Goal: Task Accomplishment & Management: Complete application form

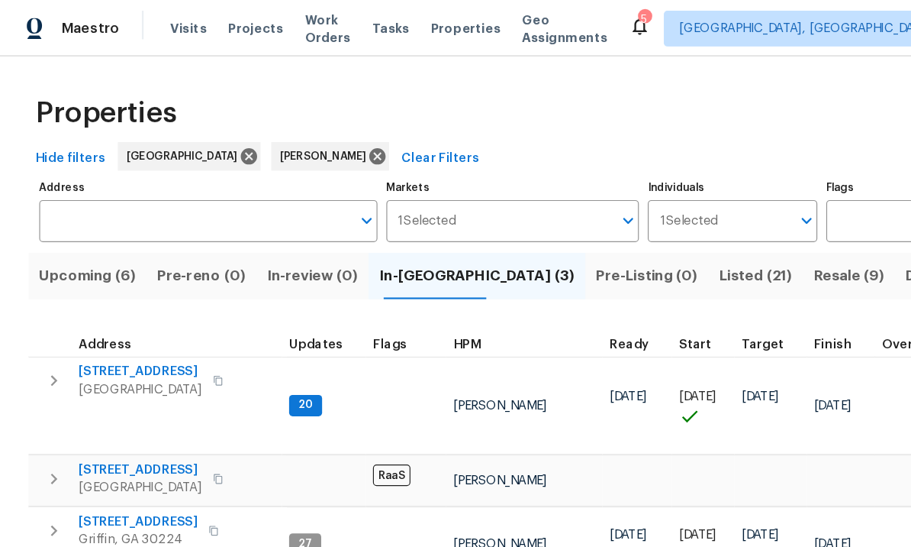
scroll to position [12, 3]
click at [125, 394] on span "[STREET_ADDRESS]" at bounding box center [119, 401] width 105 height 15
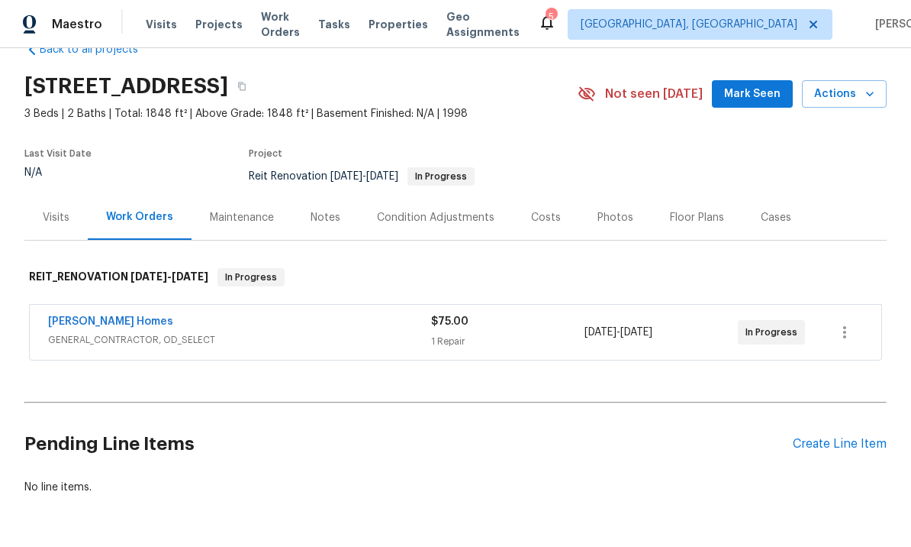
scroll to position [35, 0]
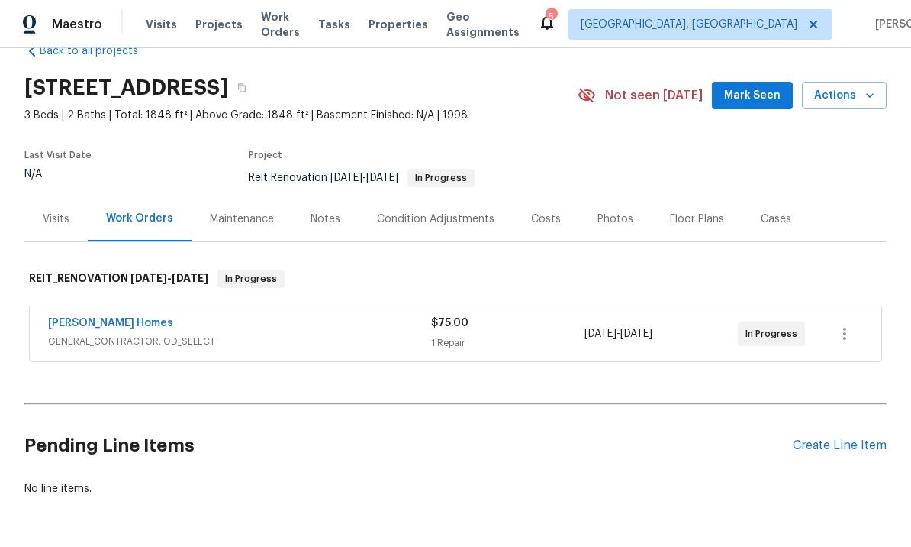
click at [751, 92] on span "Mark Seen" at bounding box center [752, 95] width 56 height 19
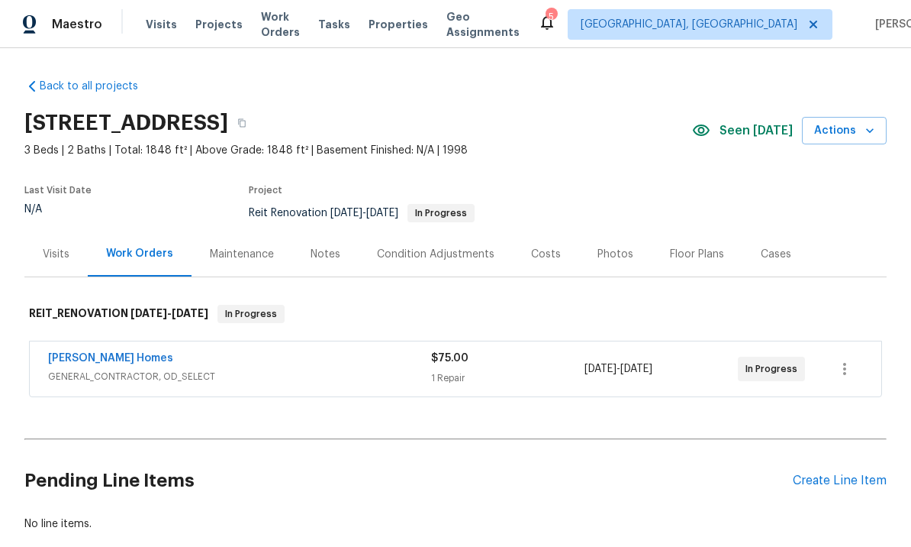
scroll to position [0, 0]
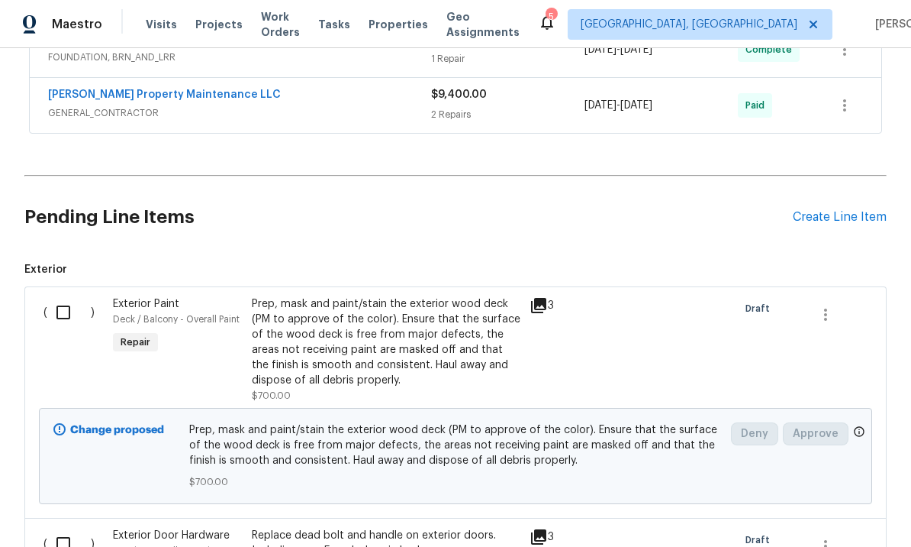
scroll to position [724, 0]
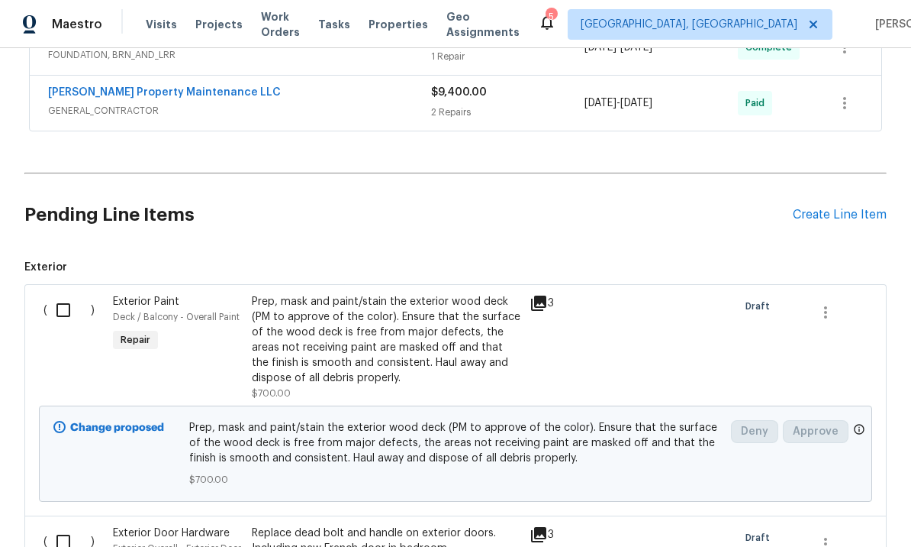
click at [827, 213] on div "Create Line Item" at bounding box center [840, 215] width 94 height 15
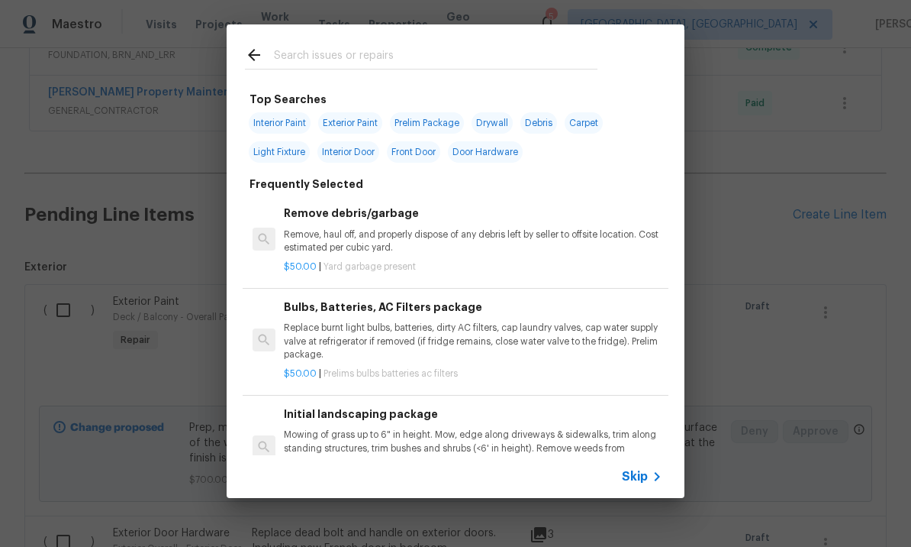
click at [388, 61] on input "text" at bounding box center [436, 57] width 324 height 23
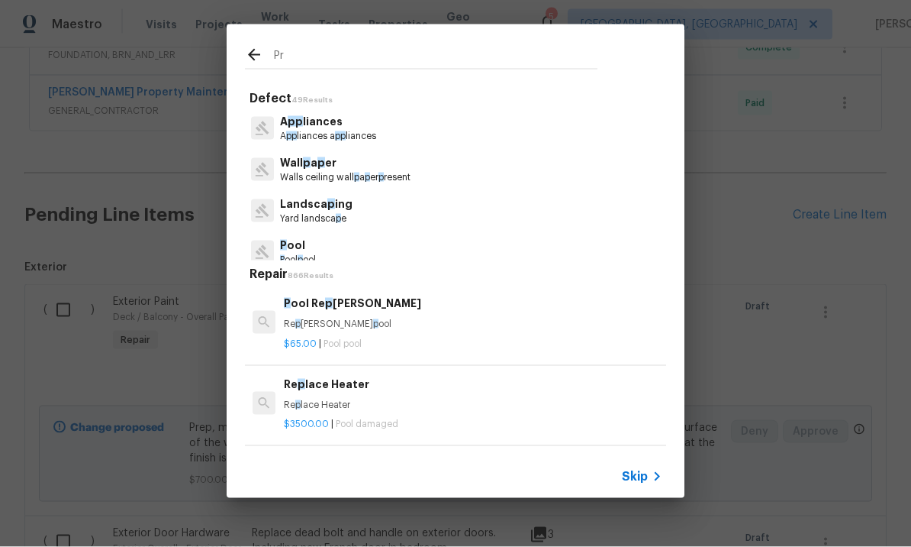
type input "Pre"
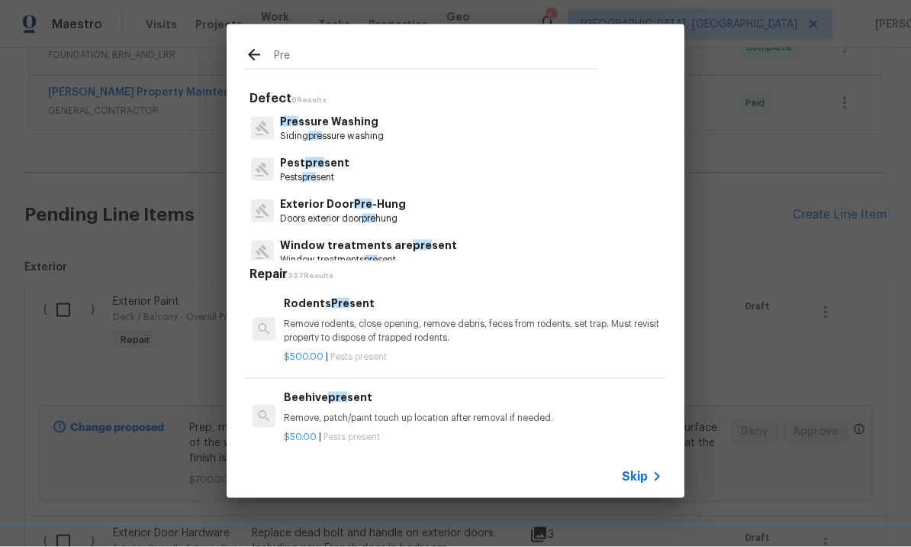
click at [340, 125] on p "Pre ssure Washing" at bounding box center [332, 122] width 104 height 16
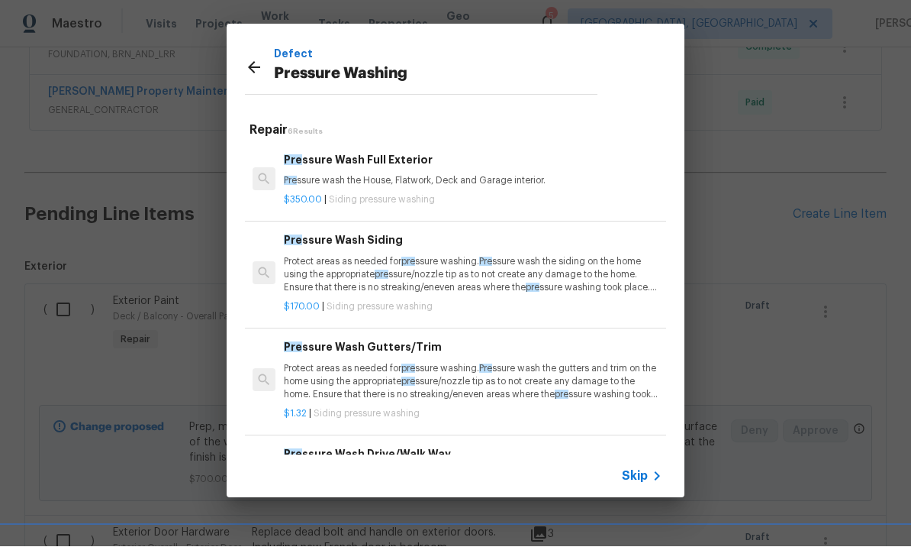
click at [761, 243] on div "Defect Pressure Washing Repair 6 Results Pre ssure Wash Full Exterior Pre ssure…" at bounding box center [455, 261] width 911 height 522
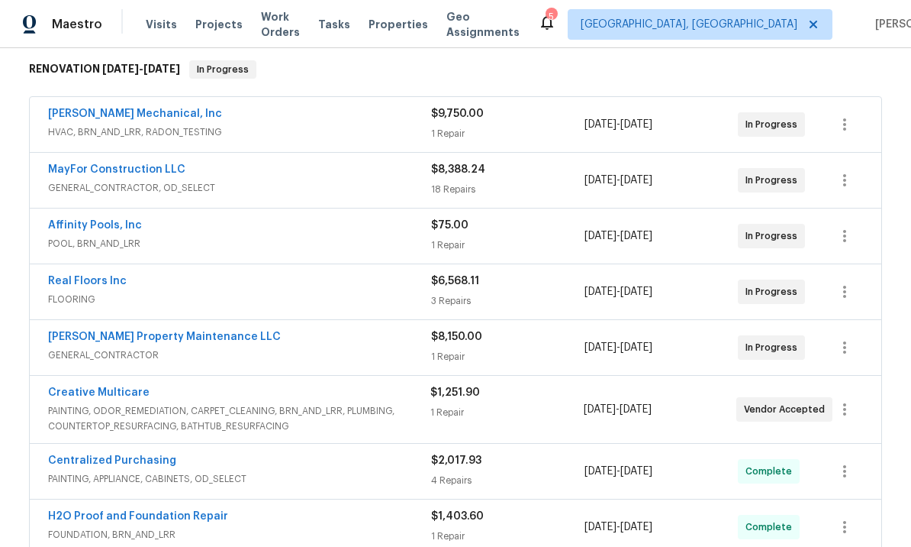
scroll to position [242, 0]
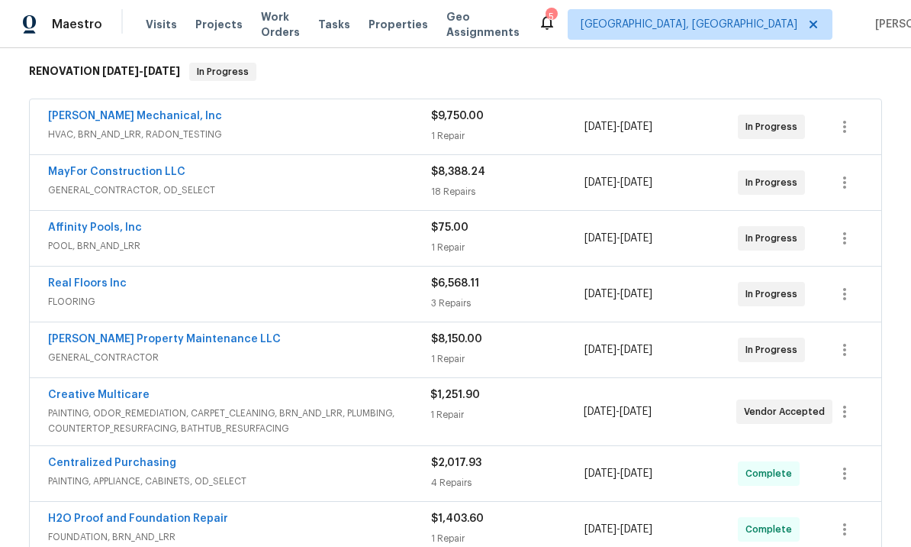
click at [157, 172] on link "MayFor Construction LLC" at bounding box center [116, 171] width 137 height 11
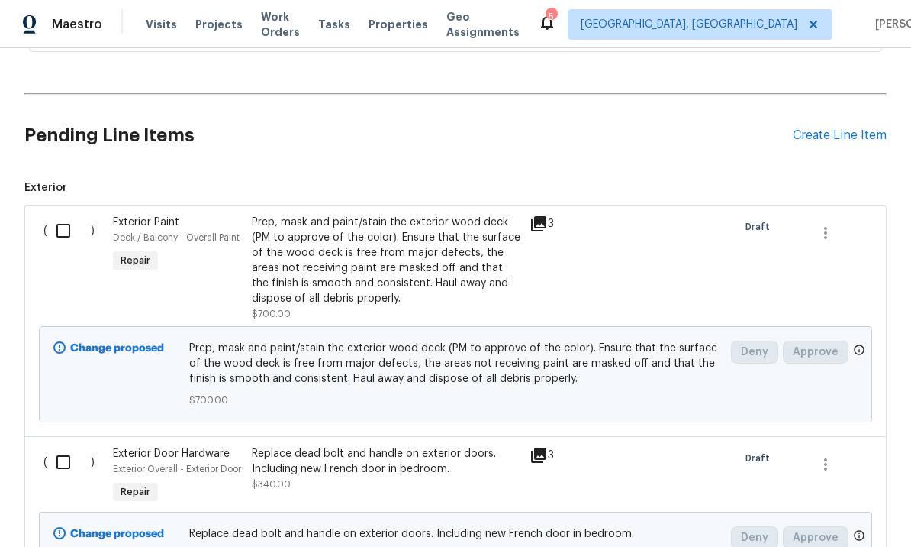
scroll to position [766, 0]
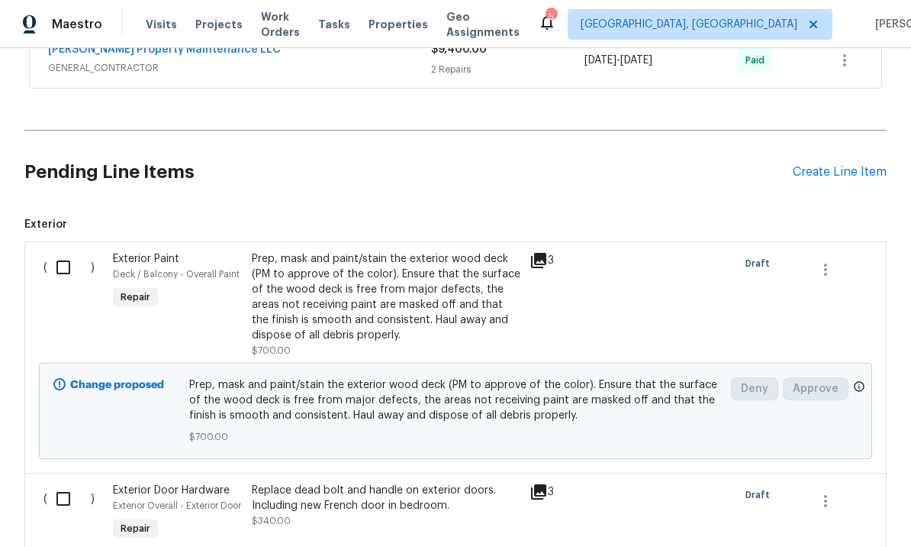
click at [835, 173] on div "Create Line Item" at bounding box center [840, 172] width 94 height 15
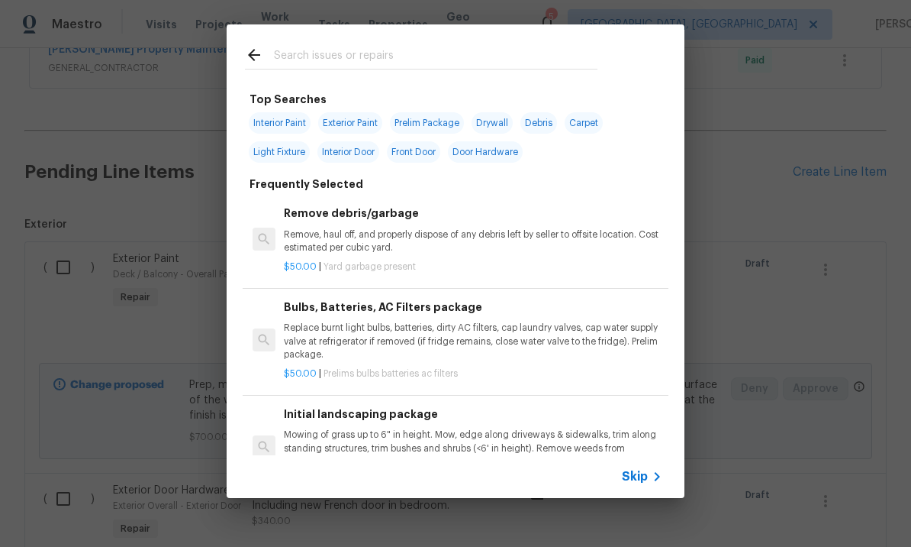
click at [334, 53] on input "text" at bounding box center [436, 57] width 324 height 23
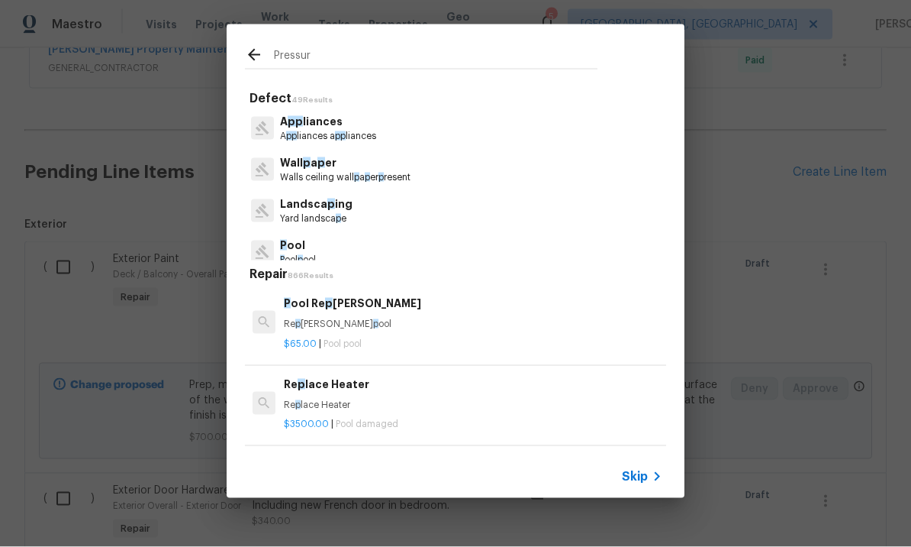
type input "Pressure"
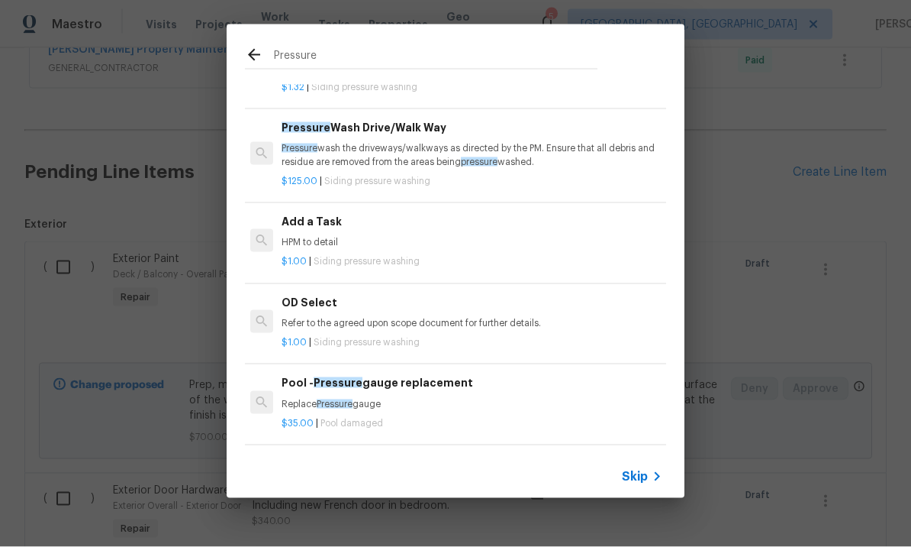
scroll to position [253, 2]
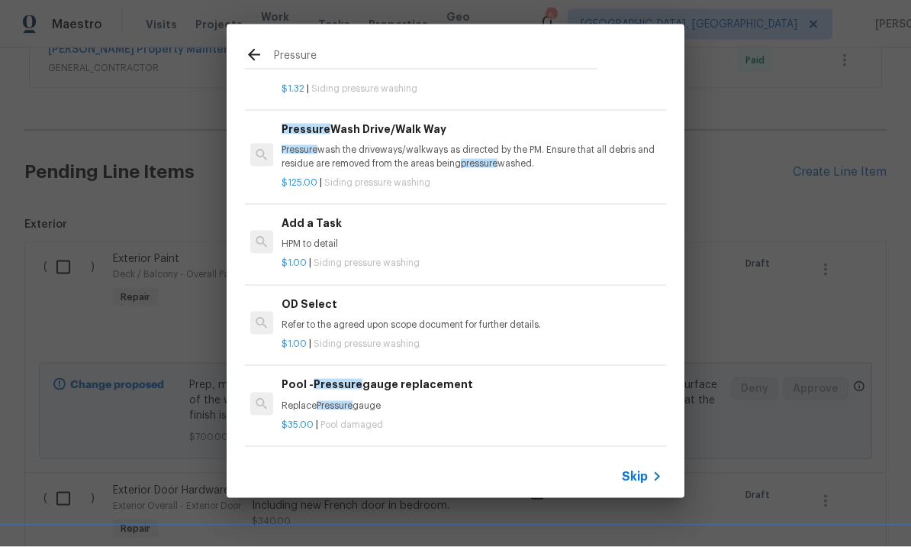
click at [389, 132] on h6 "Pressure Wash Drive/Walk Way" at bounding box center [471, 129] width 379 height 17
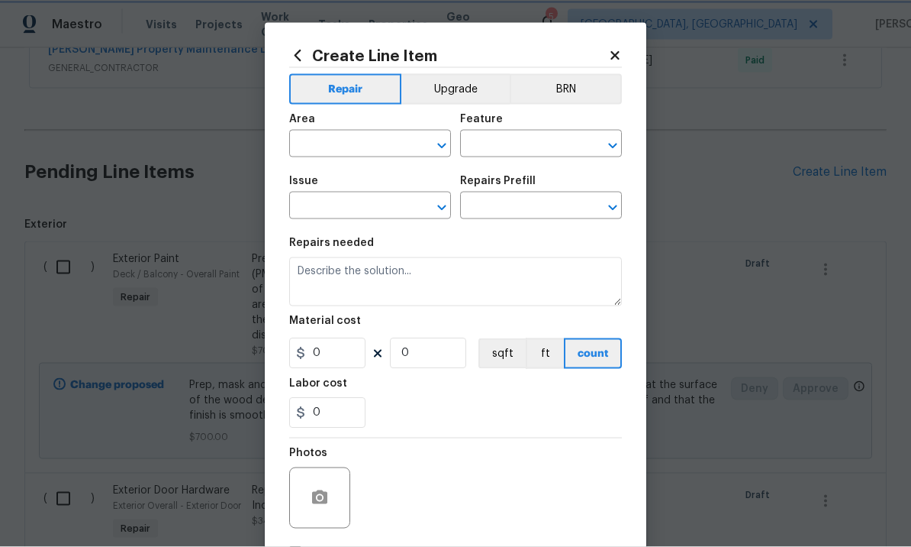
type input "Siding"
type input "Pressure Washing"
type input "Pressure Wash Drive/Walk Way $125.00"
type textarea "Pressure wash the driveways/walkways as directed by the PM. Ensure that all deb…"
type input "125"
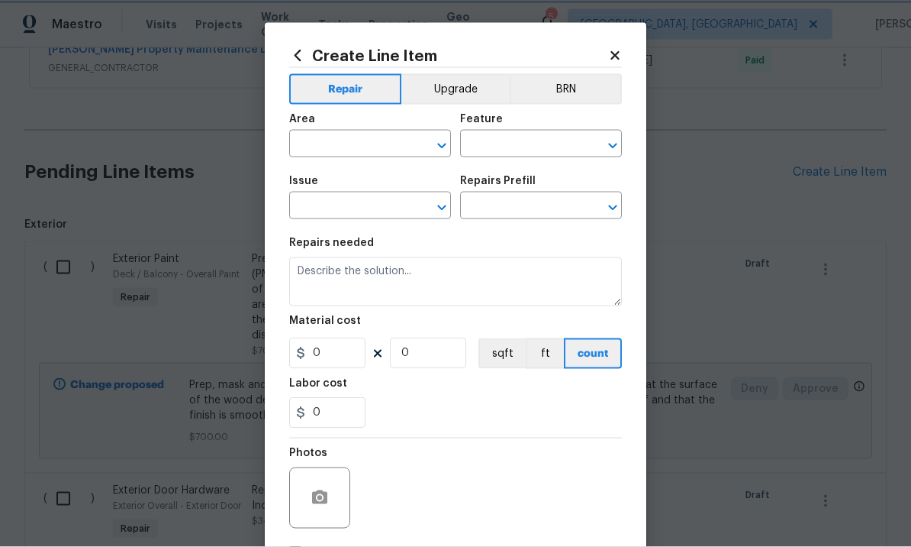
type input "1"
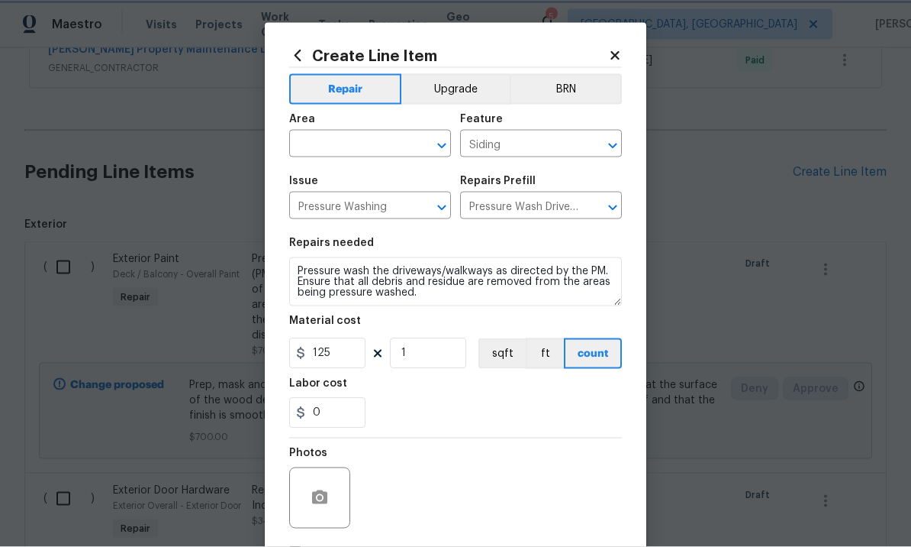
scroll to position [1, 0]
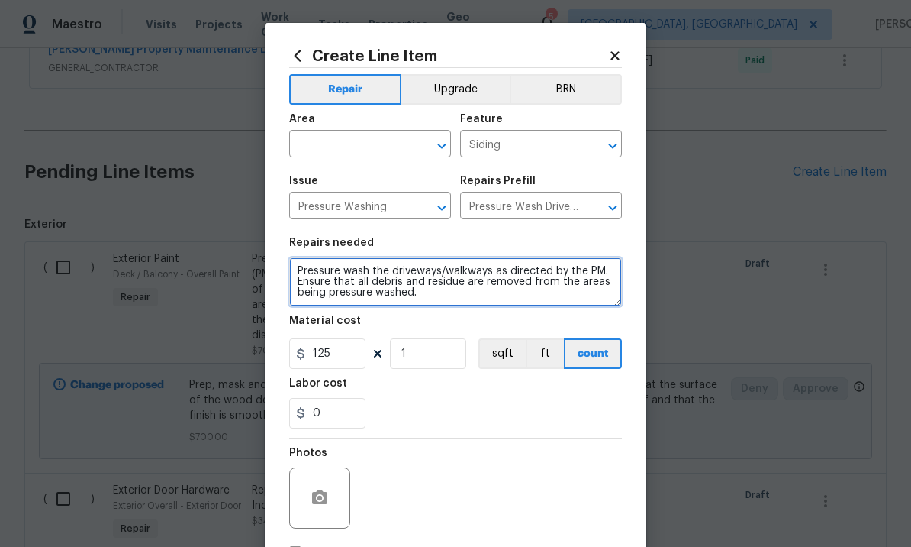
click at [437, 272] on textarea "Pressure wash the driveways/walkways as directed by the PM. Ensure that all deb…" at bounding box center [455, 281] width 333 height 49
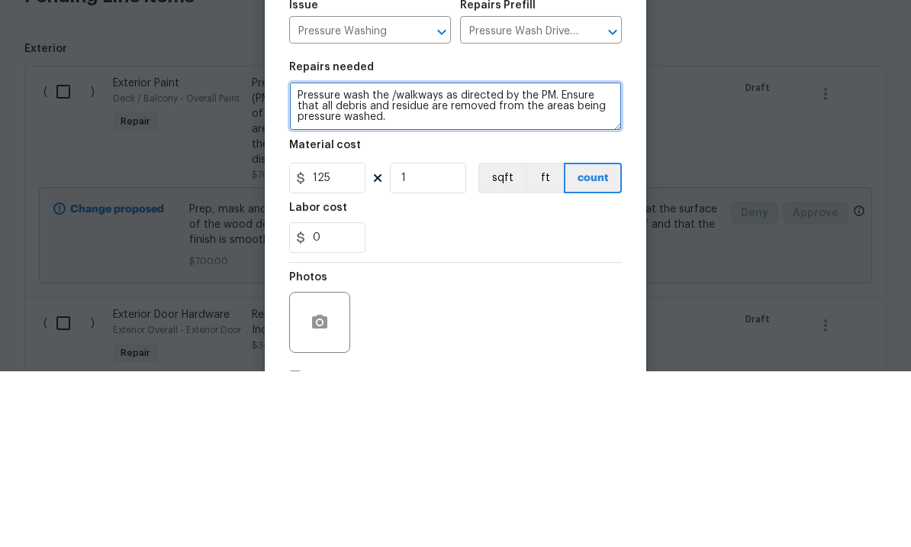
click at [397, 257] on textarea "Pressure wash the /walkways as directed by the PM. Ensure that all debris and r…" at bounding box center [455, 281] width 333 height 49
click at [399, 257] on textarea "Pressure wash the /walkways as directed by the PM. Ensure that all debris and r…" at bounding box center [455, 281] width 333 height 49
click at [440, 257] on textarea "Pressure wash the walkways as directed by the PM. Ensure that all debris and re…" at bounding box center [455, 281] width 333 height 49
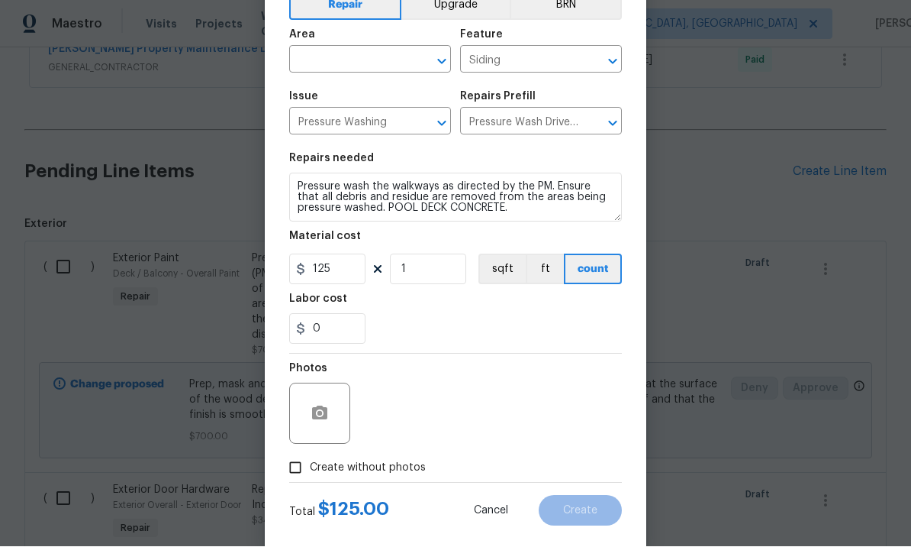
scroll to position [91, 0]
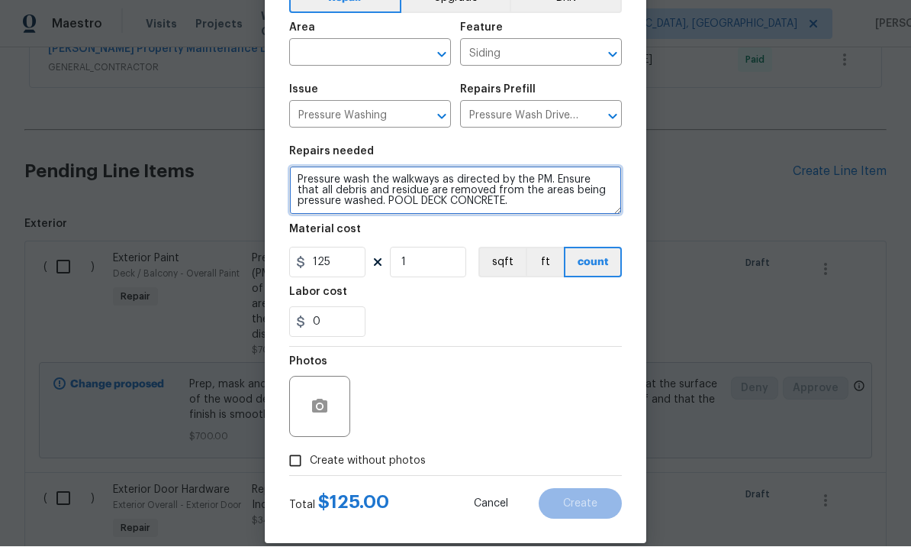
type textarea "Pressure wash the walkways as directed by the PM. Ensure that all debris and re…"
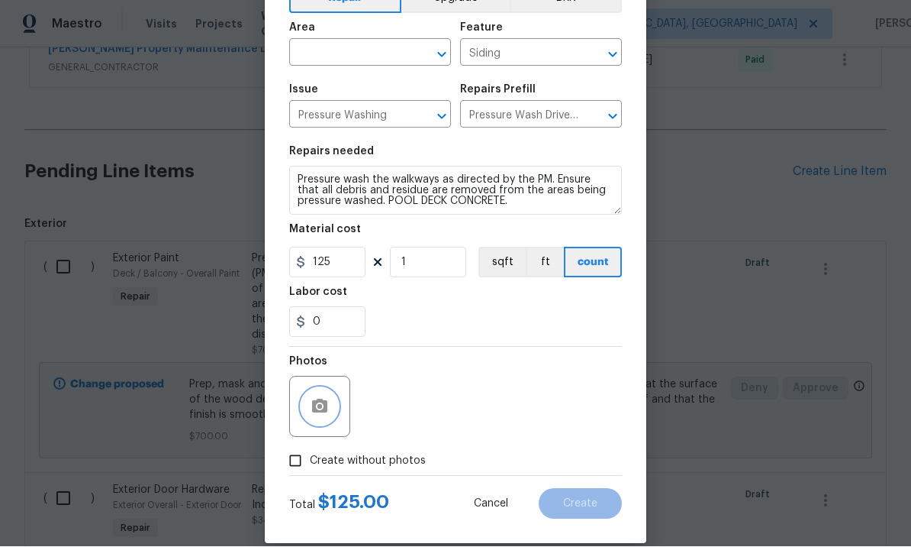
click at [329, 407] on button "button" at bounding box center [320, 407] width 37 height 37
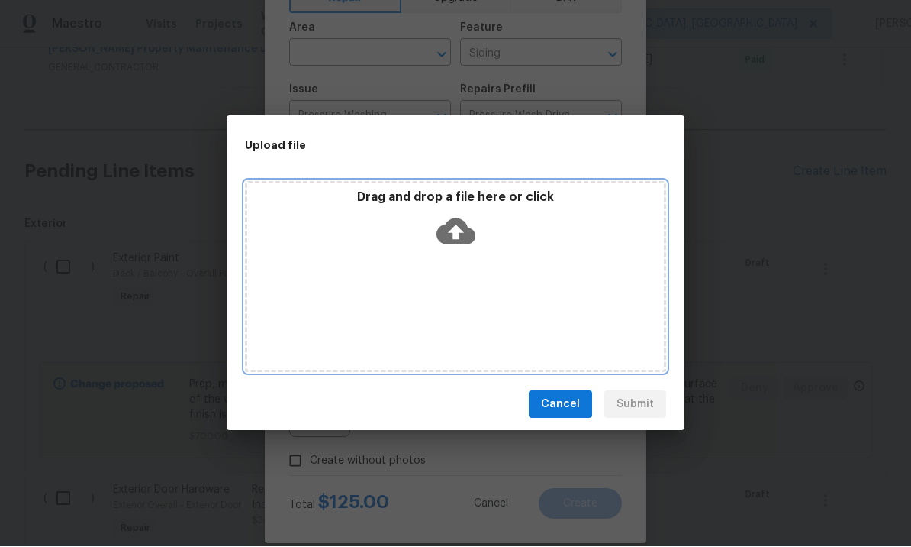
click at [463, 224] on icon at bounding box center [456, 232] width 39 height 26
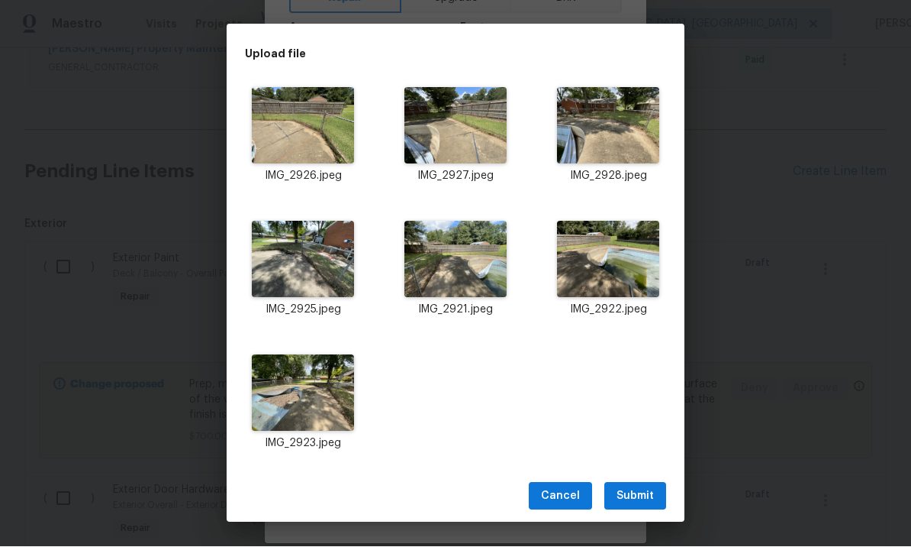
scroll to position [214, 0]
click at [635, 490] on span "Submit" at bounding box center [635, 496] width 37 height 19
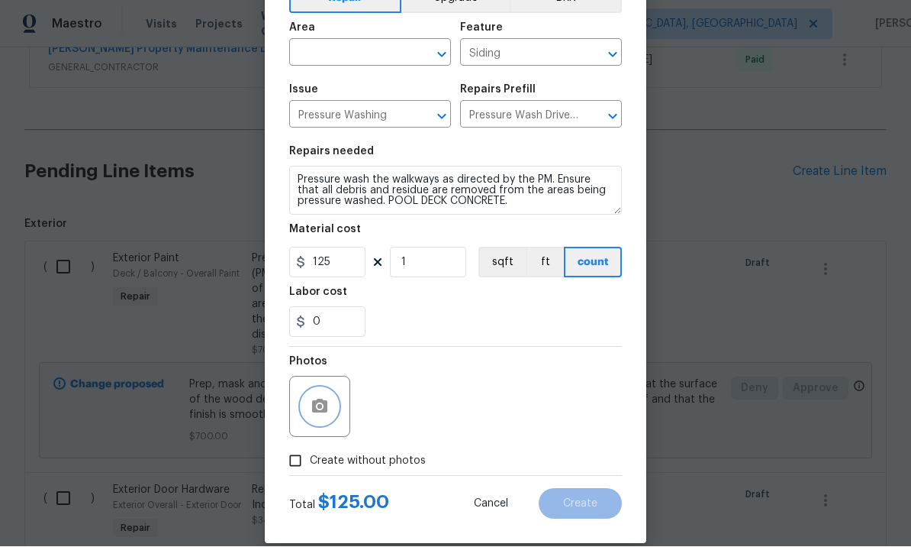
scroll to position [0, 0]
click at [343, 259] on input "125" at bounding box center [327, 262] width 76 height 31
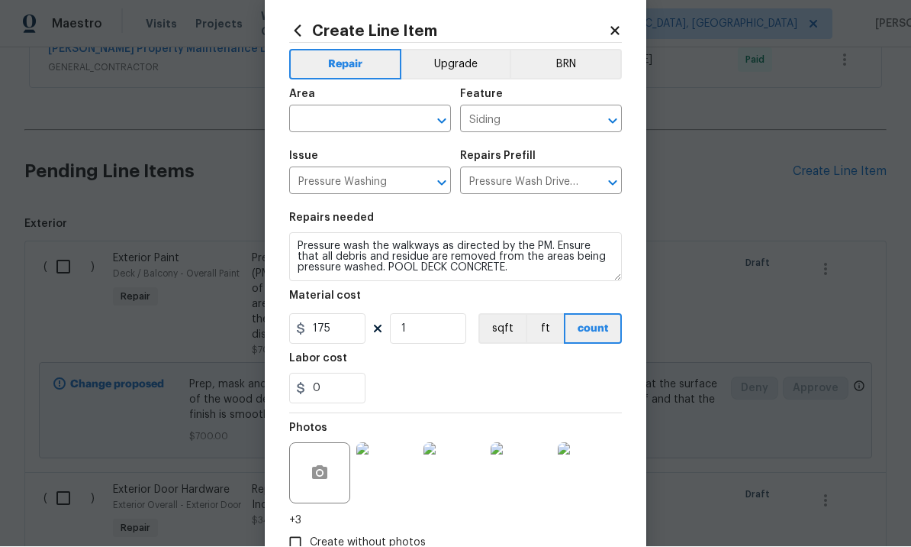
scroll to position [18, 0]
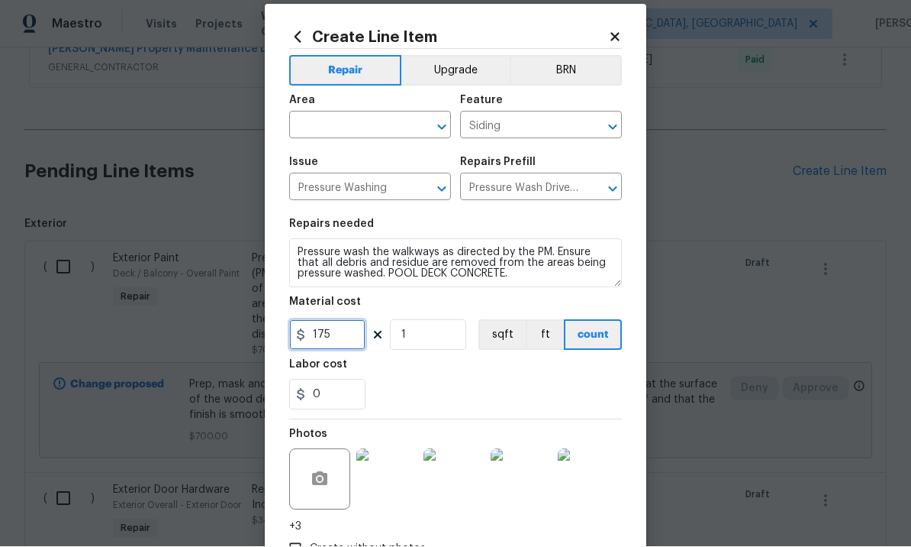
type input "175"
click at [367, 126] on input "text" at bounding box center [348, 127] width 119 height 24
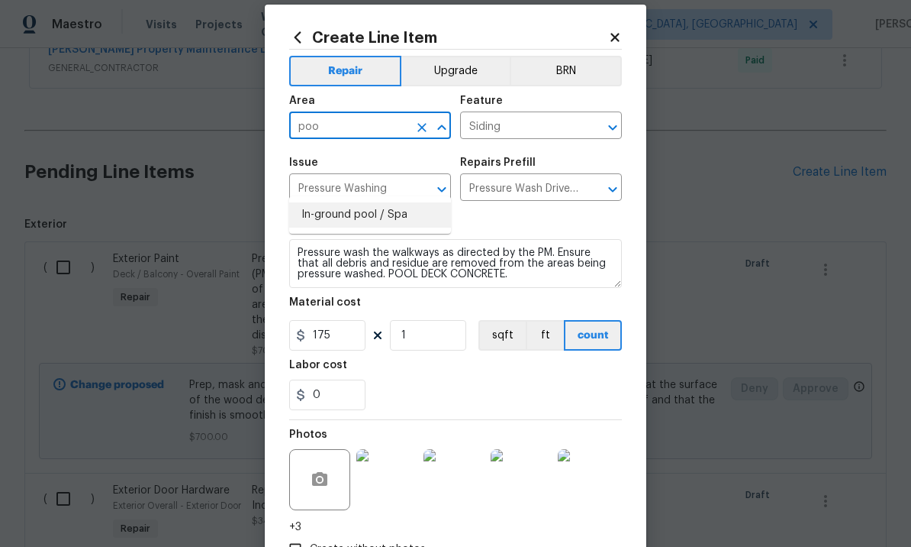
click at [367, 202] on li "In-ground pool / Spa" at bounding box center [370, 214] width 162 height 25
type input "In-ground pool / Spa"
click at [550, 124] on input "Siding" at bounding box center [519, 127] width 119 height 24
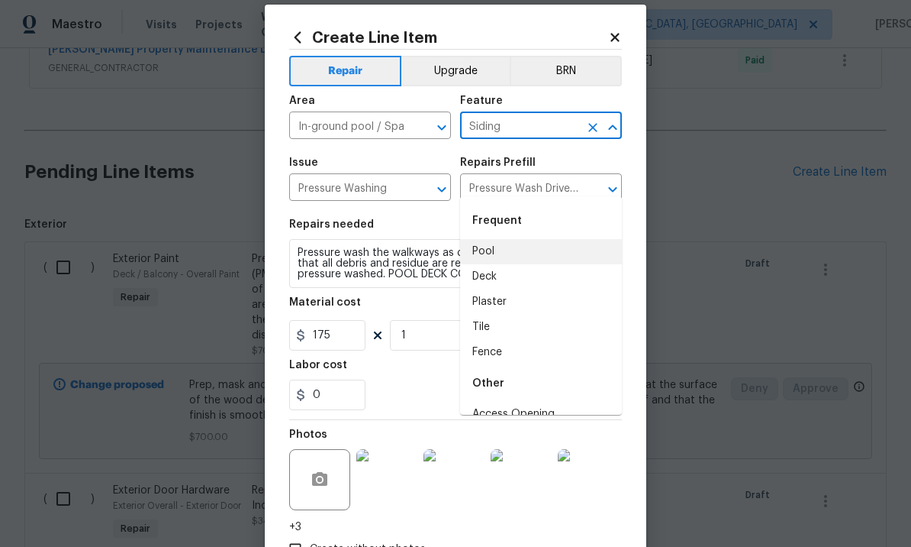
click at [512, 239] on li "Pool" at bounding box center [541, 251] width 162 height 25
type input "Pool"
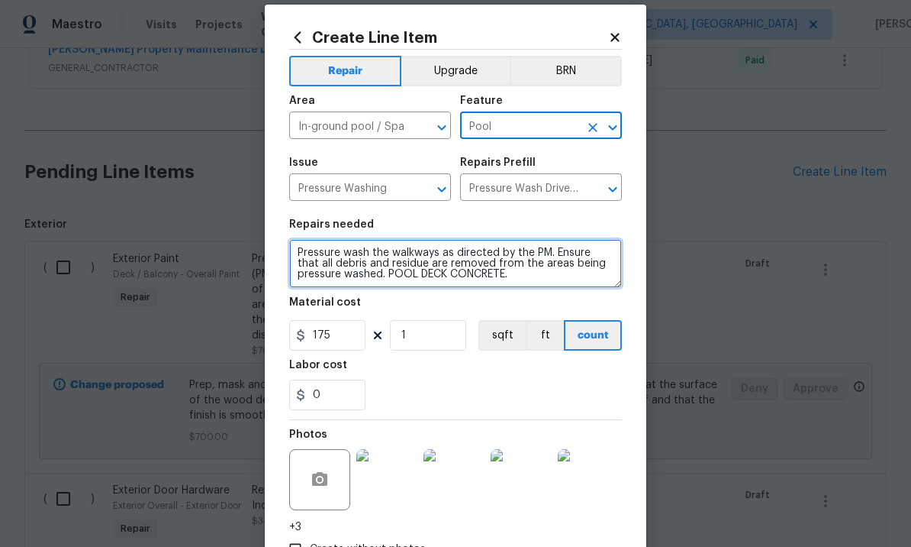
click at [543, 277] on textarea "Pressure wash the walkways as directed by the PM. Ensure that all debris and re…" at bounding box center [455, 263] width 333 height 49
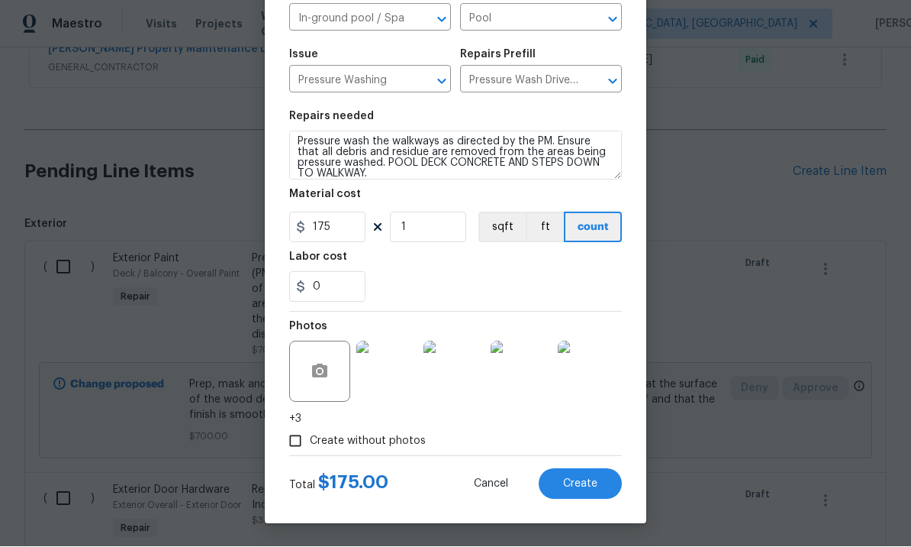
scroll to position [129, 0]
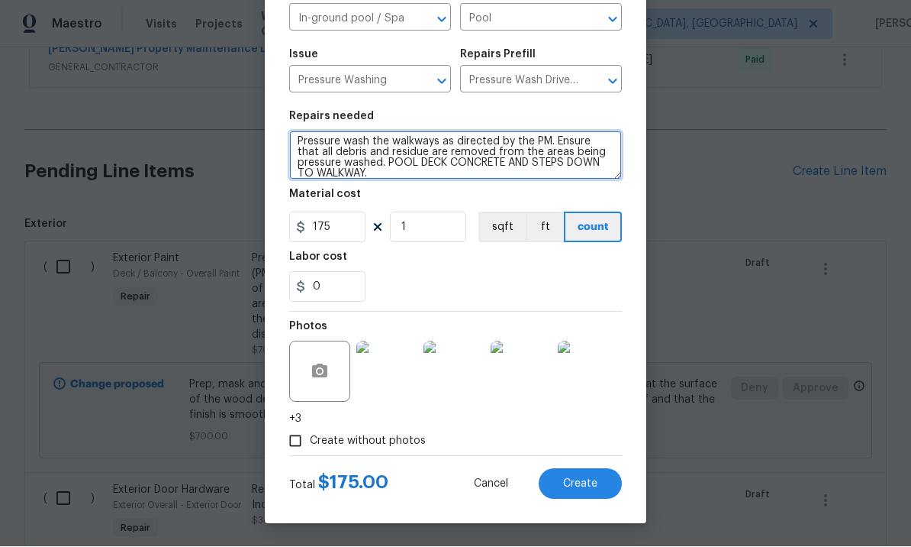
type textarea "Pressure wash the walkways as directed by the PM. Ensure that all debris and re…"
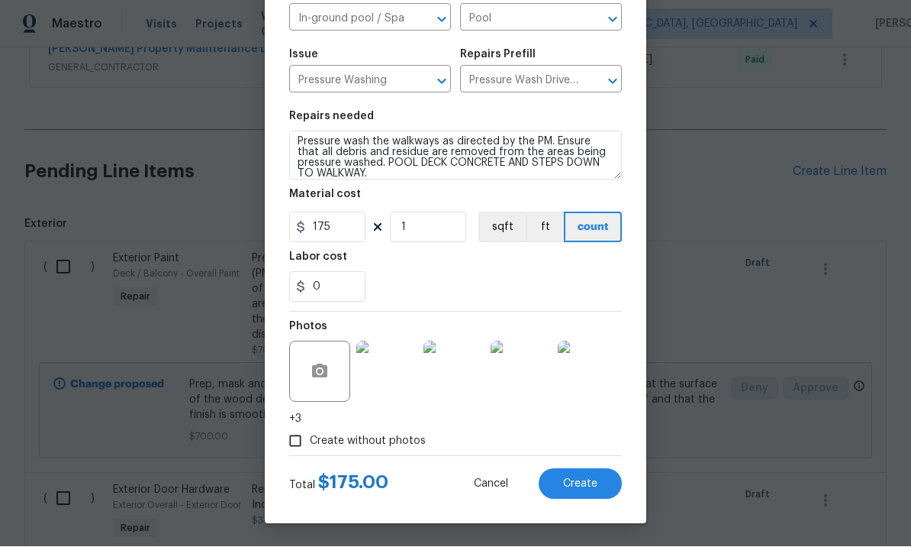
click at [578, 479] on span "Create" at bounding box center [580, 484] width 34 height 11
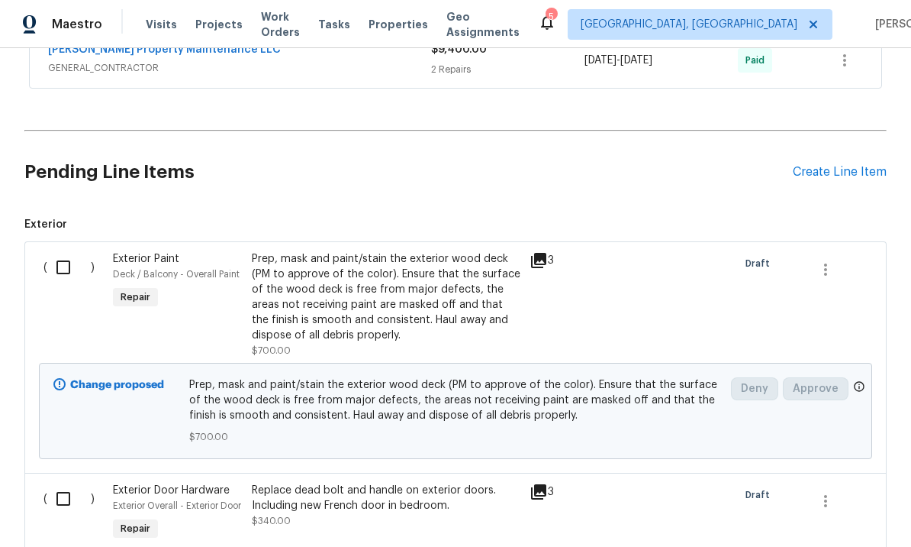
click at [827, 165] on div "Create Line Item" at bounding box center [840, 172] width 94 height 15
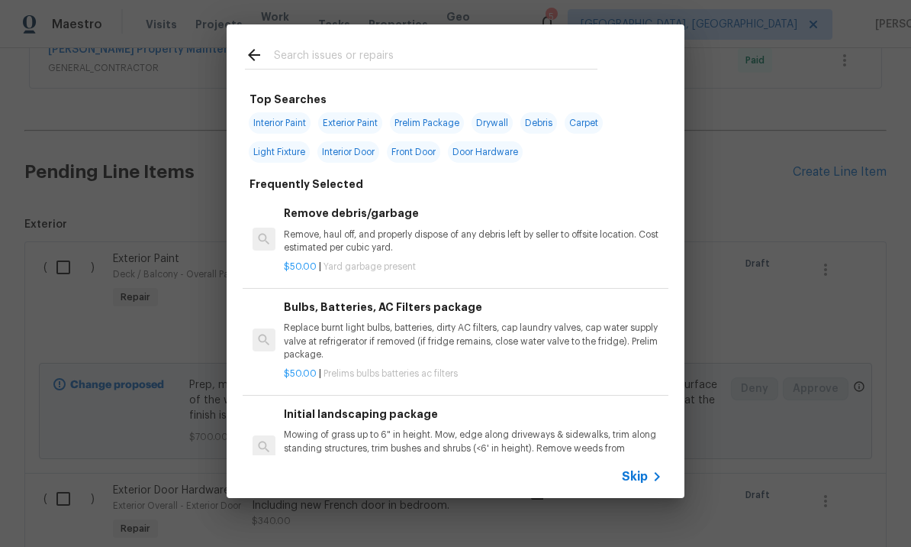
click at [342, 55] on input "text" at bounding box center [436, 57] width 324 height 23
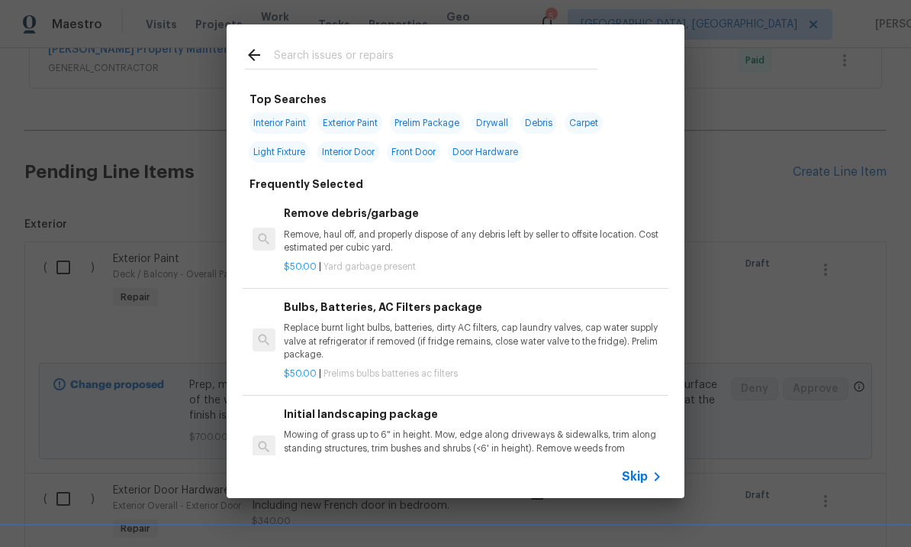
click at [350, 118] on span "Exterior Paint" at bounding box center [350, 122] width 64 height 21
type input "Exterior Paint"
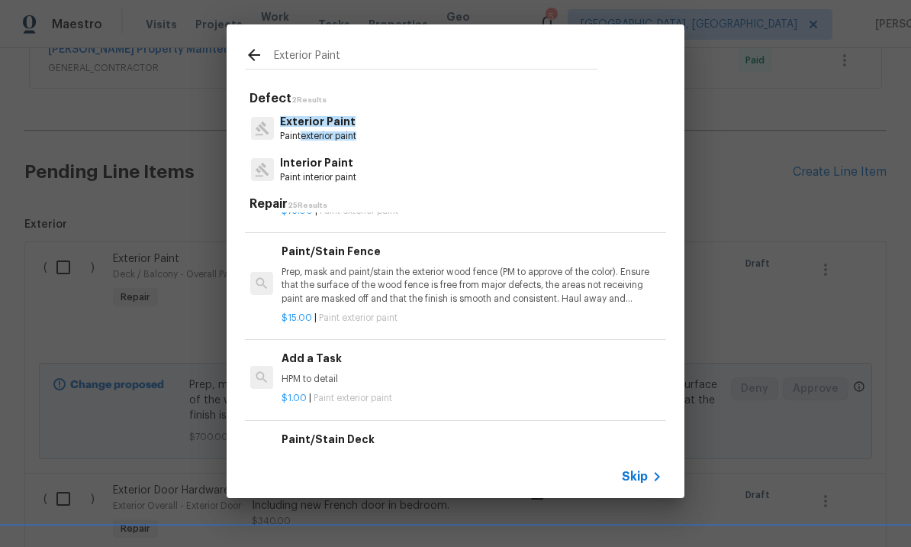
scroll to position [356, 2]
click at [318, 352] on h6 "Add a Task" at bounding box center [471, 358] width 379 height 17
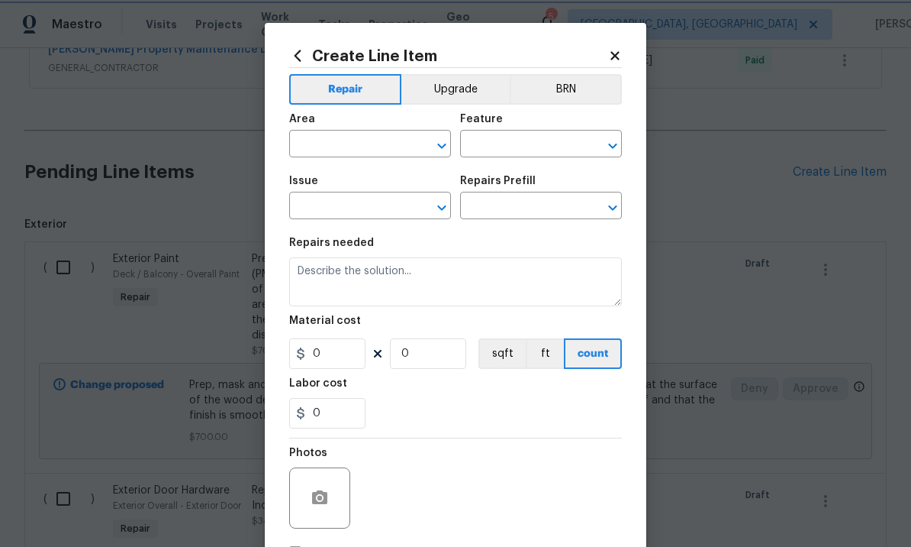
type input "Overall Paint"
type input "Exterior Paint"
type input "Add a Task $1.00"
type textarea "HPM to detail"
type input "1"
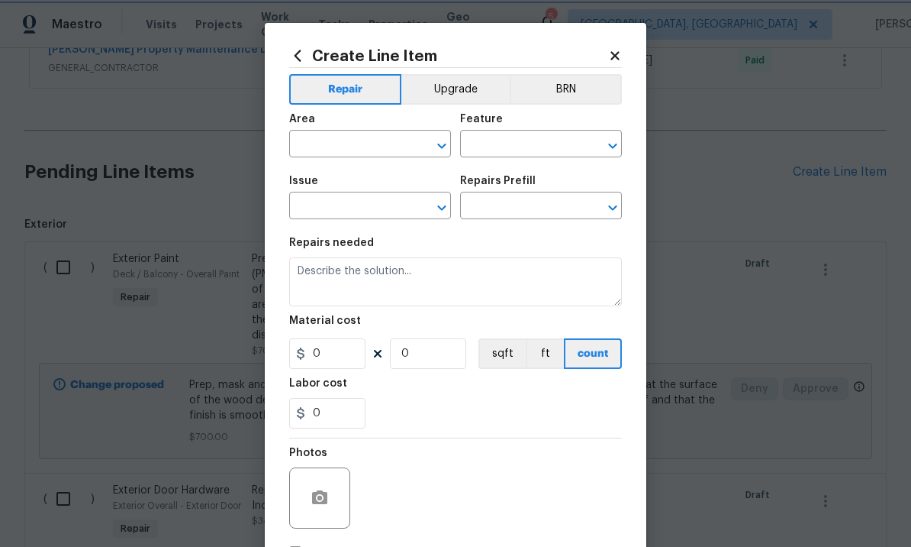
type input "1"
click at [366, 145] on input "text" at bounding box center [348, 146] width 119 height 24
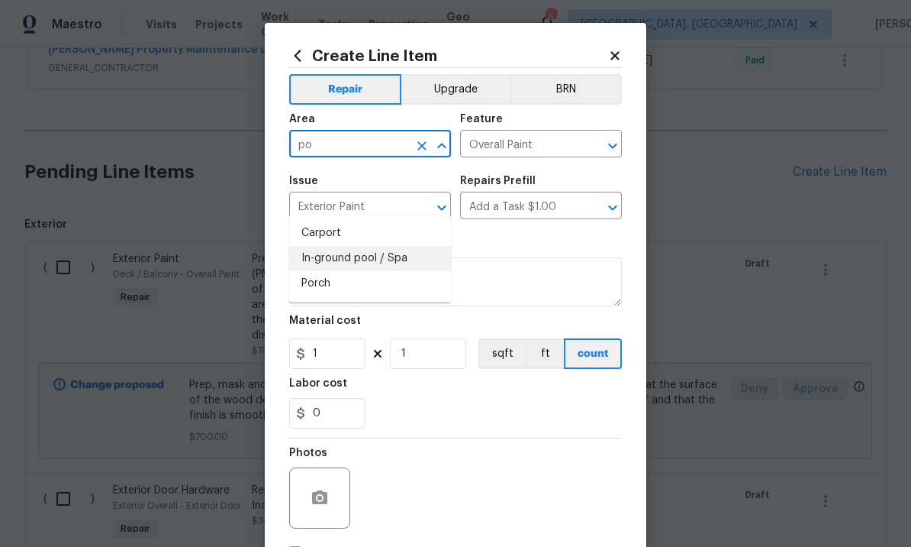
click at [375, 246] on li "In-ground pool / Spa" at bounding box center [370, 258] width 162 height 25
type input "In-ground pool / Spa"
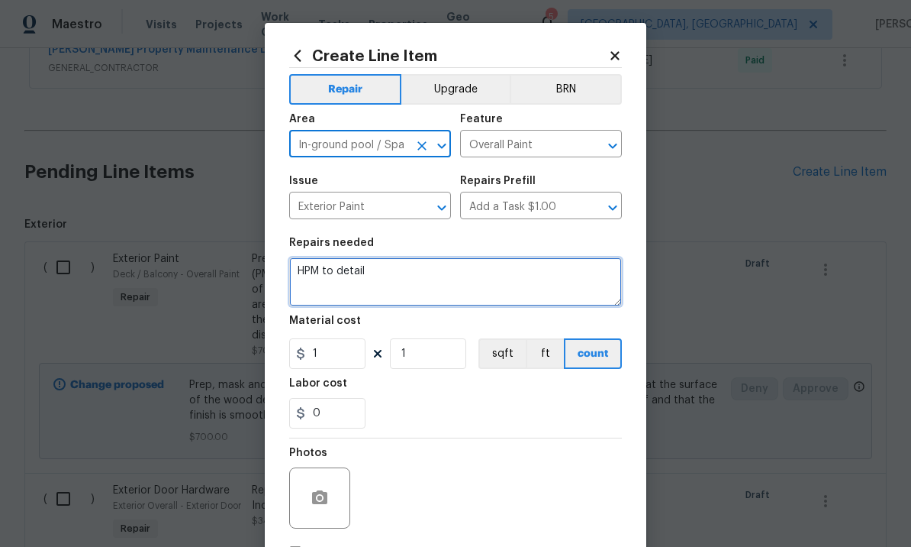
click at [408, 271] on textarea "HPM to detail" at bounding box center [455, 281] width 333 height 49
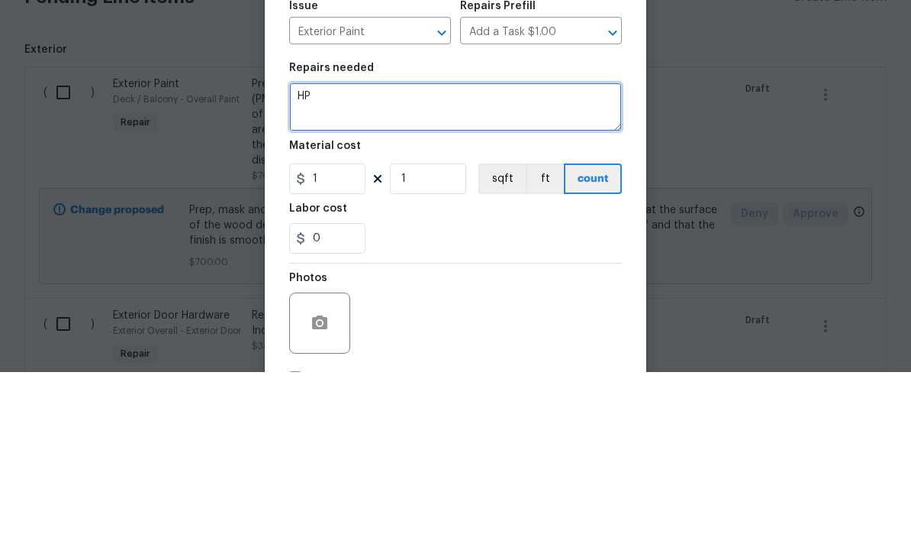
type textarea "H"
type textarea "Paint concrete pool deck, fill any cracks with epoxy prior to painting. Labor o…"
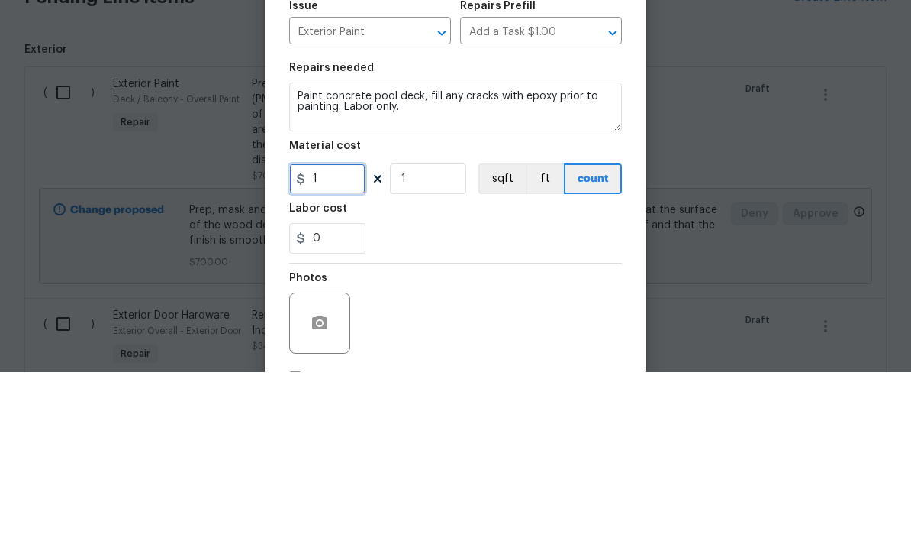
click at [341, 338] on input "1" at bounding box center [327, 353] width 76 height 31
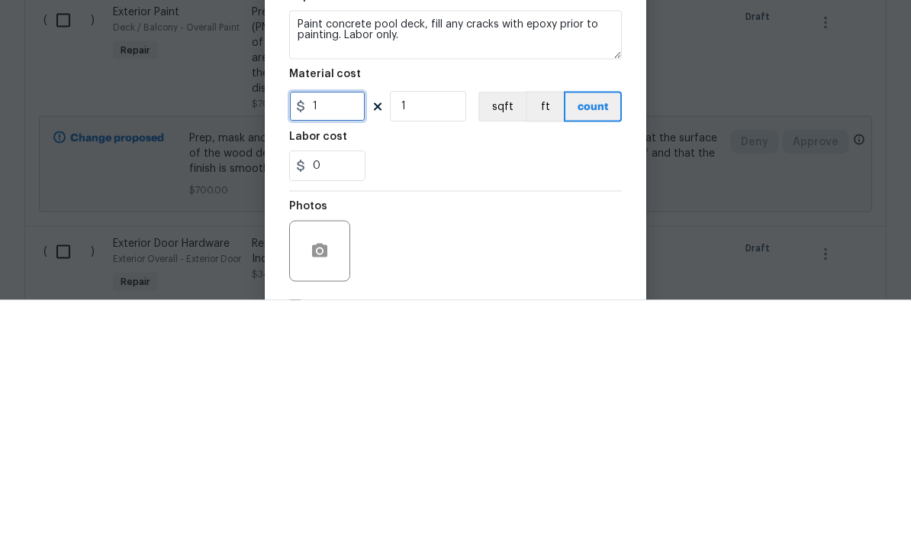
click at [333, 338] on input "1" at bounding box center [327, 353] width 76 height 31
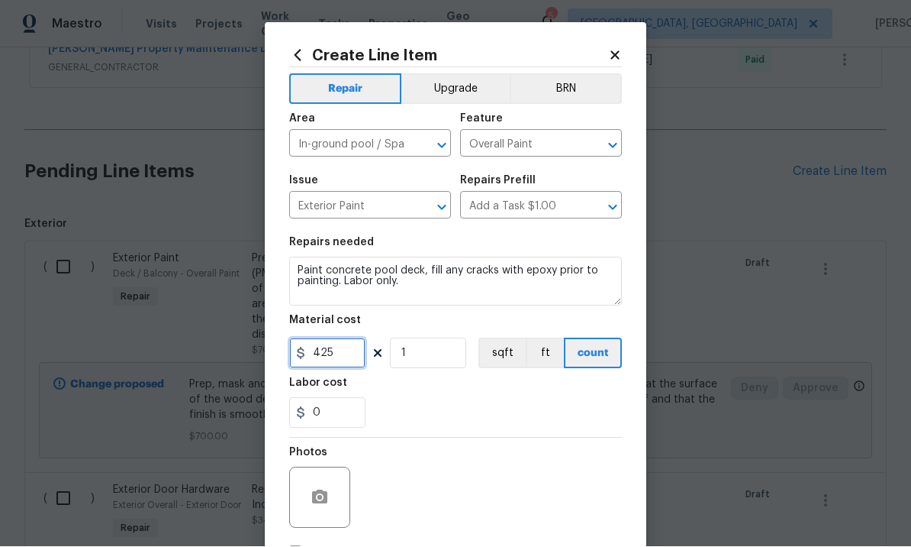
type input "425"
click at [320, 495] on icon "button" at bounding box center [319, 497] width 15 height 14
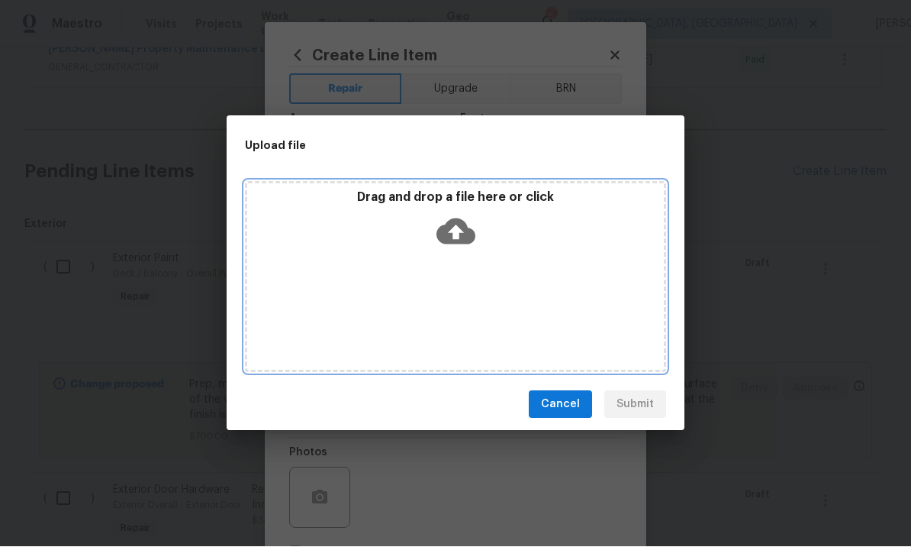
click at [457, 227] on icon at bounding box center [456, 231] width 39 height 39
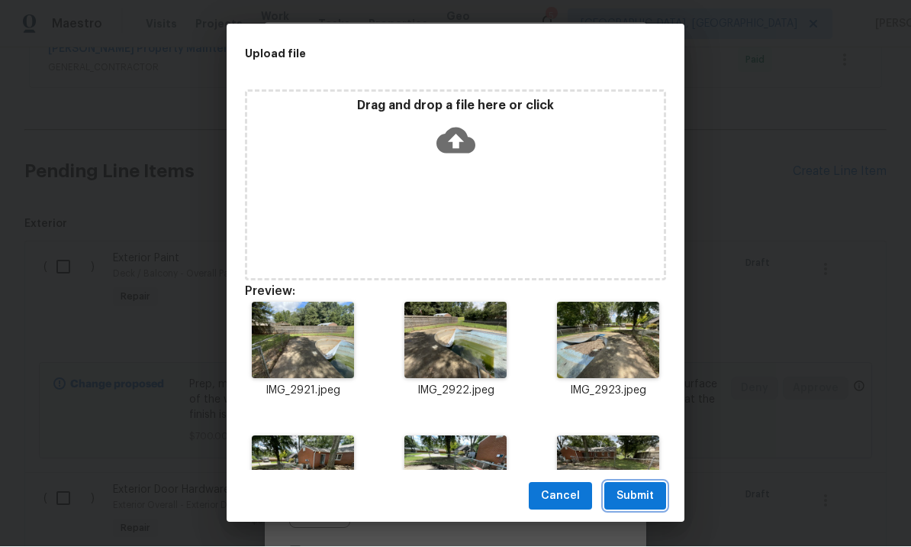
click at [645, 491] on span "Submit" at bounding box center [635, 496] width 37 height 19
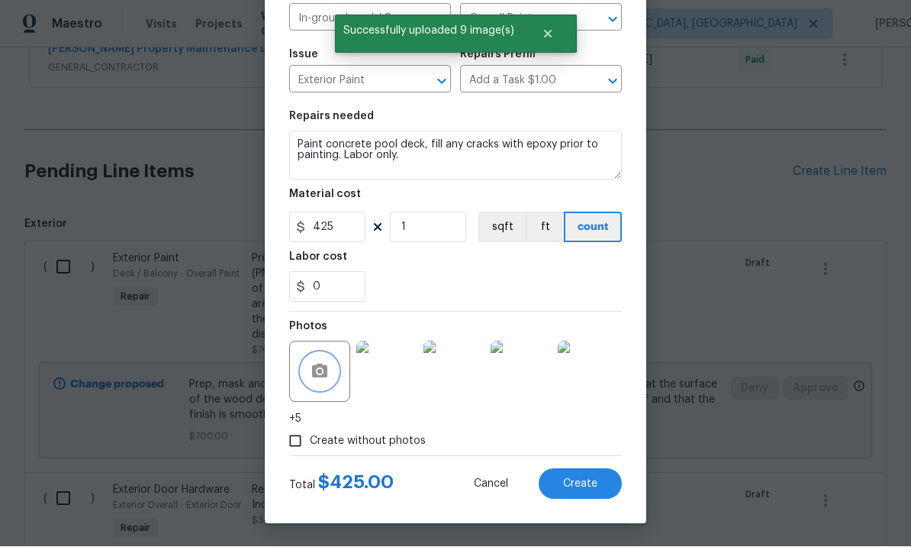
scroll to position [129, 0]
click at [581, 475] on button "Create" at bounding box center [580, 484] width 83 height 31
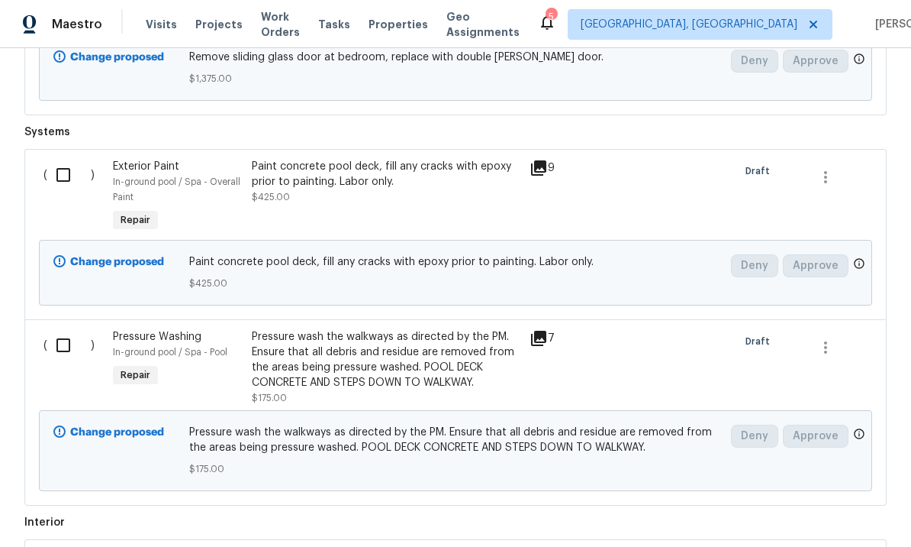
scroll to position [1440, 0]
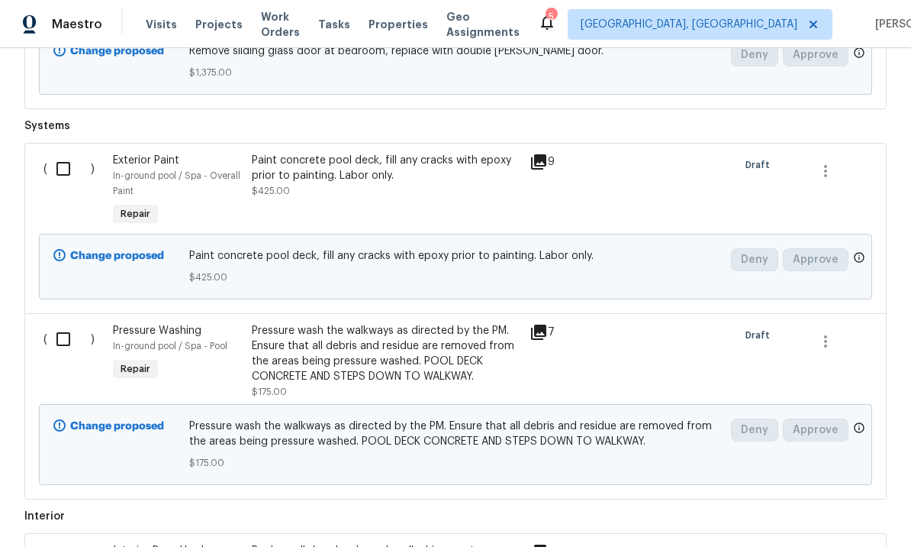
click at [207, 323] on div "Pressure Washing" at bounding box center [178, 330] width 130 height 15
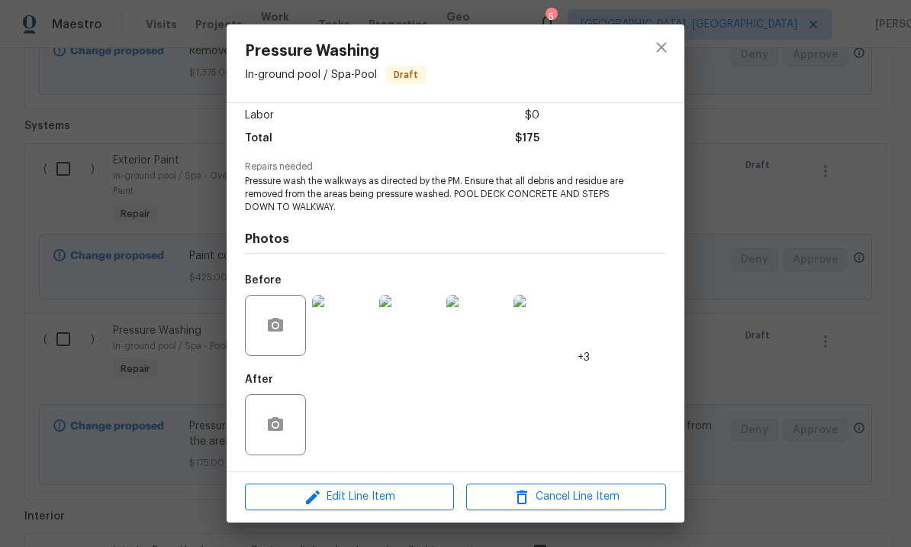
scroll to position [108, 0]
click at [363, 495] on span "Edit Line Item" at bounding box center [350, 496] width 200 height 19
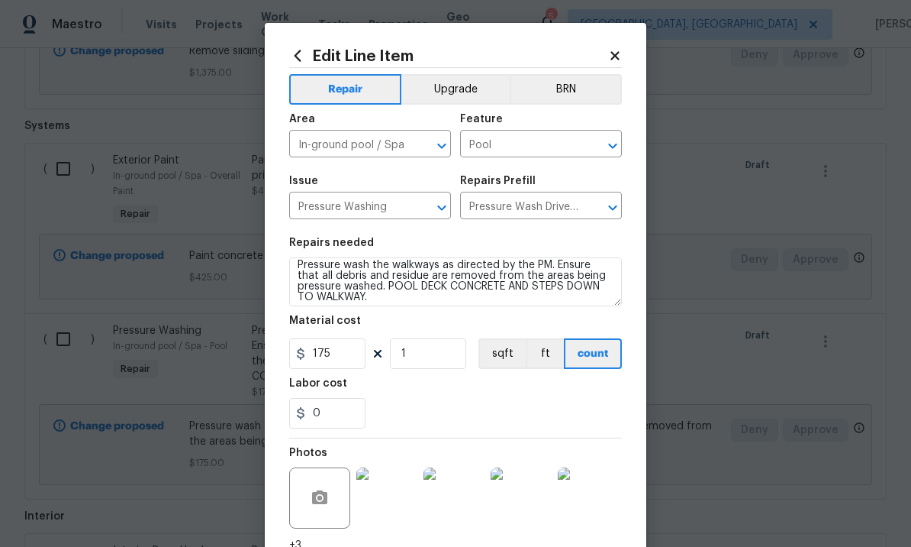
scroll to position [8, 0]
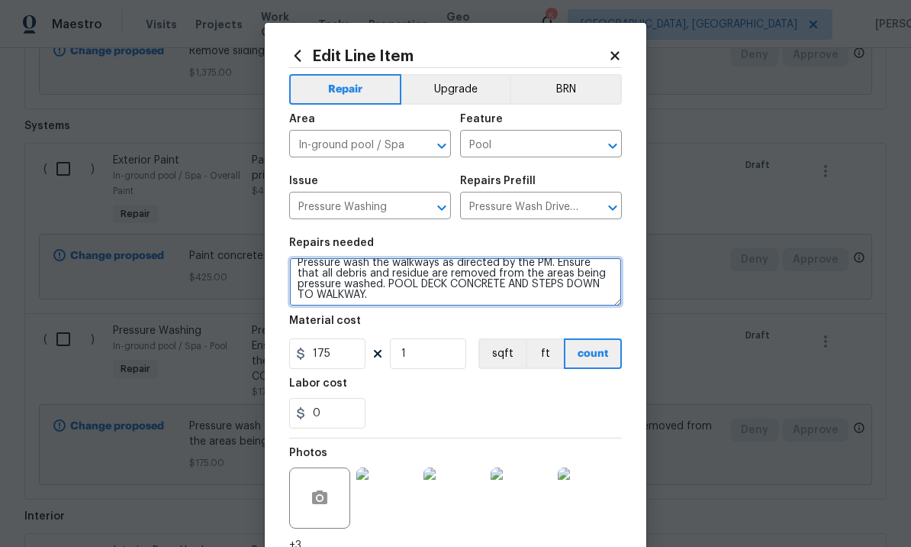
click at [460, 300] on textarea "Pressure wash the walkways as directed by the PM. Ensure that all debris and re…" at bounding box center [455, 281] width 333 height 49
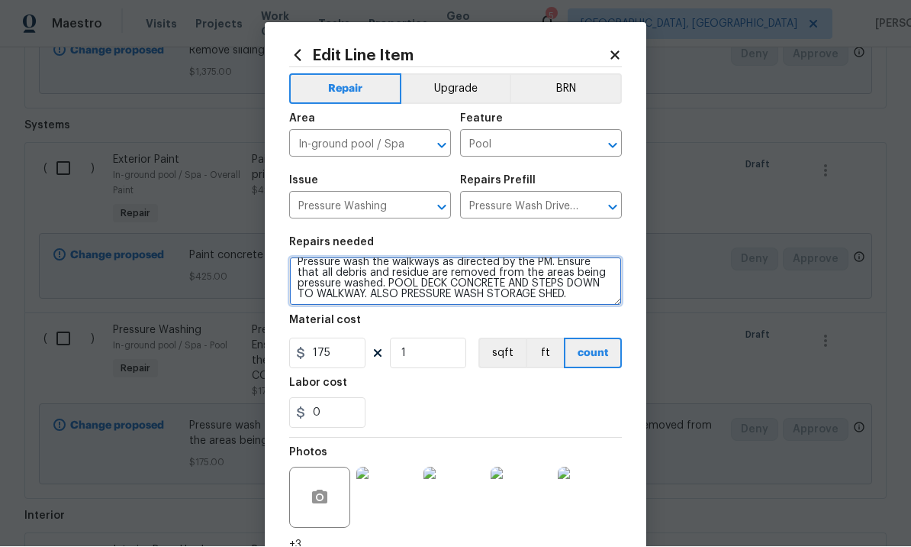
type textarea "Pressure wash the walkways as directed by the PM. Ensure that all debris and re…"
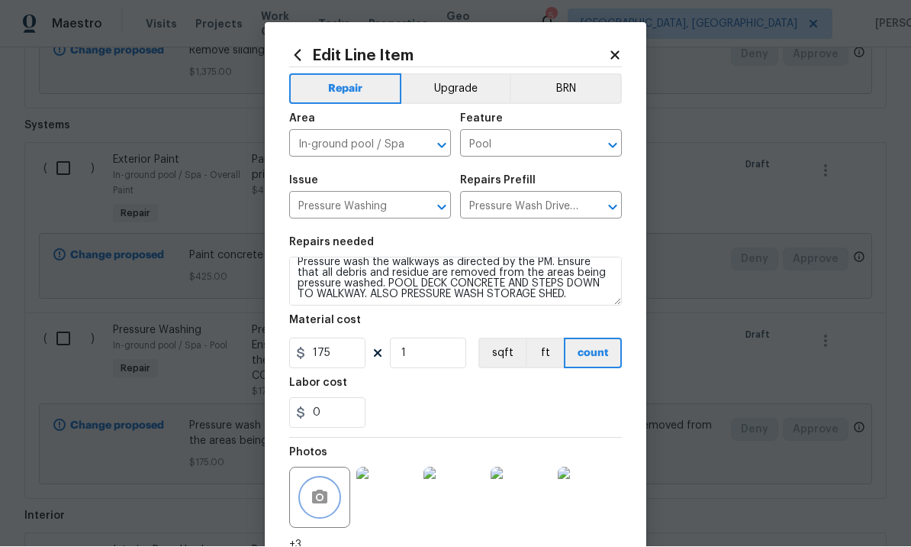
click at [314, 491] on icon "button" at bounding box center [320, 498] width 18 height 18
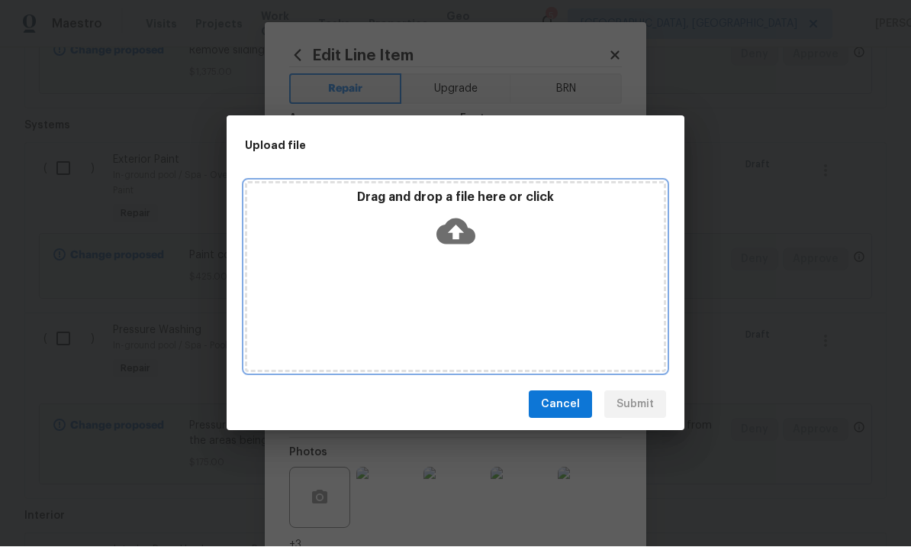
click at [452, 232] on icon at bounding box center [456, 231] width 39 height 39
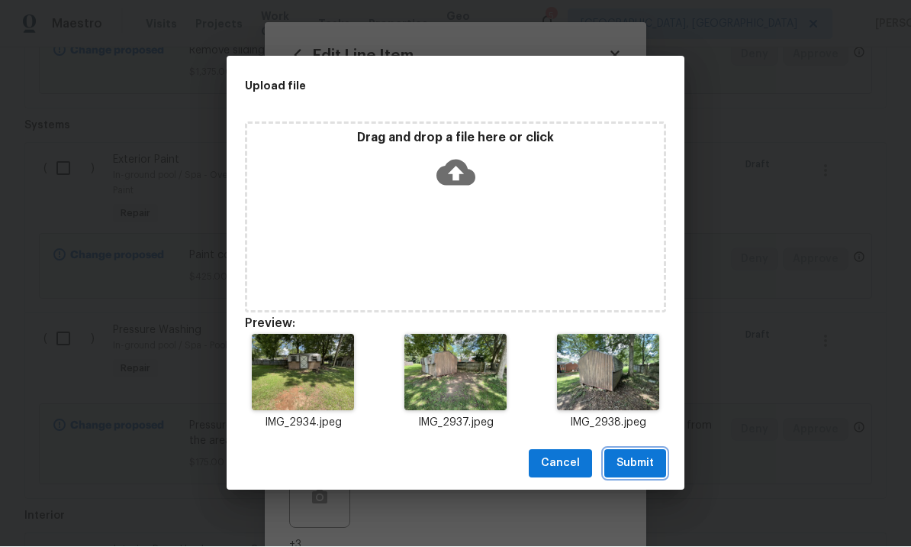
click at [637, 450] on button "Submit" at bounding box center [636, 464] width 62 height 28
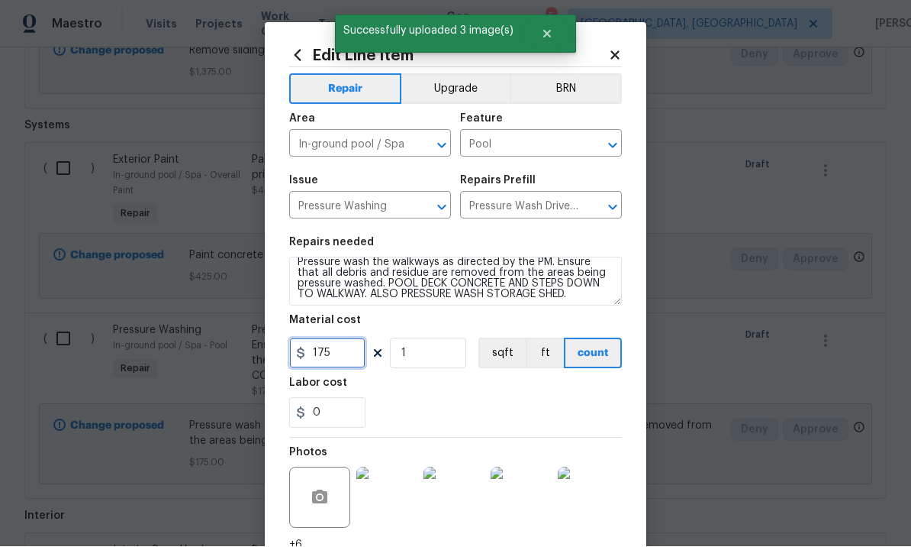
click at [343, 357] on input "175" at bounding box center [327, 353] width 76 height 31
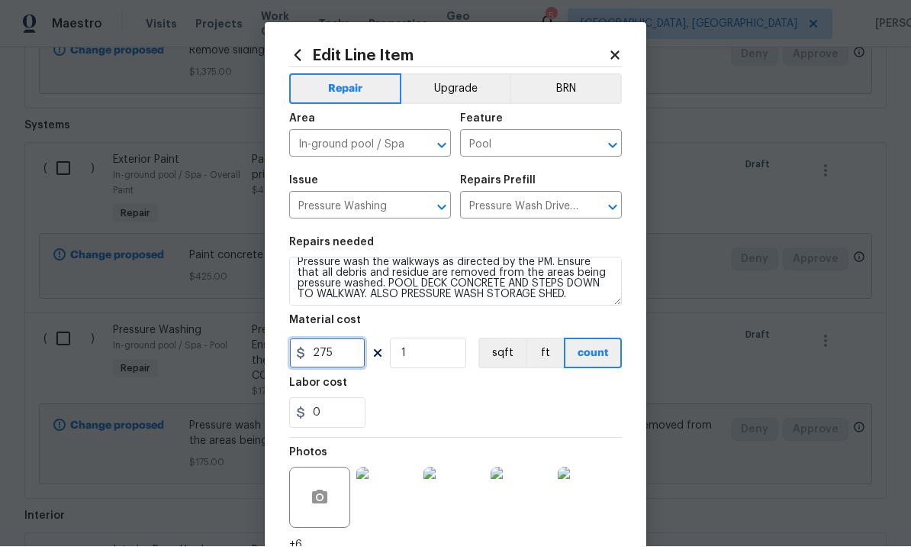
click at [343, 356] on input "275" at bounding box center [327, 353] width 76 height 31
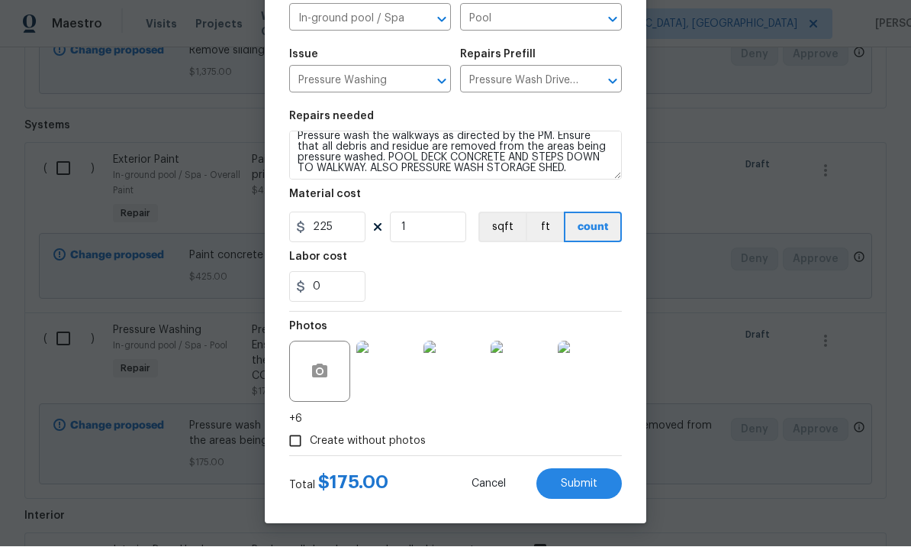
scroll to position [129, 0]
type input "225"
click at [582, 481] on span "Submit" at bounding box center [579, 484] width 37 height 11
type textarea "Pressure wash the walkways as directed by the PM. Ensure that all debris and re…"
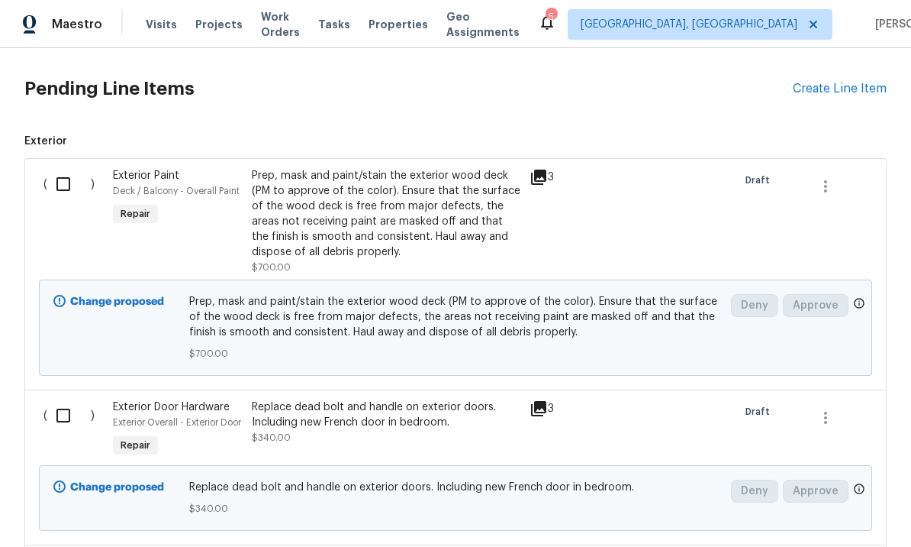
scroll to position [857, 0]
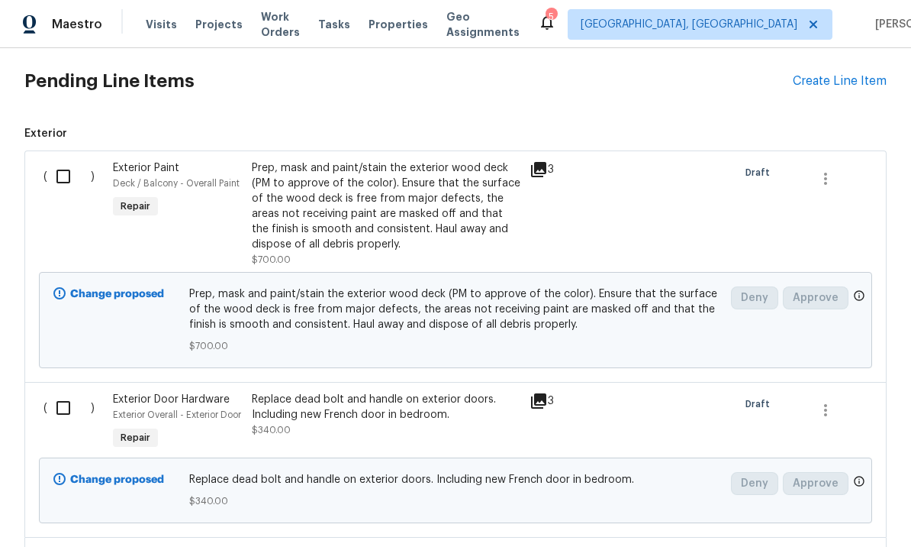
click at [65, 160] on input "checkbox" at bounding box center [69, 176] width 44 height 32
checkbox input "true"
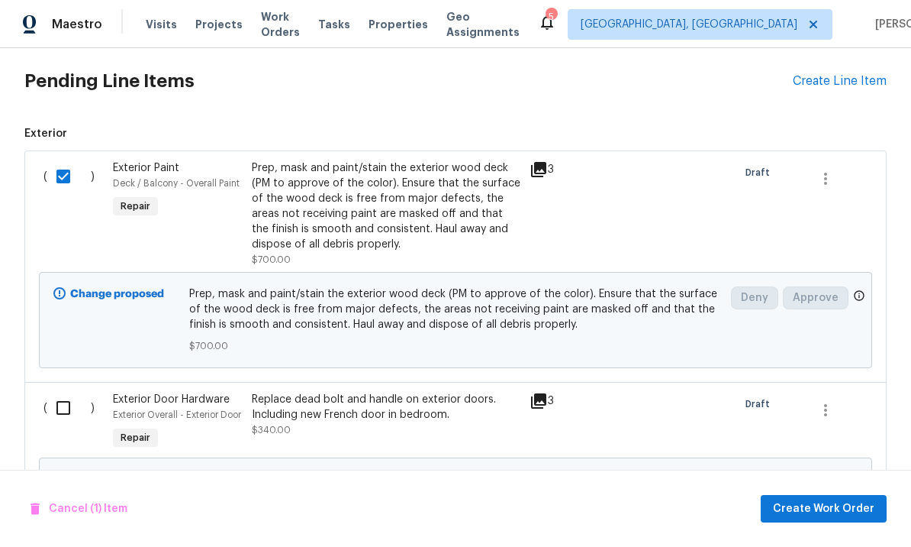
click at [60, 392] on input "checkbox" at bounding box center [69, 408] width 44 height 32
checkbox input "true"
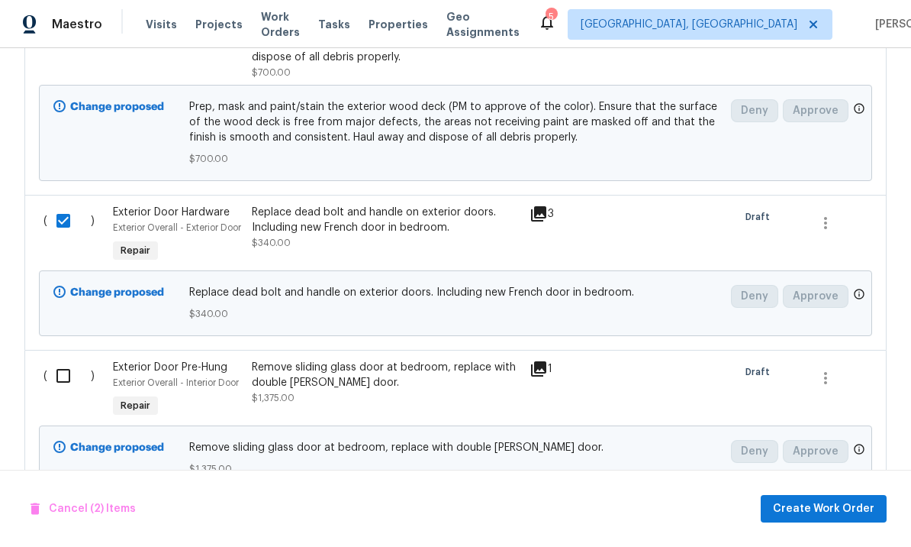
scroll to position [1047, 0]
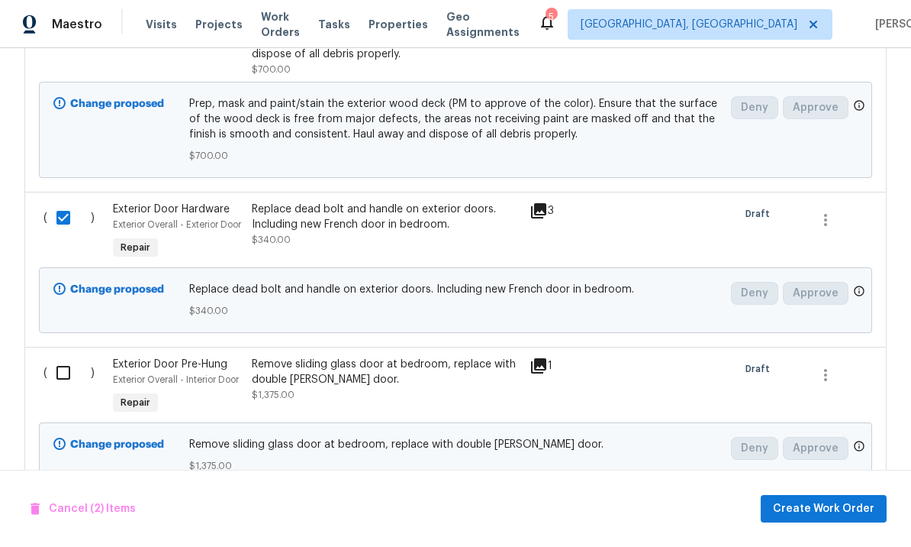
click at [59, 356] on input "checkbox" at bounding box center [69, 372] width 44 height 32
checkbox input "true"
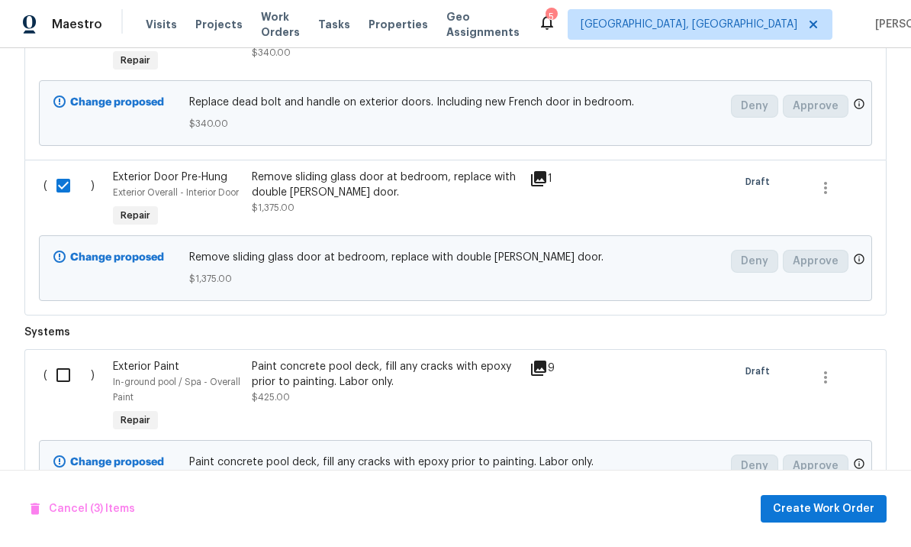
scroll to position [1237, 0]
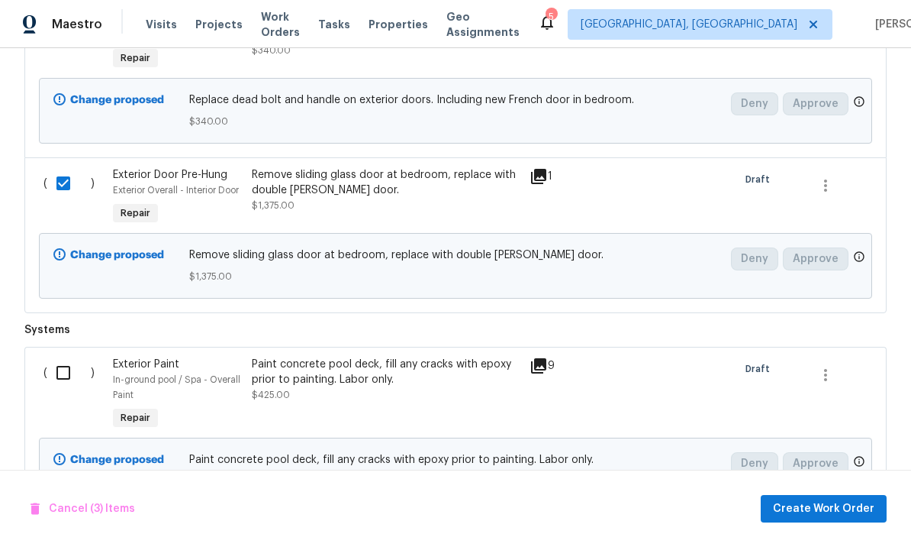
click at [63, 356] on input "checkbox" at bounding box center [69, 372] width 44 height 32
checkbox input "true"
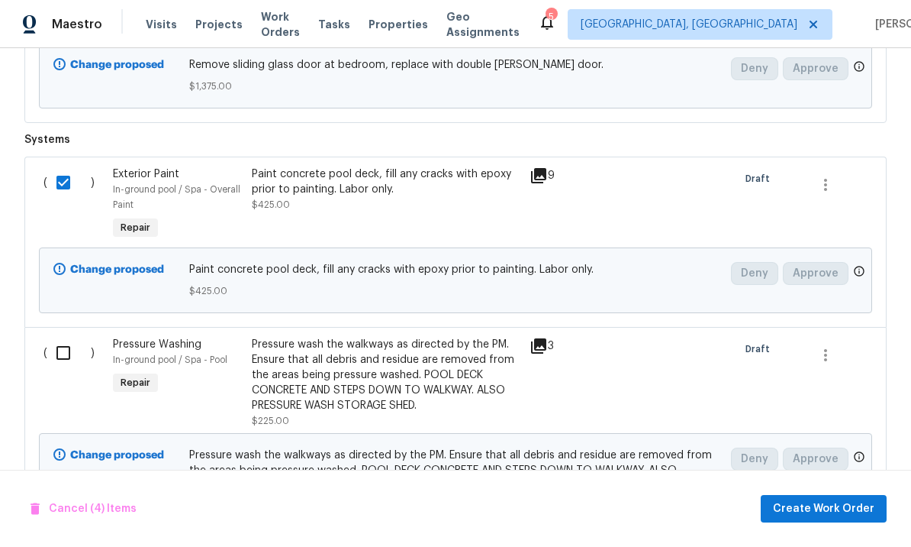
scroll to position [1437, 0]
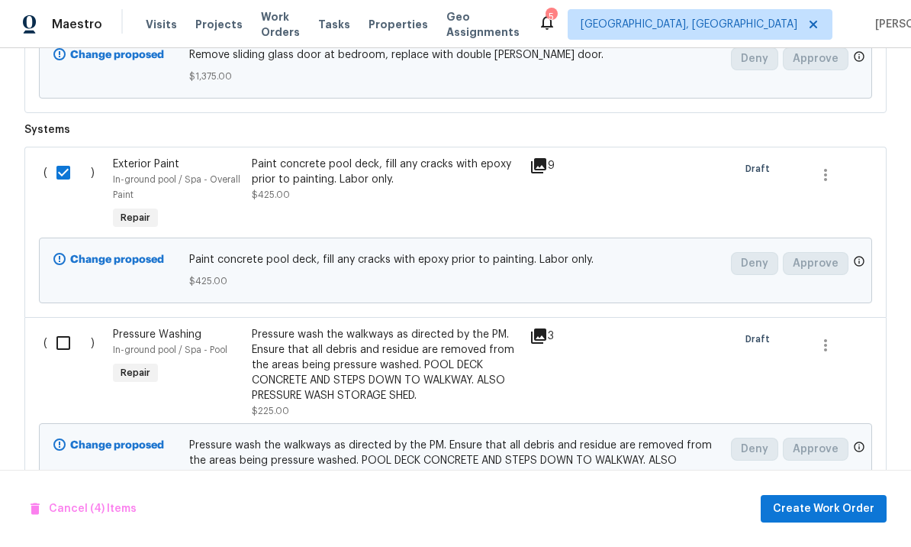
click at [67, 327] on input "checkbox" at bounding box center [69, 343] width 44 height 32
checkbox input "true"
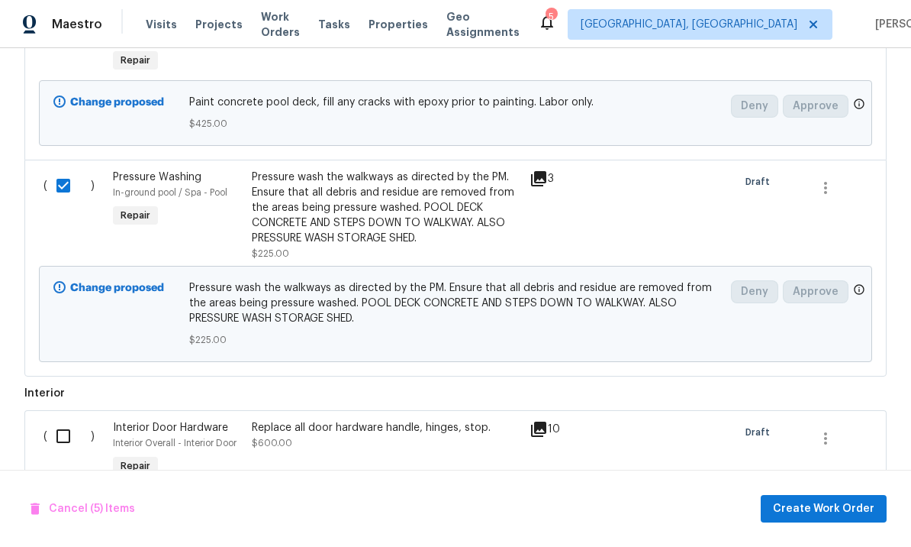
scroll to position [1595, 0]
click at [60, 418] on input "checkbox" at bounding box center [69, 434] width 44 height 32
checkbox input "true"
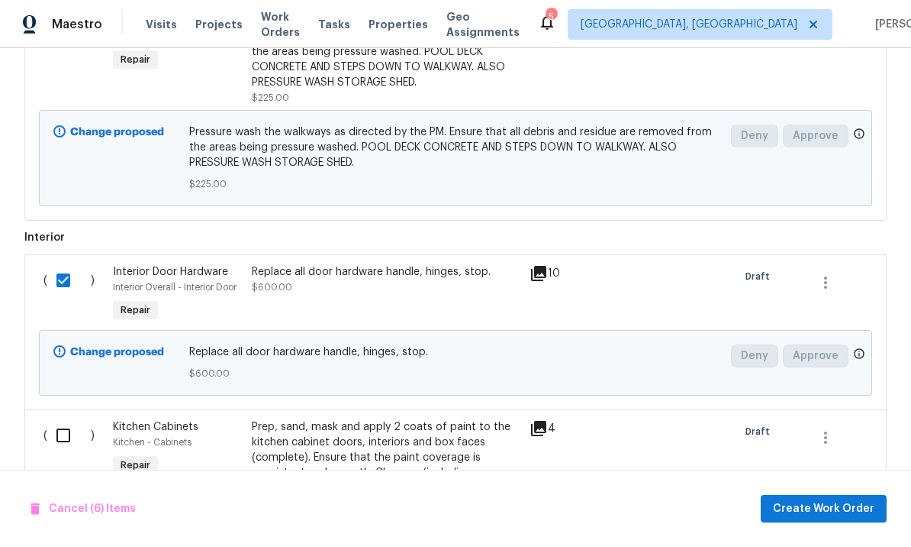
scroll to position [1799, 0]
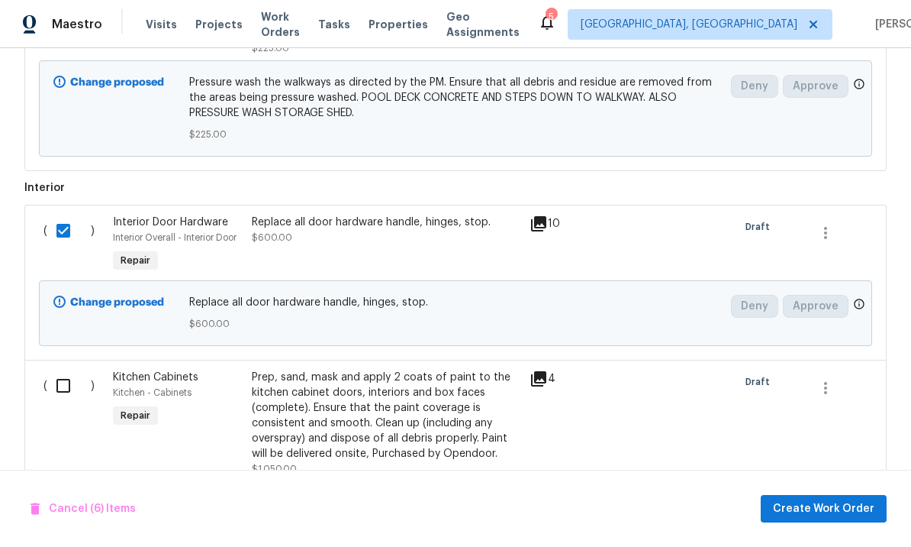
click at [64, 369] on input "checkbox" at bounding box center [69, 385] width 44 height 32
checkbox input "true"
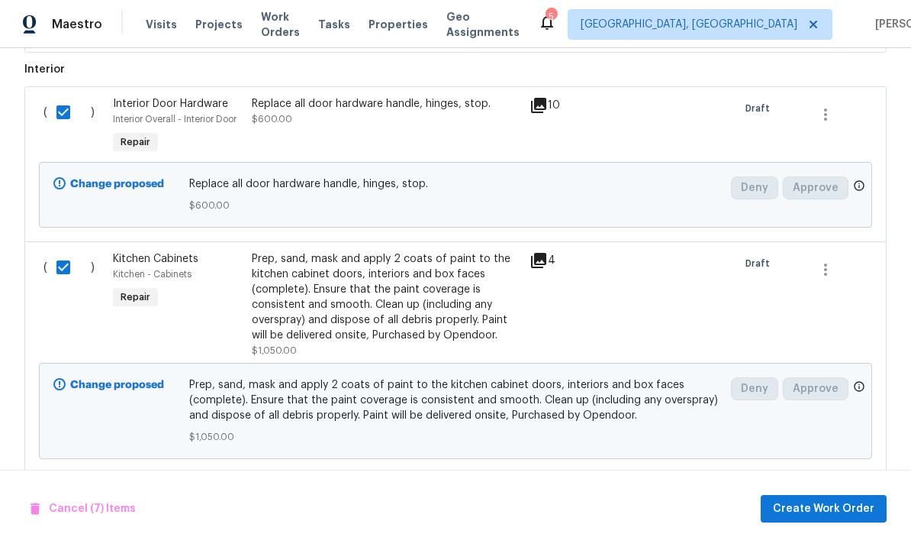
scroll to position [1917, 0]
click at [828, 503] on span "Create Work Order" at bounding box center [824, 508] width 102 height 19
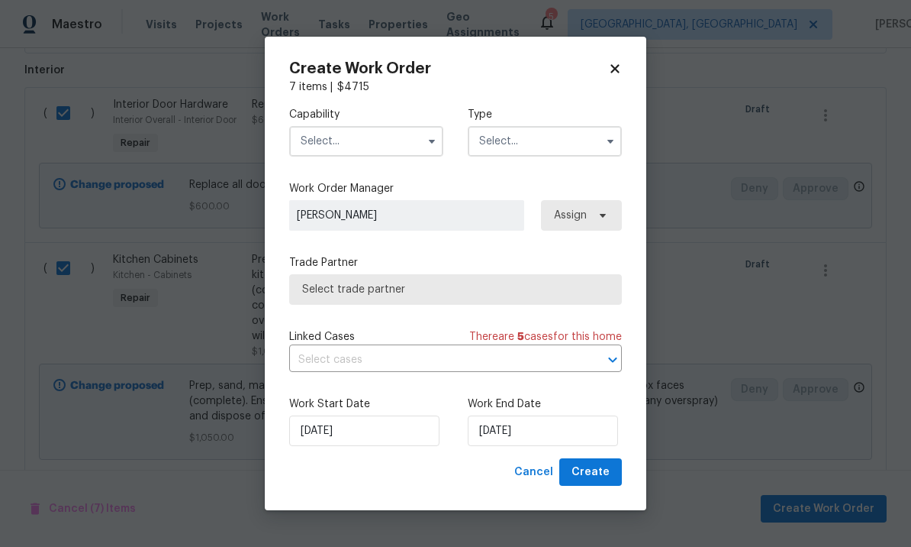
click at [362, 134] on input "text" at bounding box center [366, 141] width 154 height 31
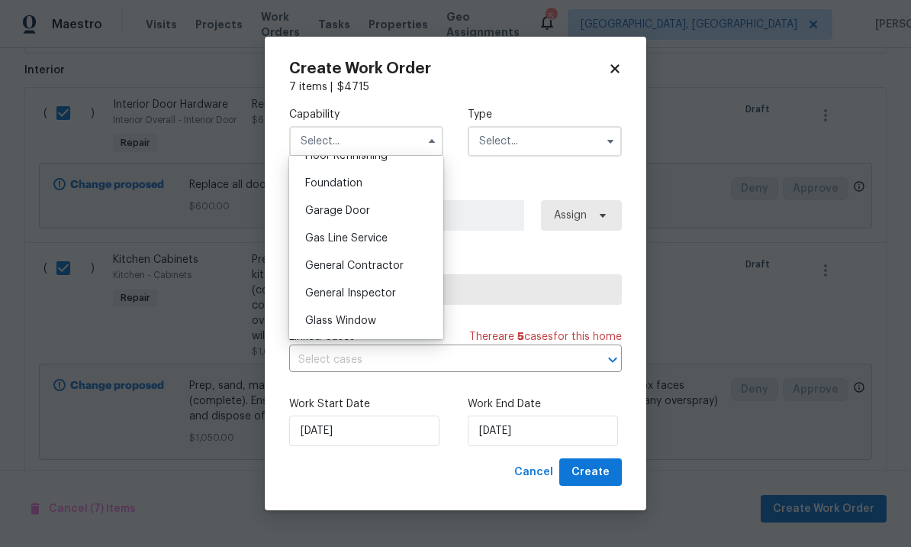
scroll to position [638, 0]
click at [388, 263] on span "General Contractor" at bounding box center [354, 265] width 98 height 11
type input "General Contractor"
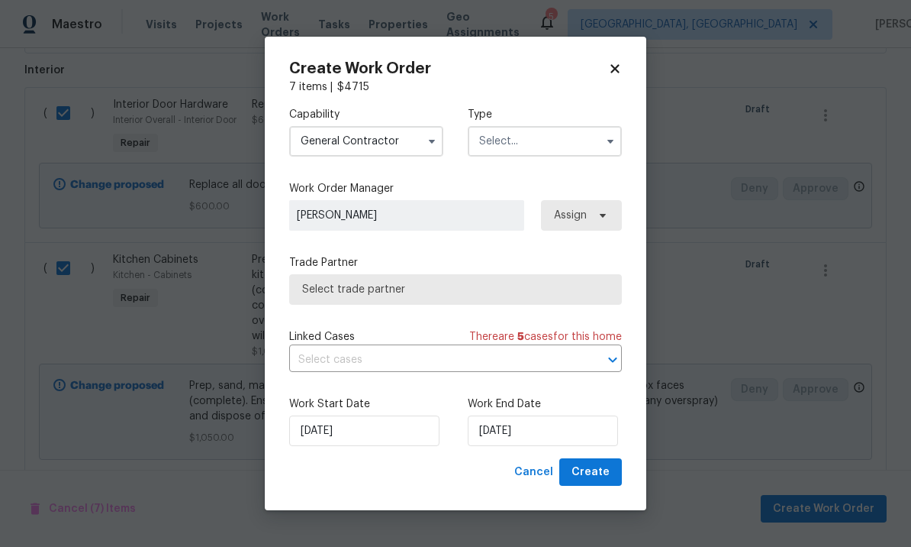
click at [517, 136] on input "text" at bounding box center [545, 141] width 154 height 31
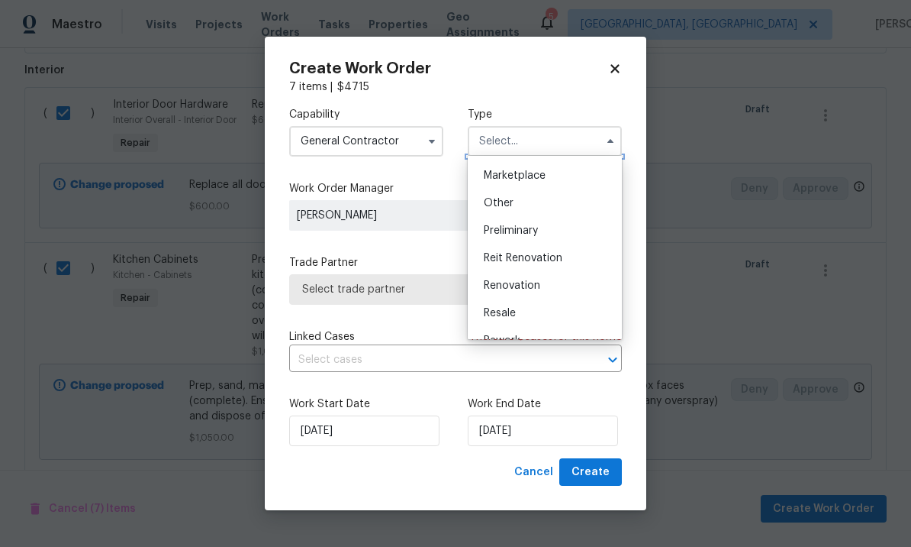
scroll to position [299, 0]
click at [538, 260] on span "Renovation" at bounding box center [512, 258] width 56 height 11
type input "Renovation"
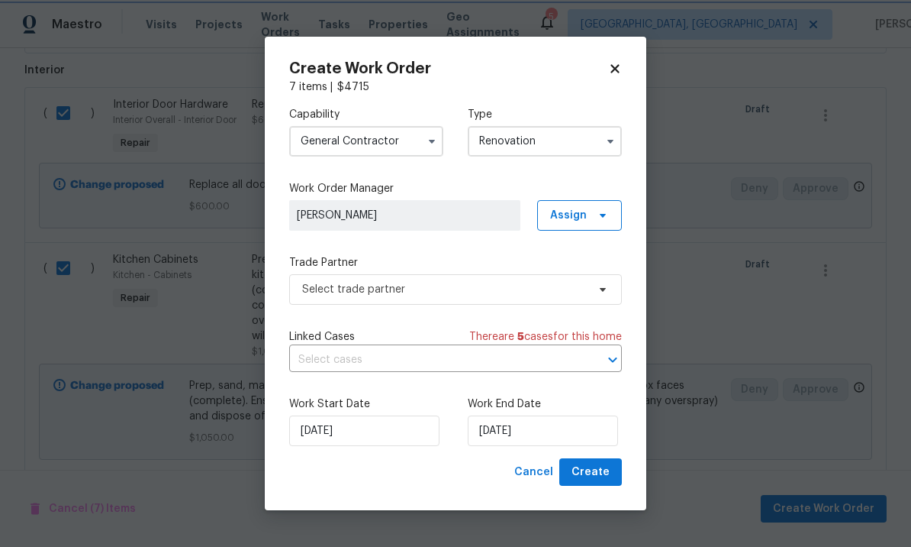
scroll to position [0, 0]
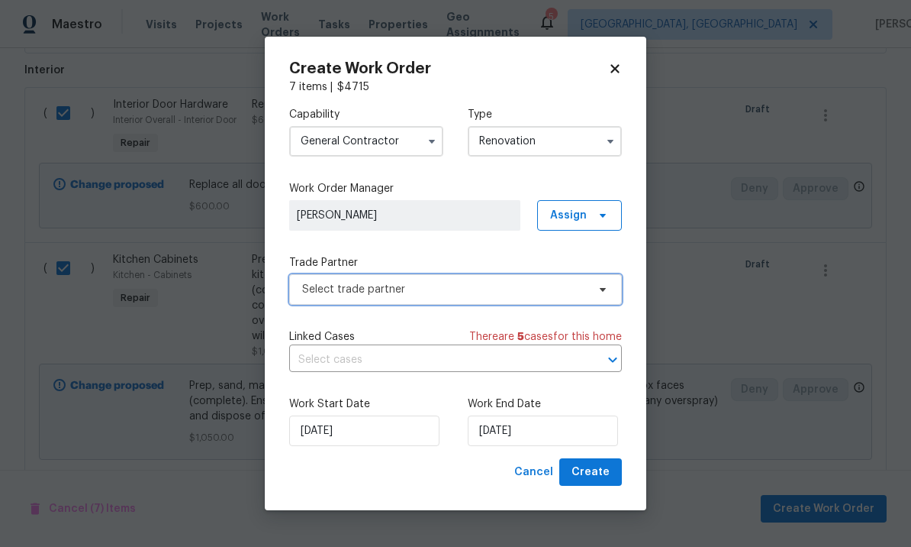
click at [428, 287] on span "Select trade partner" at bounding box center [444, 289] width 285 height 15
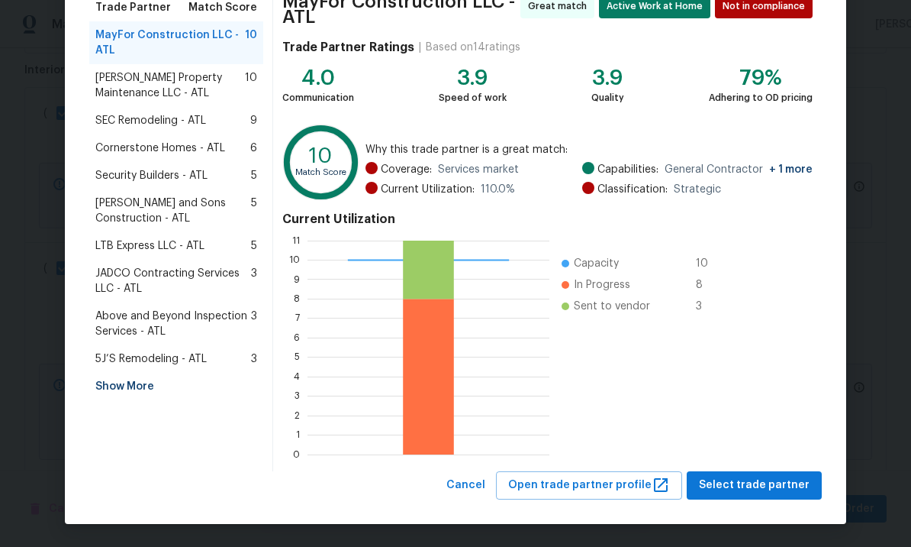
scroll to position [133, 0]
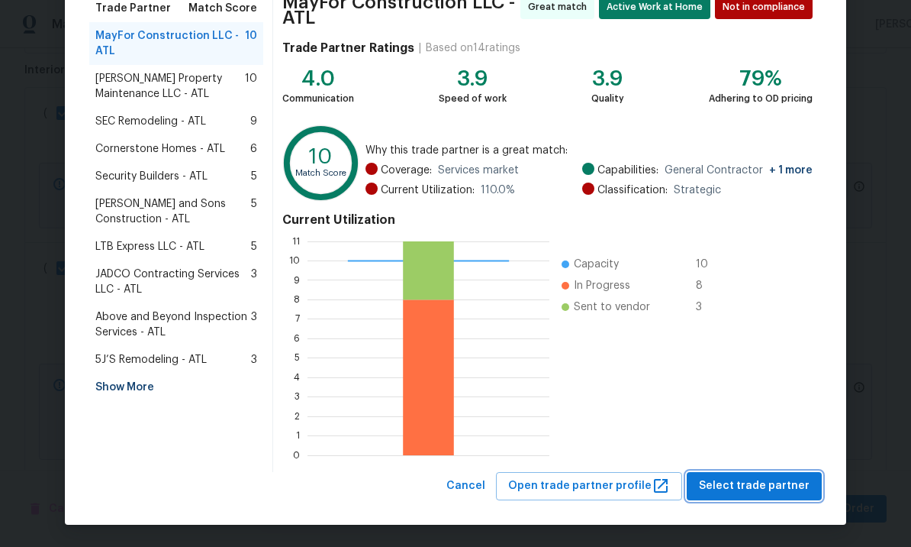
click at [745, 484] on span "Select trade partner" at bounding box center [754, 485] width 111 height 19
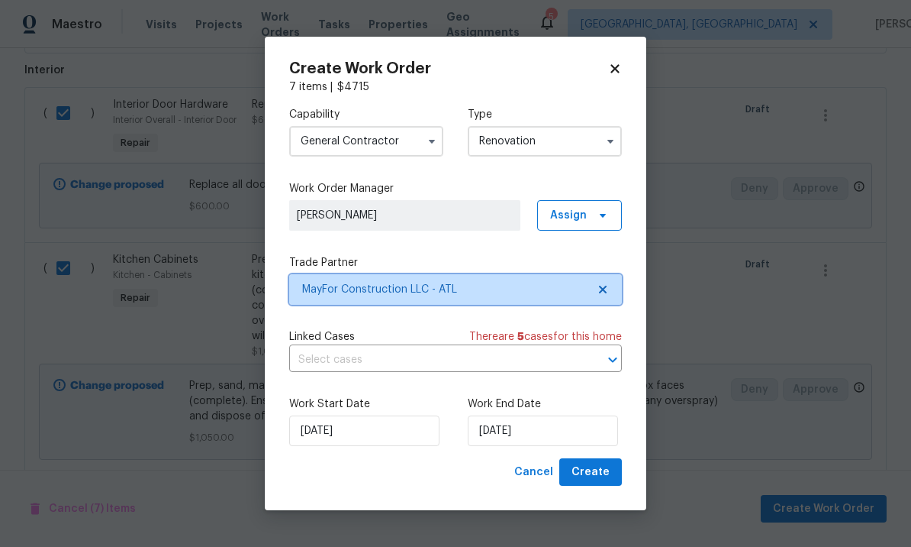
scroll to position [0, 0]
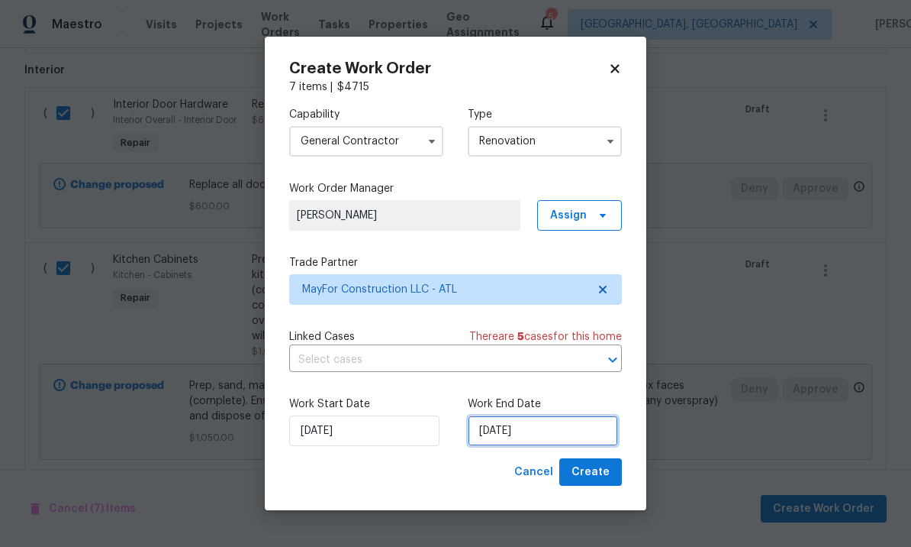
click at [547, 429] on input "8/18/2025" at bounding box center [543, 430] width 150 height 31
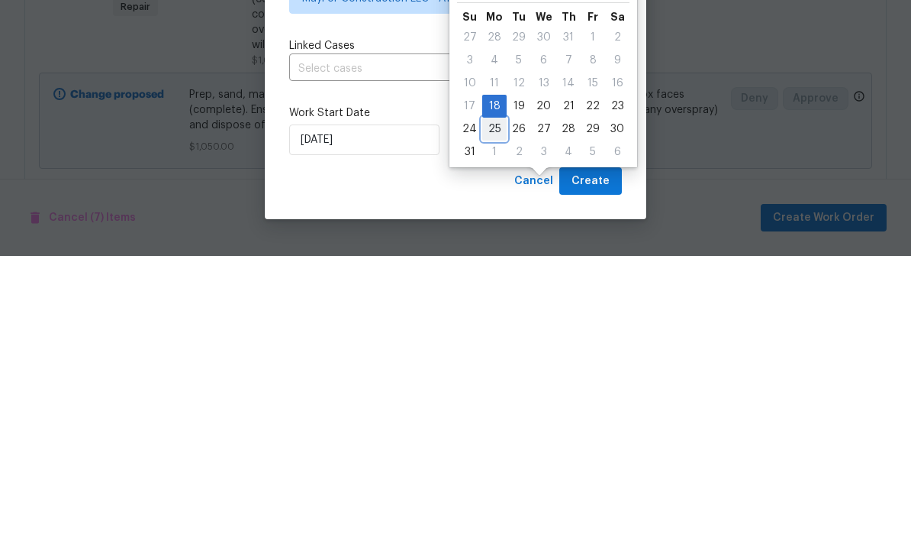
click at [491, 409] on div "25" at bounding box center [494, 419] width 24 height 21
type input "8/25/2025"
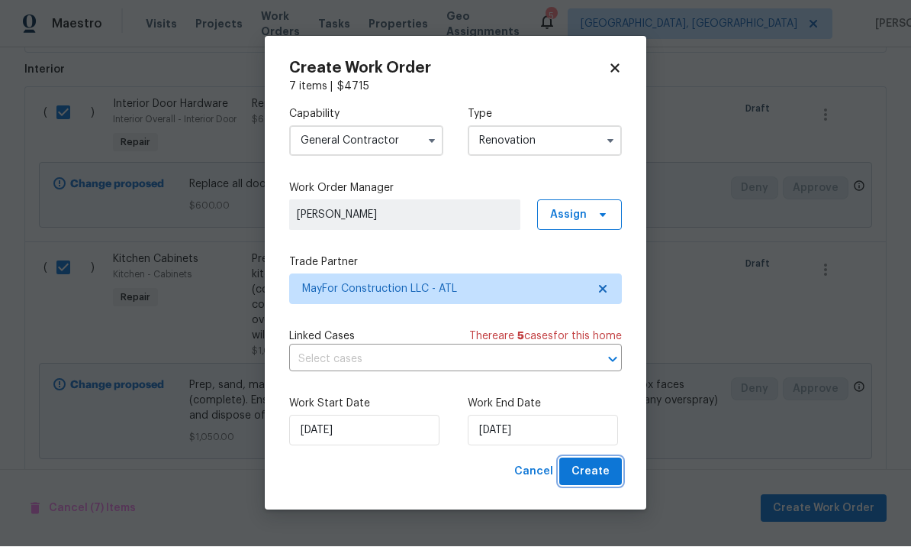
click at [589, 470] on span "Create" at bounding box center [591, 472] width 38 height 19
checkbox input "false"
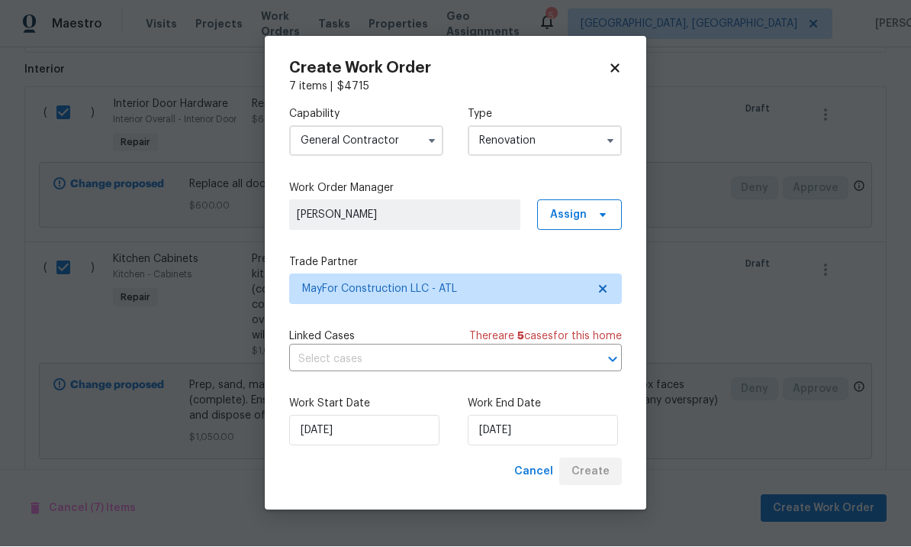
checkbox input "false"
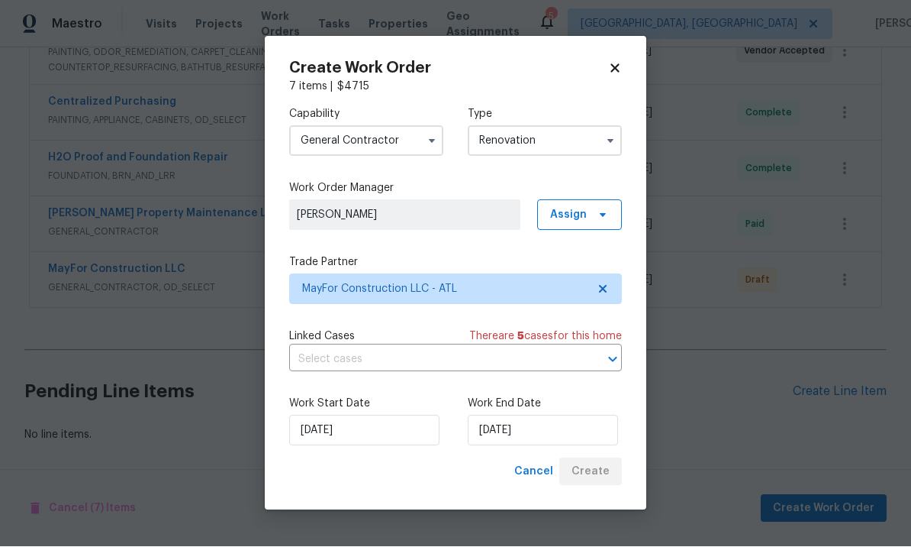
scroll to position [549, 0]
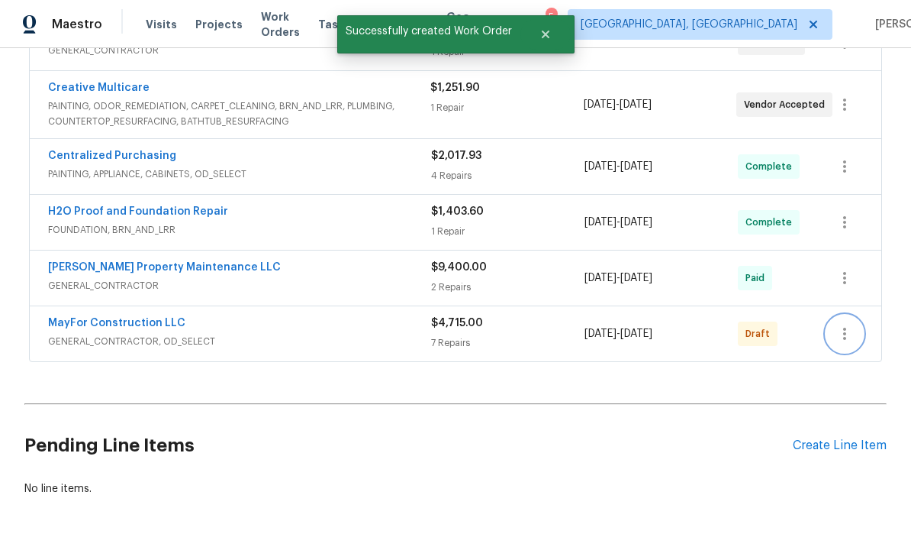
click at [844, 315] on button "button" at bounding box center [845, 333] width 37 height 37
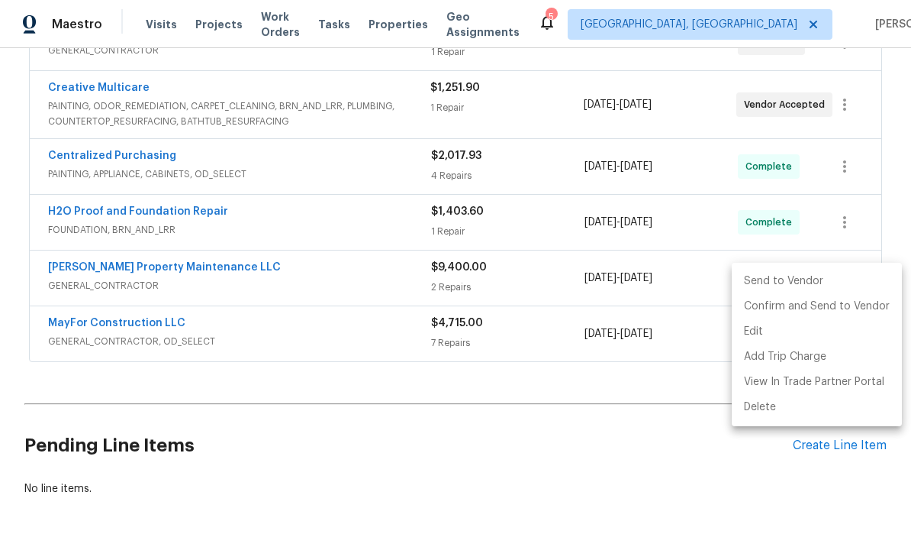
click at [808, 273] on li "Send to Vendor" at bounding box center [817, 281] width 170 height 25
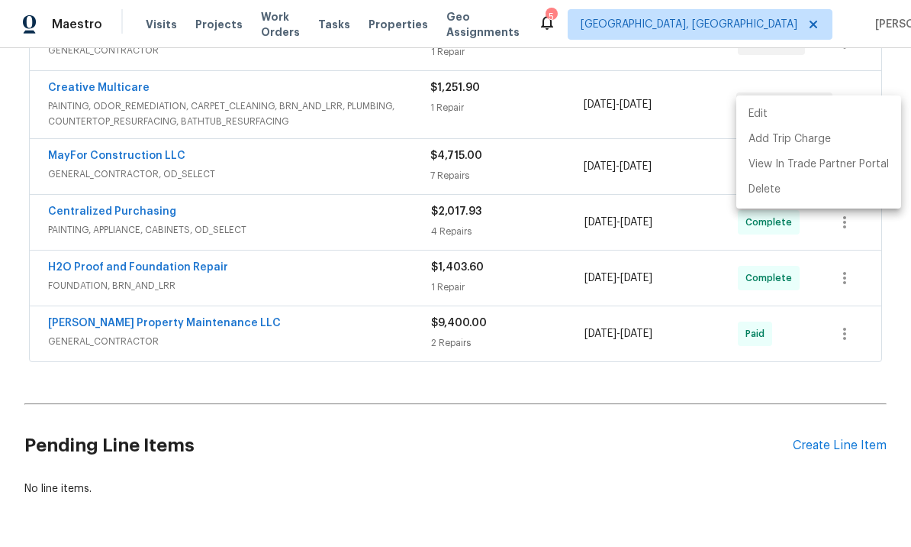
click at [636, 392] on div at bounding box center [455, 273] width 911 height 547
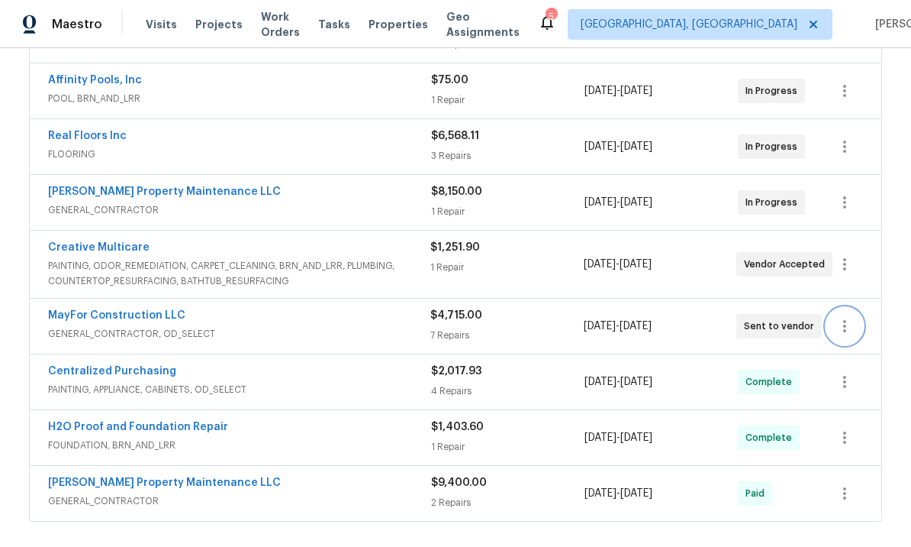
scroll to position [388, 0]
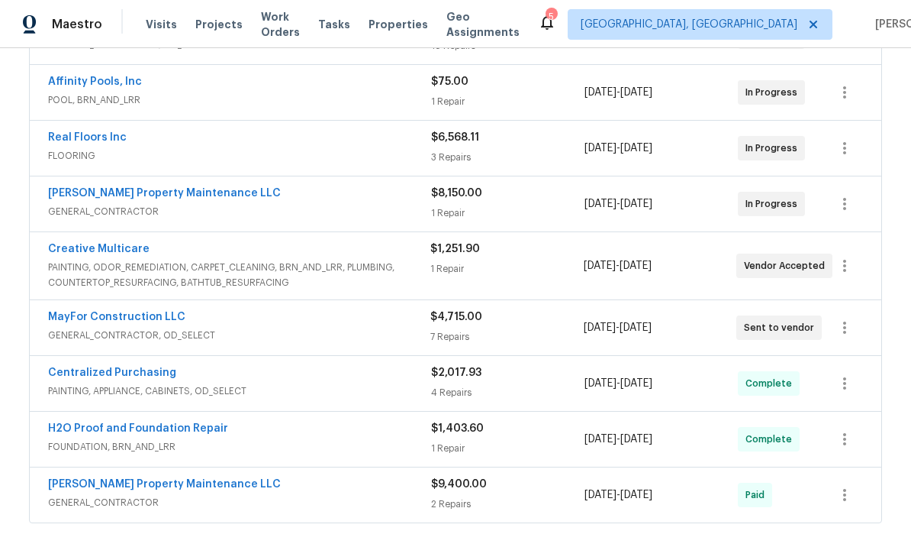
click at [150, 311] on link "MayFor Construction LLC" at bounding box center [116, 316] width 137 height 11
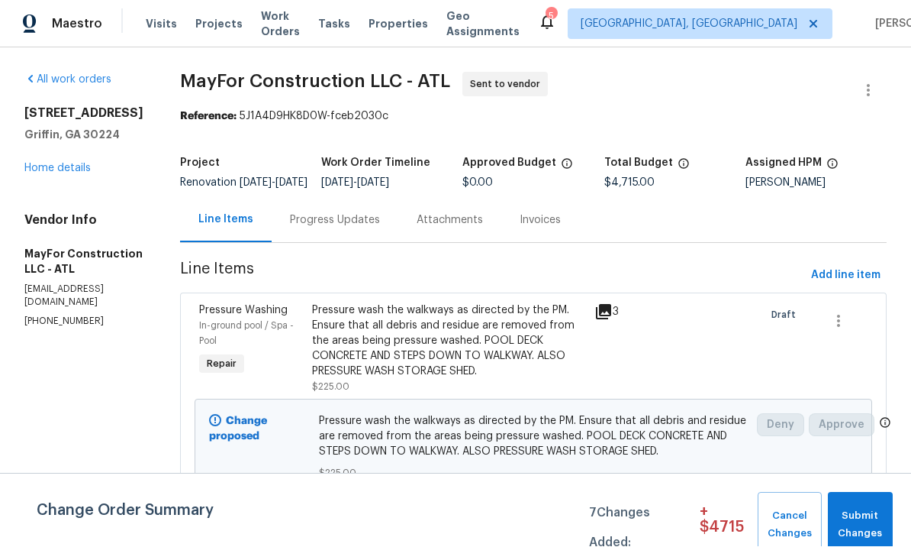
scroll to position [1, 0]
click at [870, 510] on span "Submit Changes" at bounding box center [861, 525] width 50 height 35
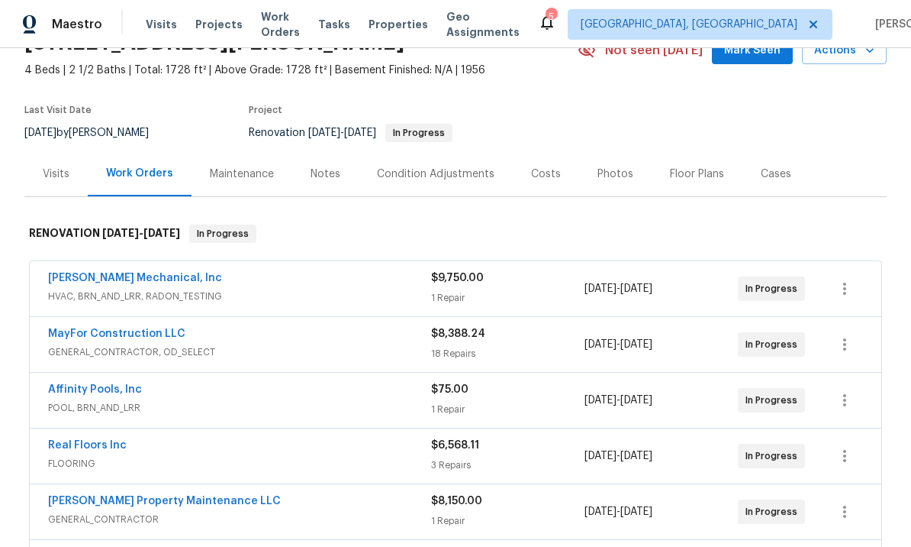
scroll to position [84, 0]
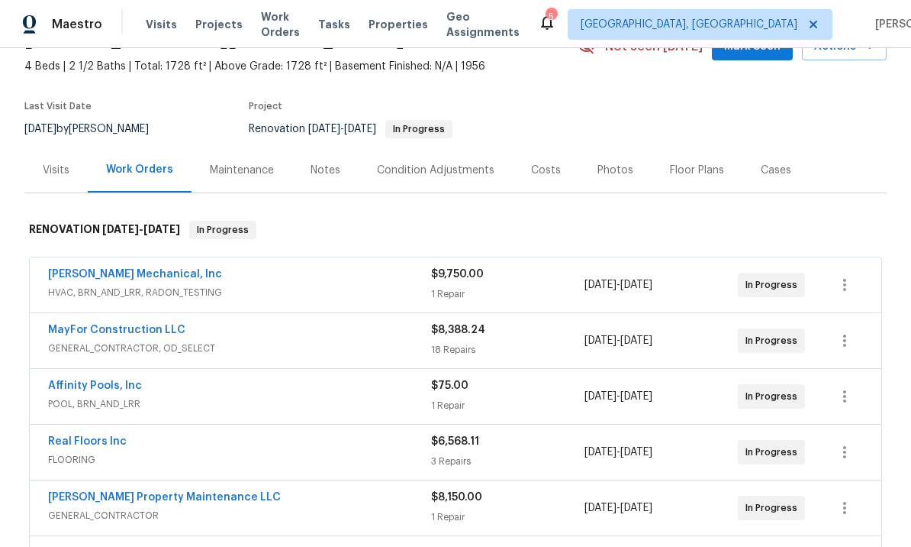
click at [151, 324] on link "MayFor Construction LLC" at bounding box center [116, 329] width 137 height 11
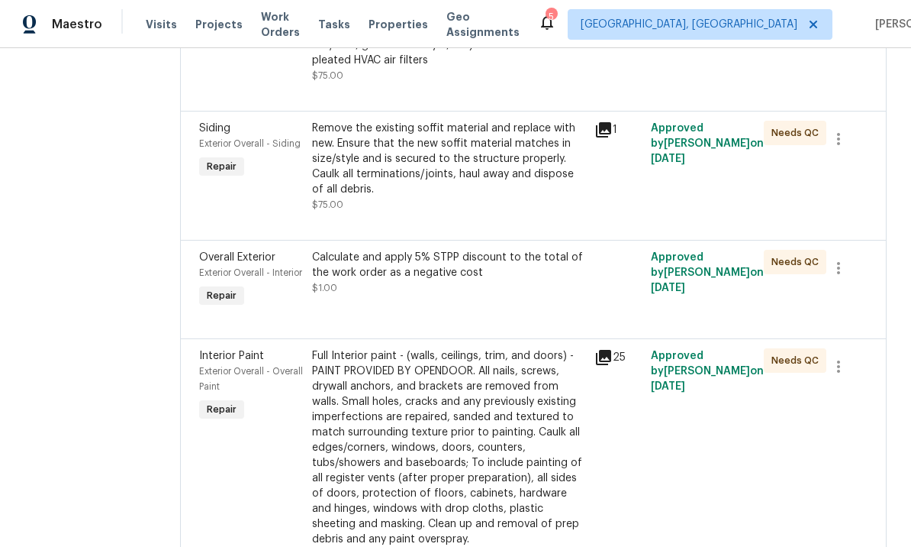
scroll to position [869, 0]
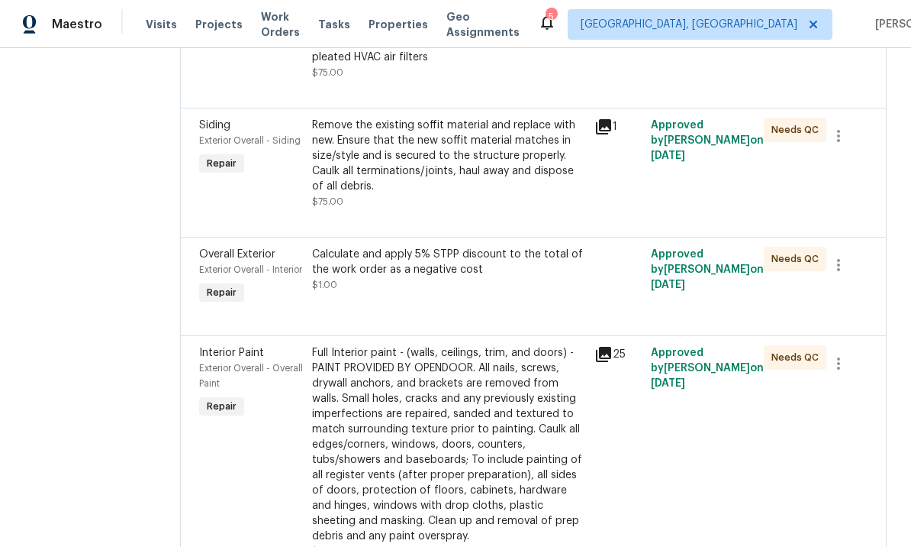
click at [521, 312] on div "Calculate and apply 5% STPP discount to the total of the work order as a negati…" at bounding box center [449, 277] width 282 height 70
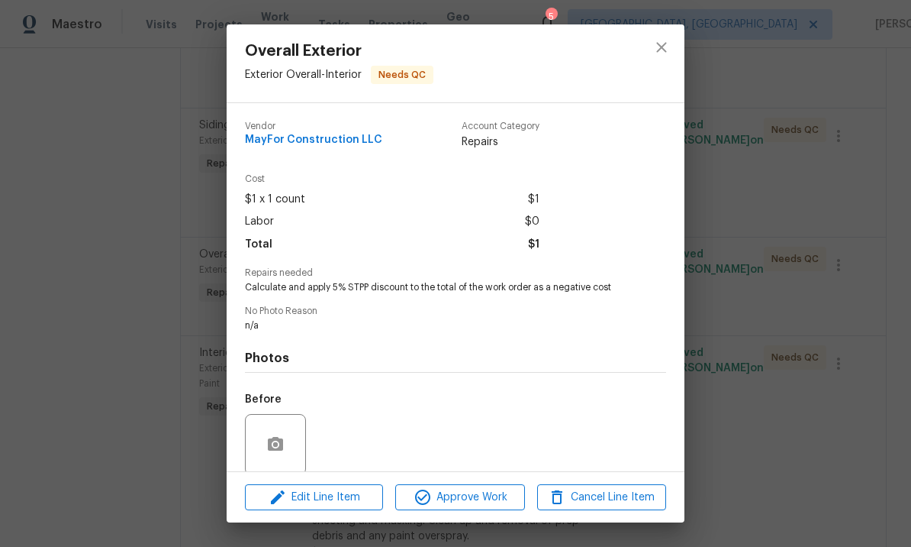
scroll to position [0, 0]
click at [666, 41] on icon "close" at bounding box center [662, 47] width 18 height 18
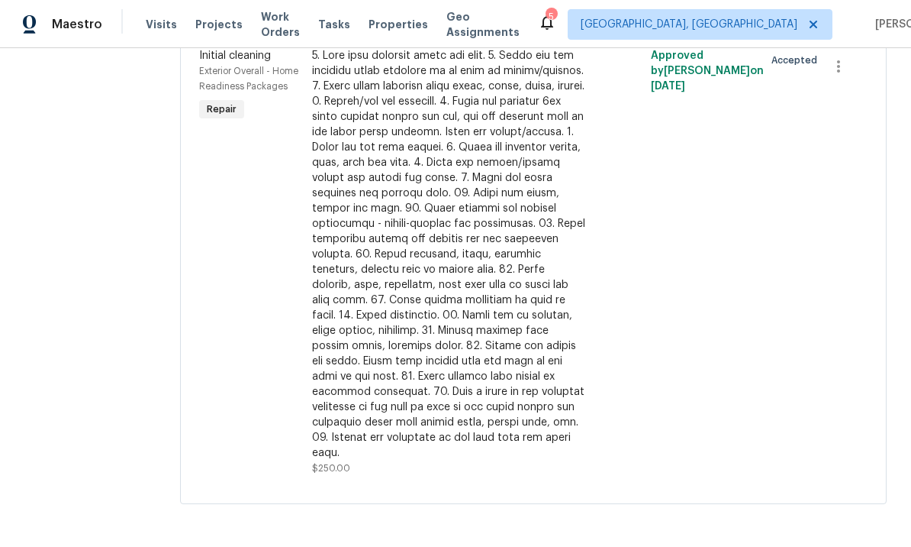
scroll to position [2715, 0]
click at [848, 76] on icon "button" at bounding box center [839, 66] width 18 height 18
click at [861, 121] on li "Cancel" at bounding box center [851, 118] width 59 height 25
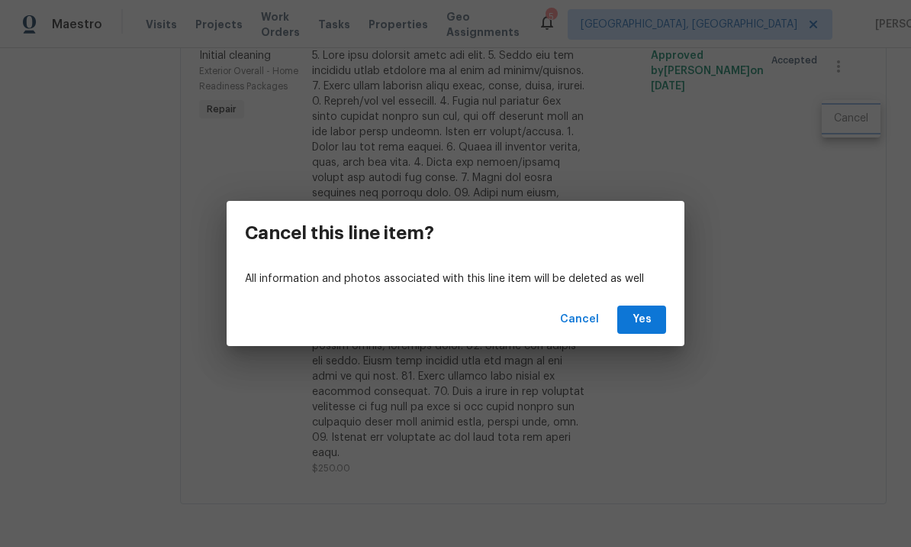
click at [751, 273] on div "Cancel this line item? All information and photos associated with this line ite…" at bounding box center [455, 273] width 911 height 547
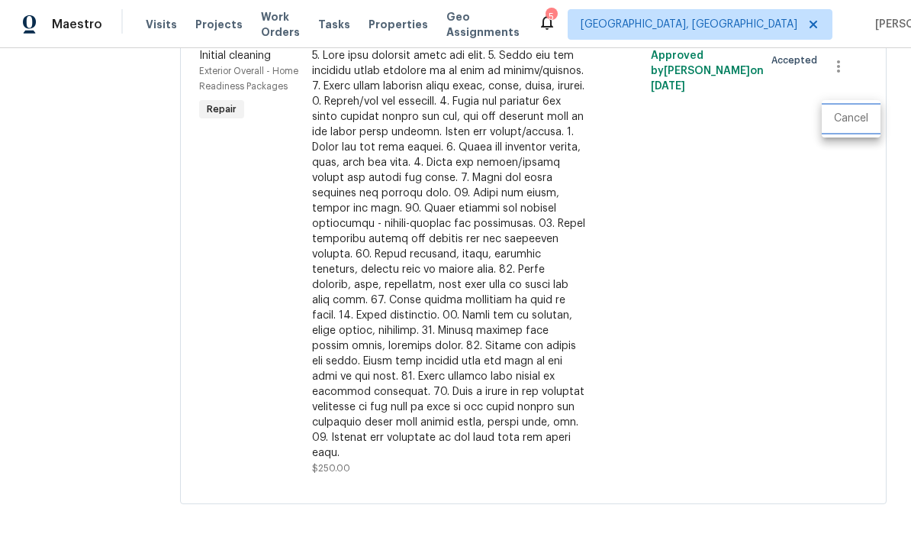
click at [853, 116] on li "Cancel" at bounding box center [851, 118] width 59 height 25
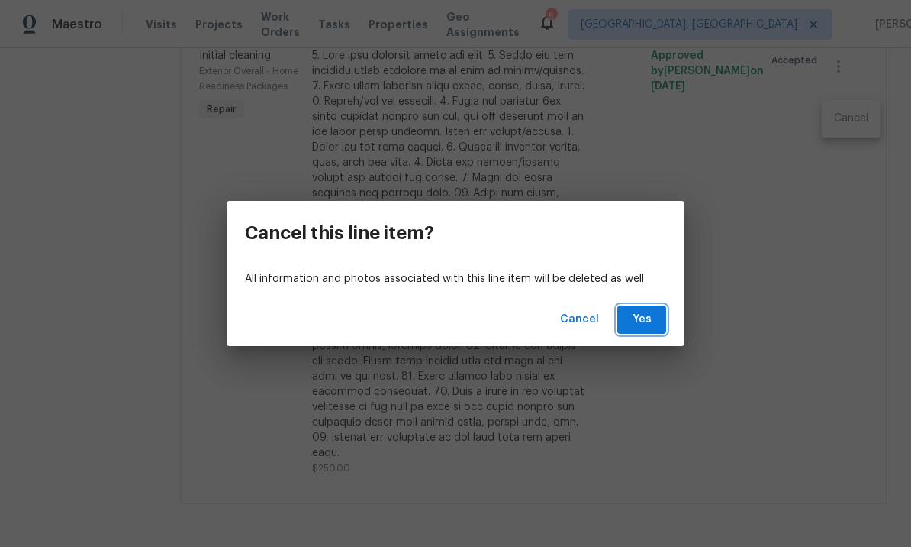
click at [652, 307] on button "Yes" at bounding box center [642, 319] width 49 height 28
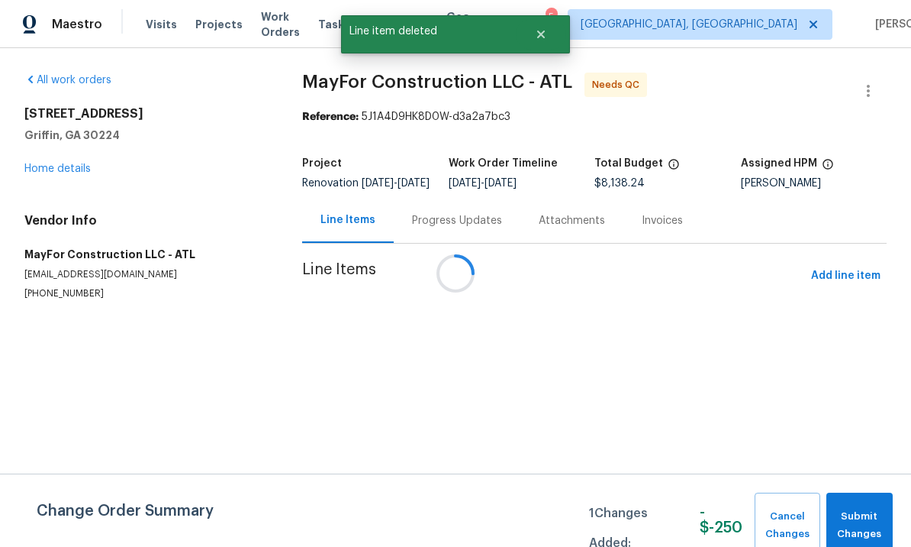
scroll to position [0, 0]
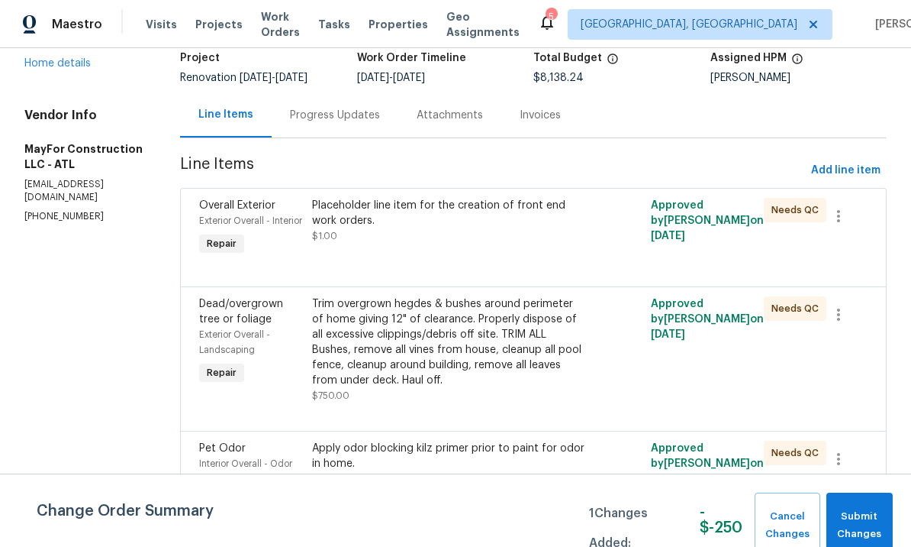
scroll to position [105, 0]
click at [494, 264] on div "Placeholder line item for the creation of front end work orders. $1.00" at bounding box center [449, 229] width 282 height 70
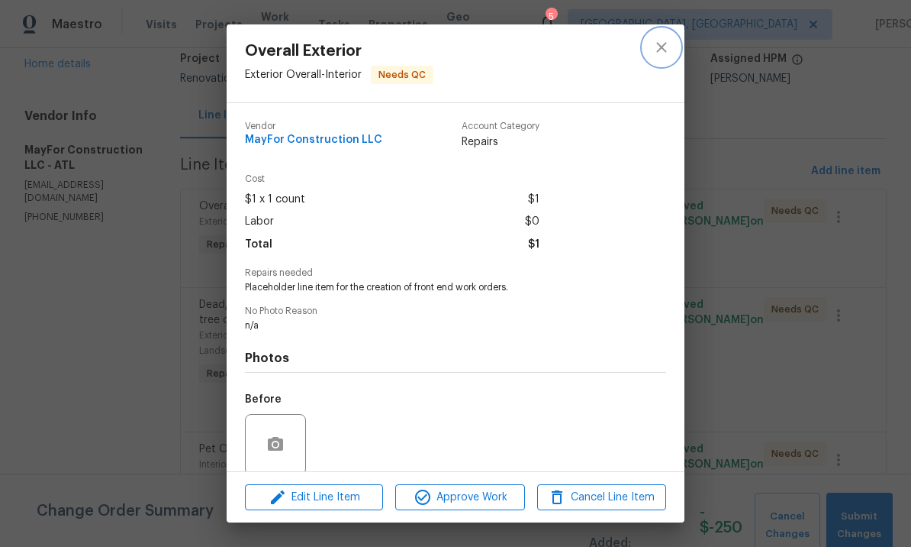
click at [672, 40] on button "close" at bounding box center [661, 47] width 37 height 37
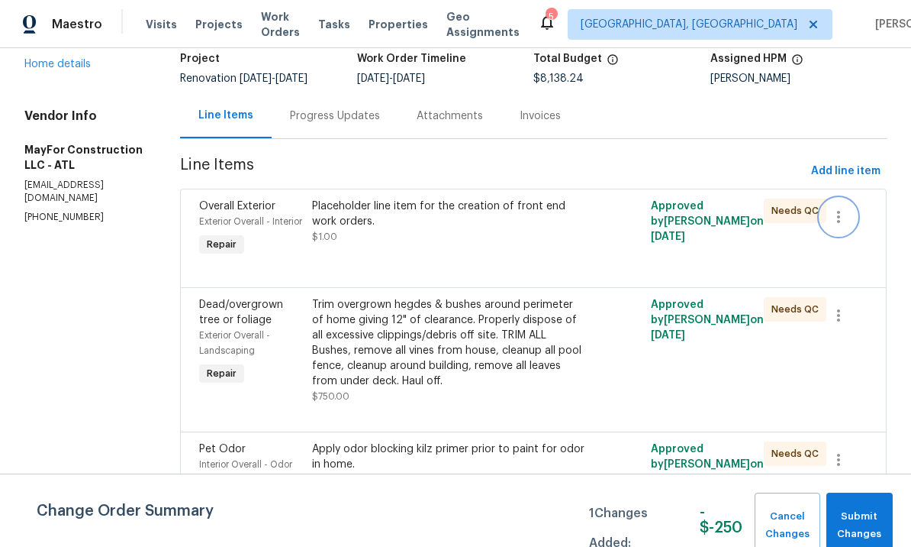
click at [848, 225] on icon "button" at bounding box center [839, 217] width 18 height 18
click at [853, 228] on li "Cancel" at bounding box center [851, 227] width 59 height 25
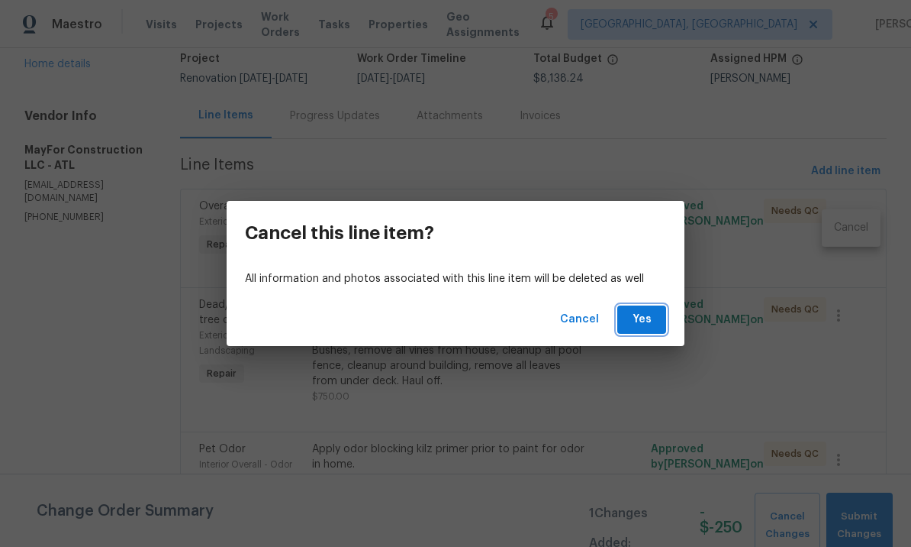
click at [645, 314] on span "Yes" at bounding box center [642, 319] width 24 height 19
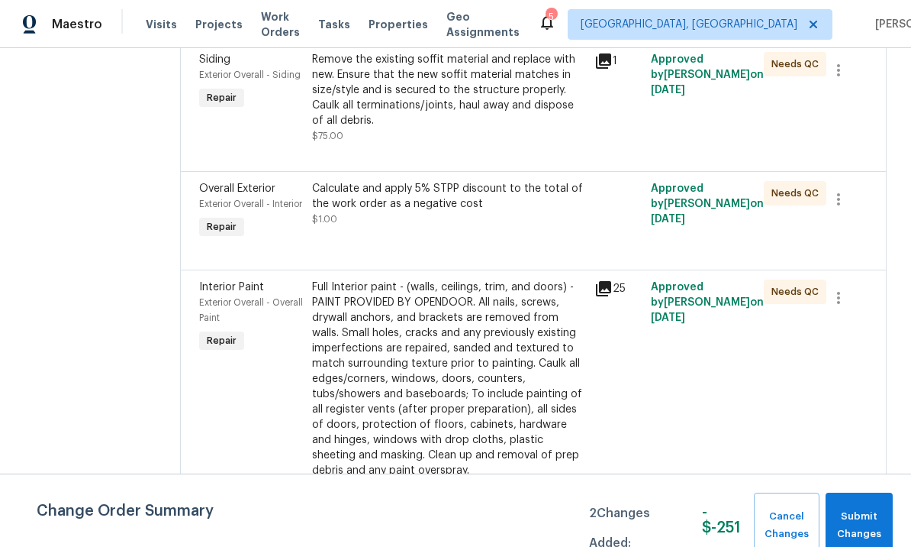
scroll to position [830, 0]
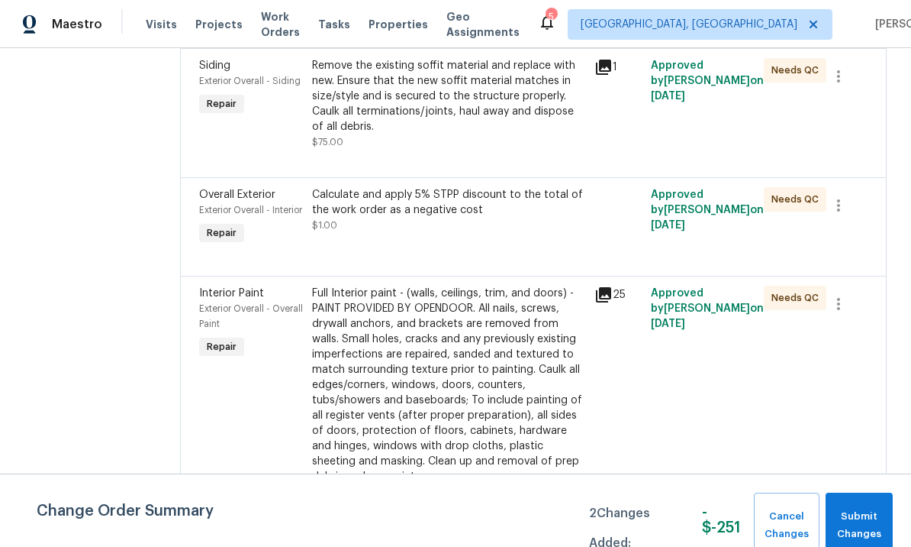
click at [495, 218] on div "Calculate and apply 5% STPP discount to the total of the work order as a negati…" at bounding box center [448, 202] width 273 height 31
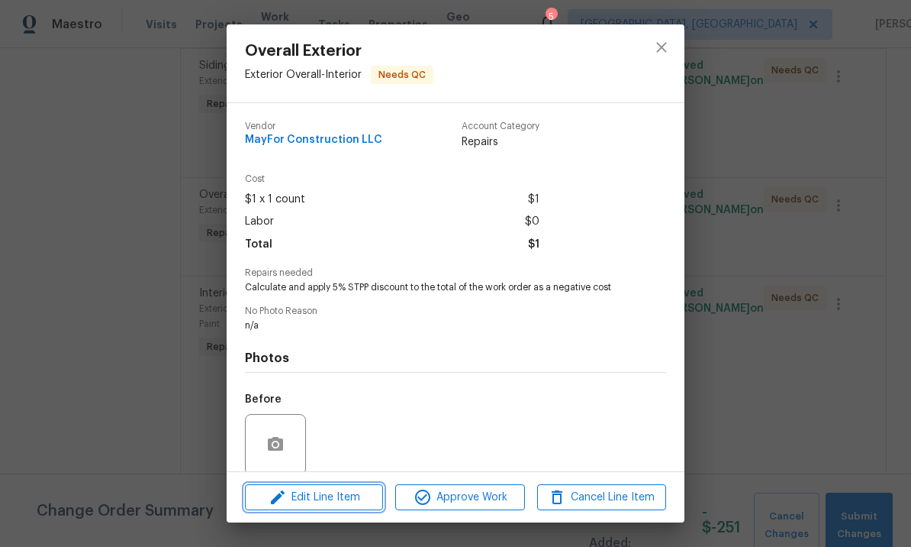
click at [342, 498] on span "Edit Line Item" at bounding box center [314, 497] width 129 height 19
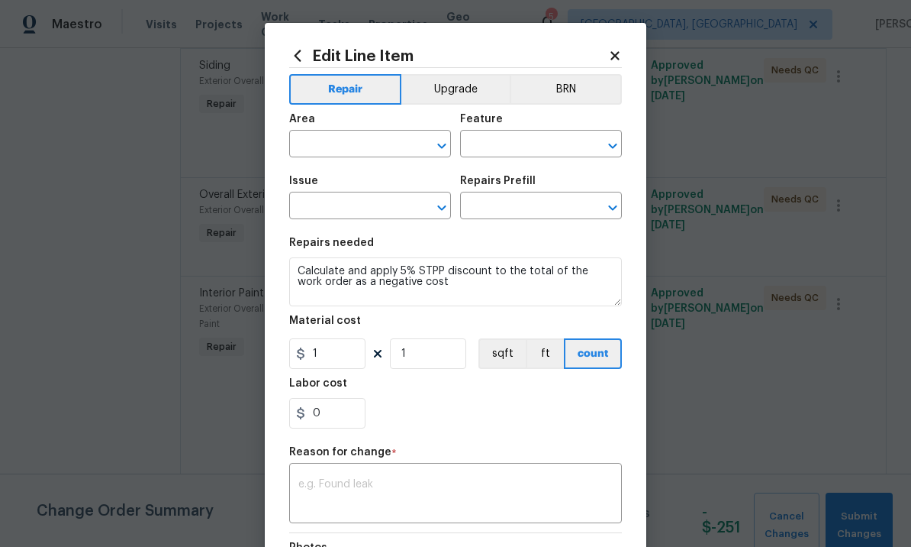
type input "Exterior Overall"
type input "Interior"
type input "Overall Exterior"
type input "Strategic Trade Partner Discount $1.00"
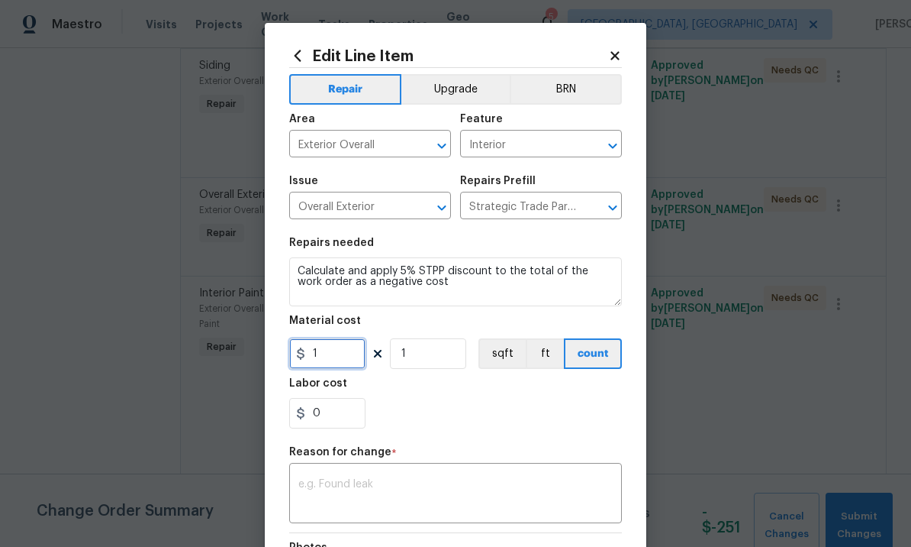
click at [310, 349] on input "1" at bounding box center [327, 353] width 76 height 31
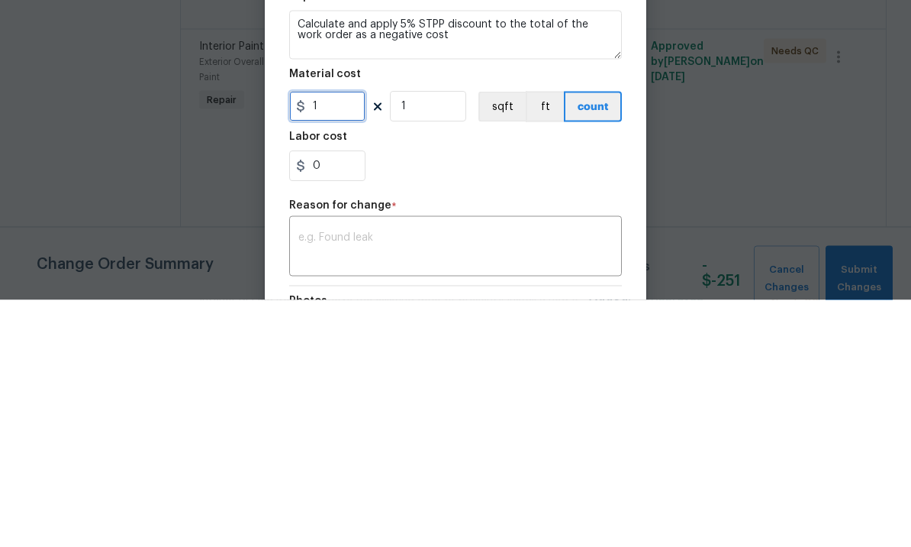
click at [340, 338] on input "1" at bounding box center [327, 353] width 76 height 31
click at [319, 338] on input "0" at bounding box center [327, 353] width 76 height 31
click at [323, 338] on input "0" at bounding box center [327, 353] width 76 height 31
click at [314, 338] on input "0" at bounding box center [327, 353] width 76 height 31
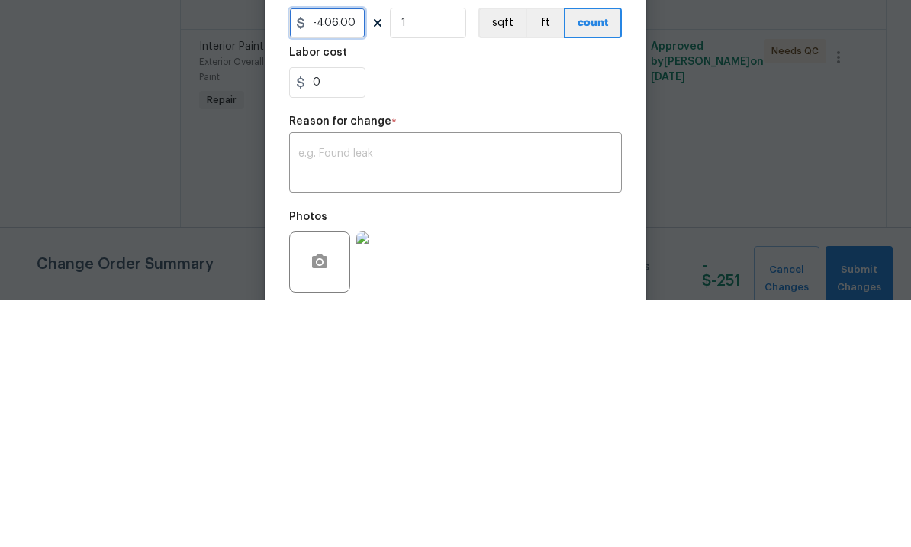
scroll to position [89, 0]
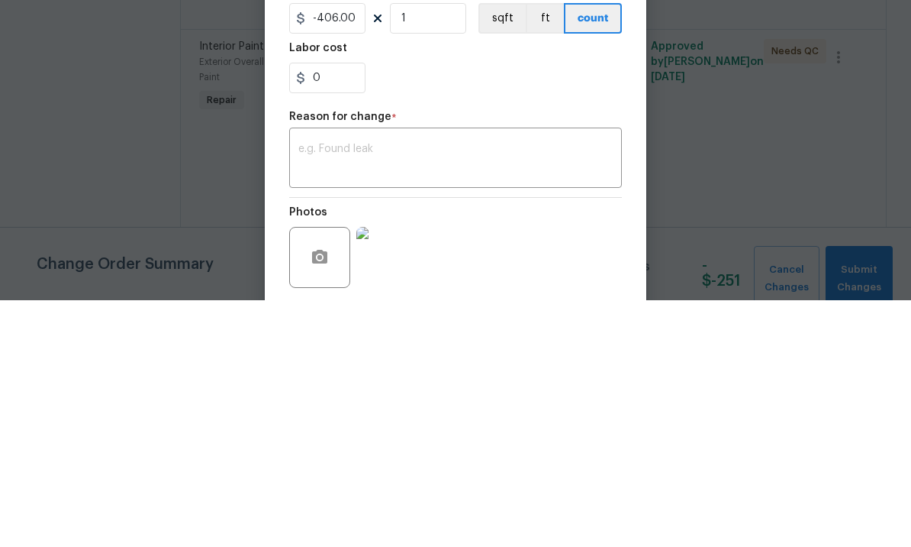
click at [398, 390] on textarea at bounding box center [455, 406] width 314 height 32
type input "-406"
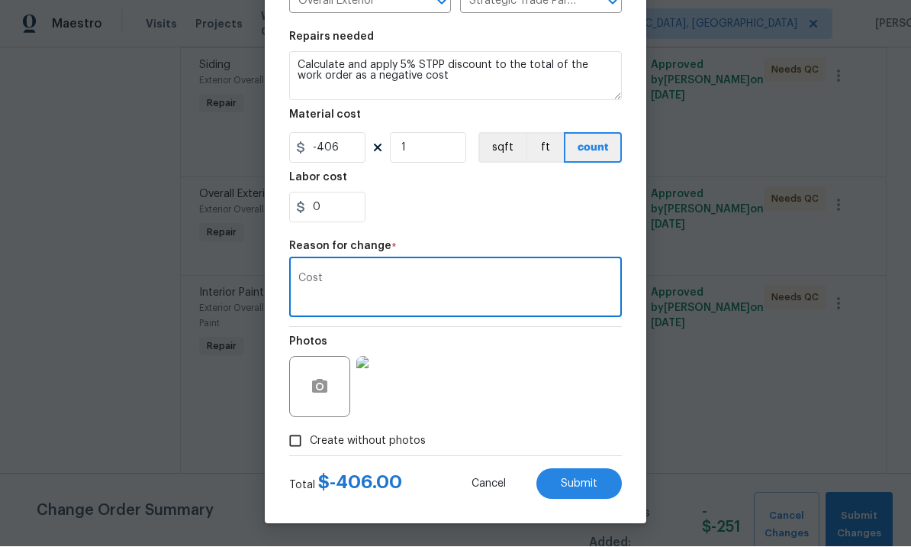
scroll to position [208, 0]
type textarea "Cost"
click at [296, 440] on input "Create without photos" at bounding box center [295, 441] width 29 height 29
checkbox input "false"
click at [401, 379] on img at bounding box center [386, 386] width 61 height 61
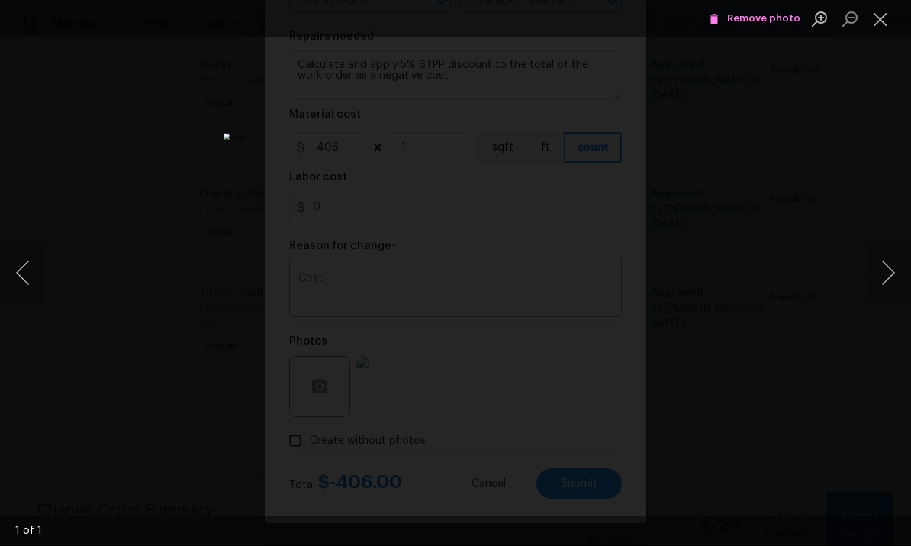
click at [880, 17] on button "Close lightbox" at bounding box center [881, 19] width 31 height 27
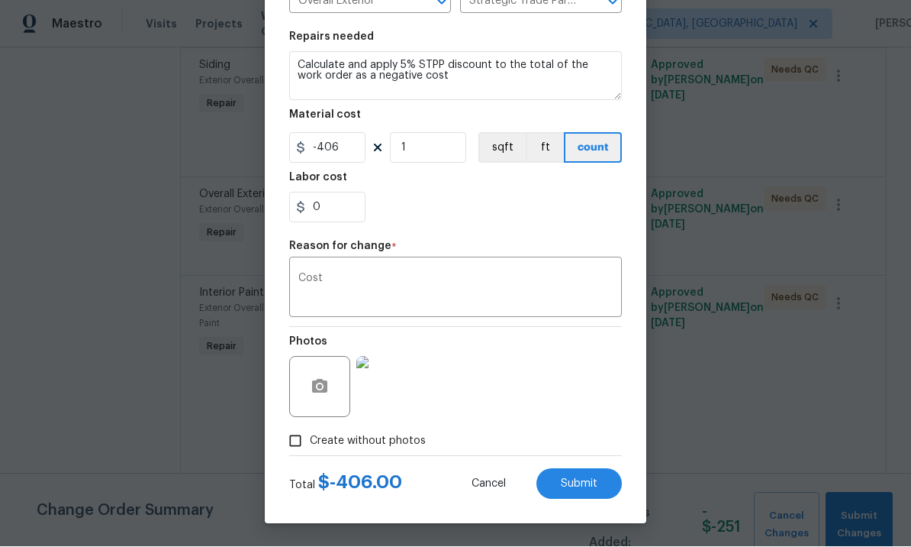
click at [572, 489] on span "Submit" at bounding box center [579, 484] width 37 height 11
type input "1"
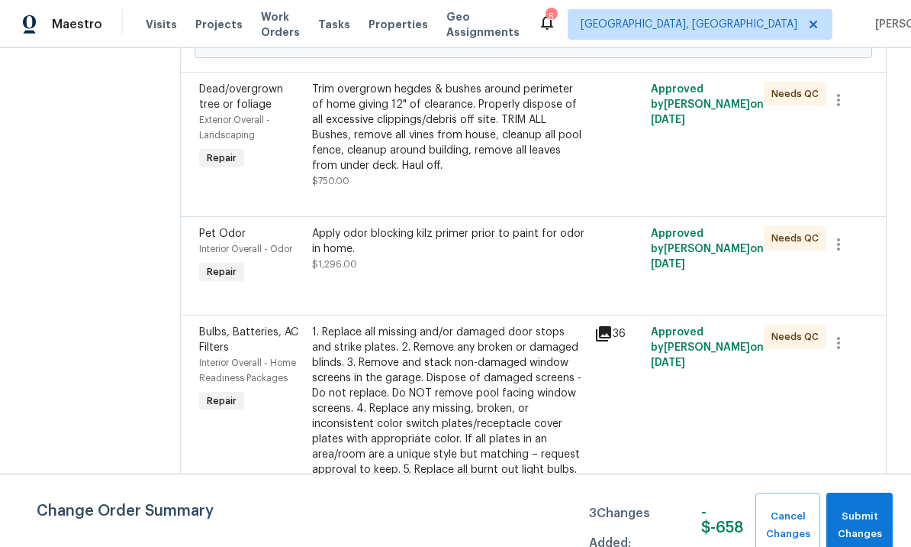
scroll to position [414, 0]
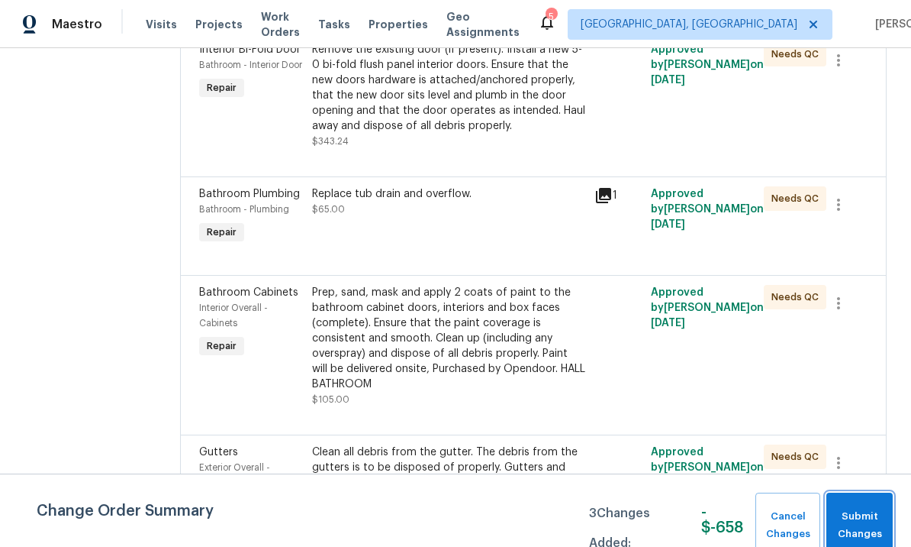
click at [856, 522] on span "Submit Changes" at bounding box center [859, 525] width 51 height 35
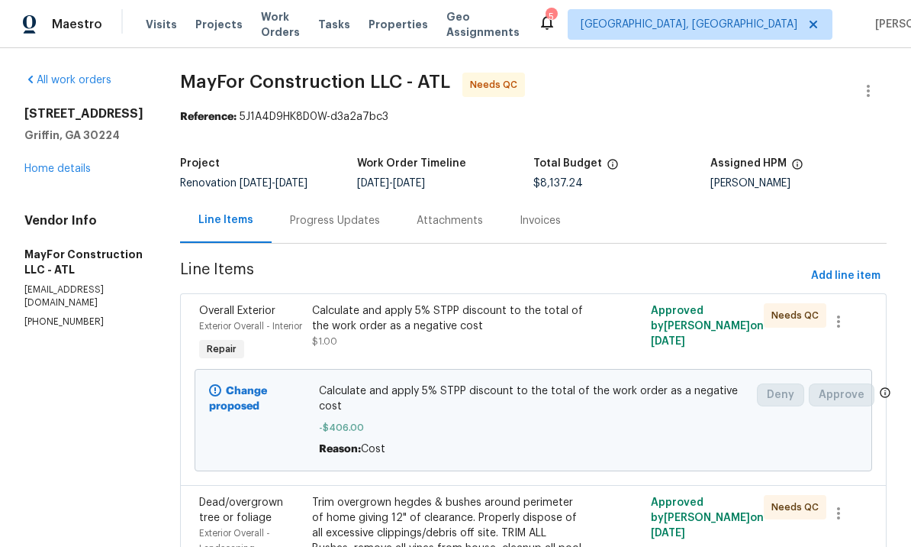
scroll to position [0, 0]
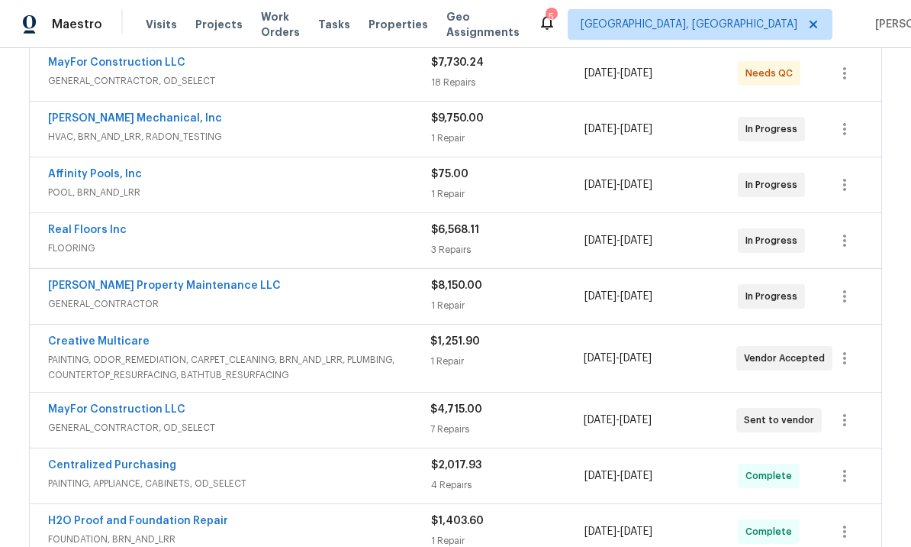
scroll to position [298, 0]
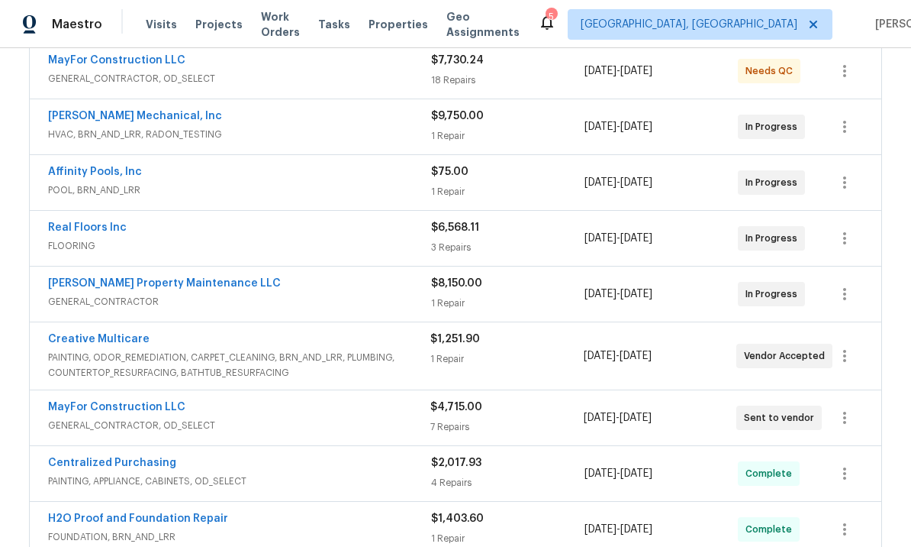
click at [169, 403] on link "MayFor Construction LLC" at bounding box center [116, 406] width 137 height 11
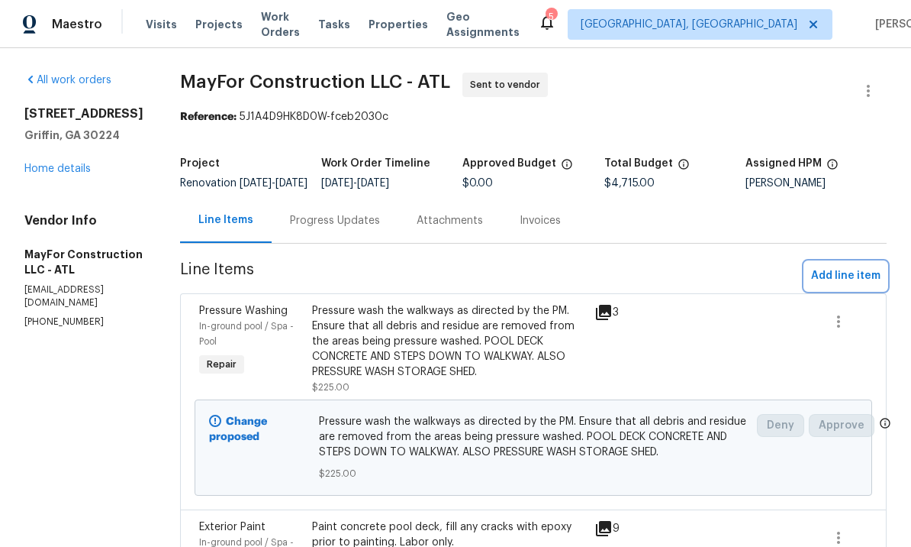
click at [837, 285] on span "Add line item" at bounding box center [845, 275] width 69 height 19
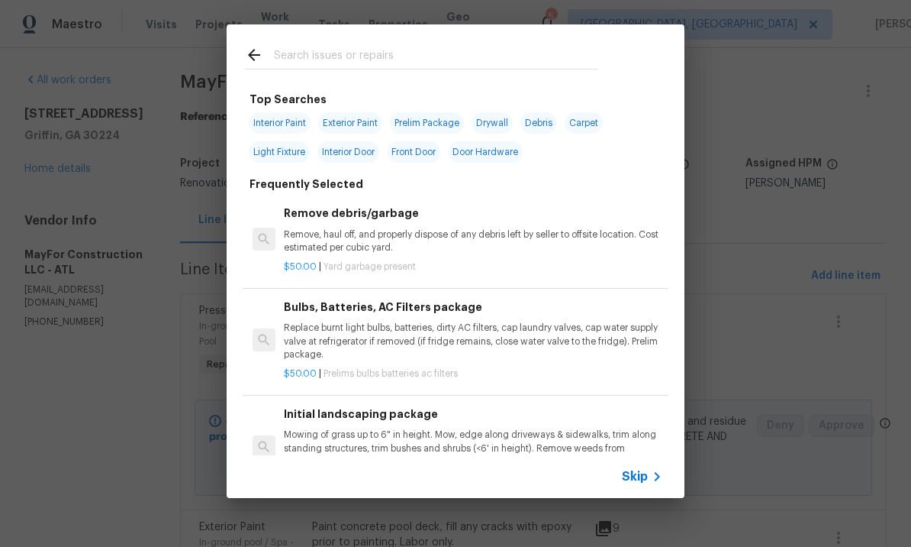
click at [382, 47] on input "text" at bounding box center [436, 57] width 324 height 23
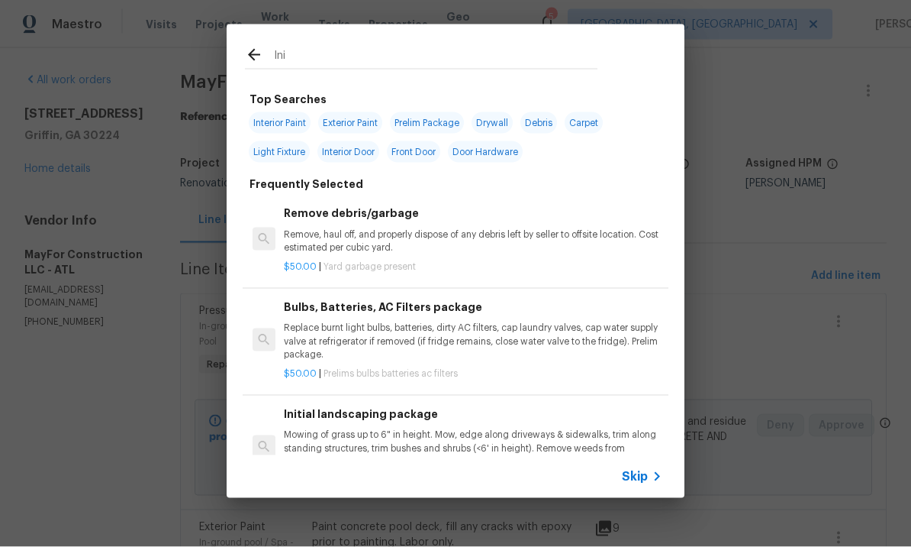
type input "Init"
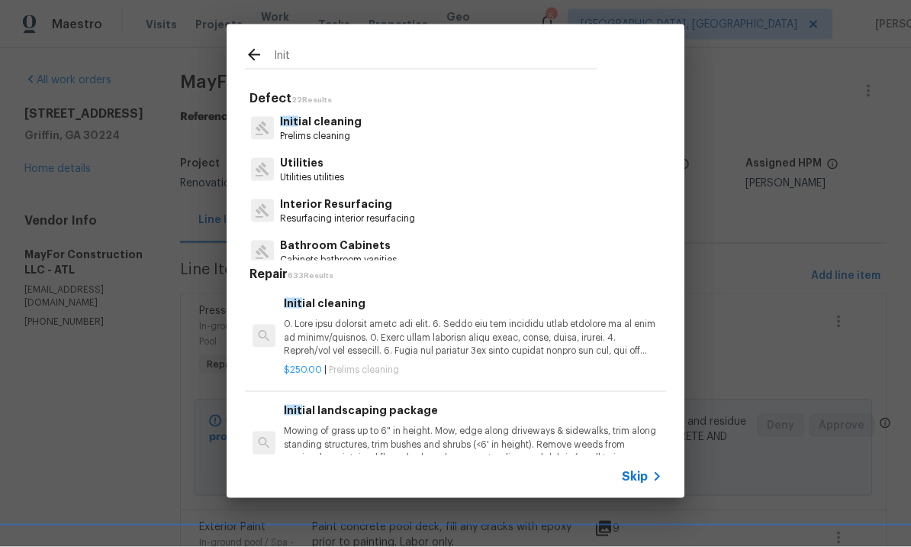
click at [340, 125] on p "Init ial cleaning" at bounding box center [321, 122] width 82 height 16
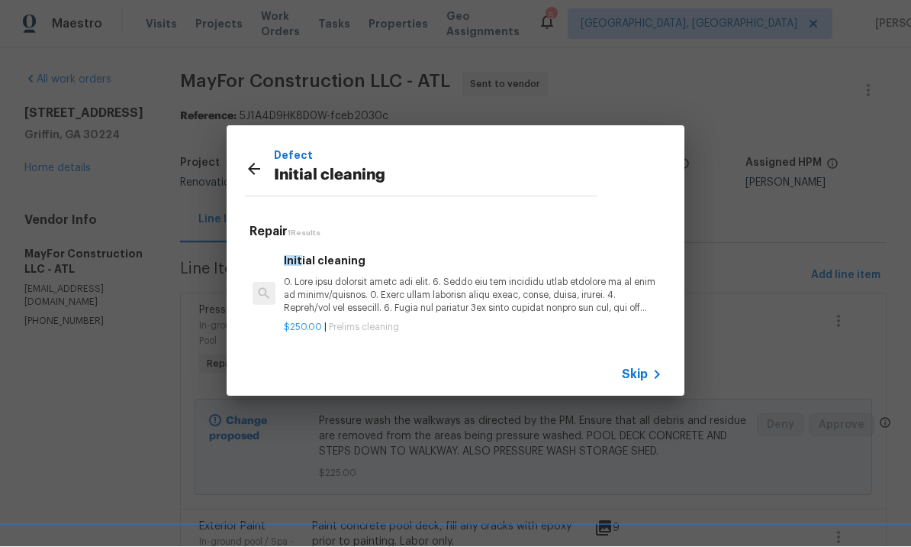
click at [377, 288] on p at bounding box center [473, 295] width 379 height 39
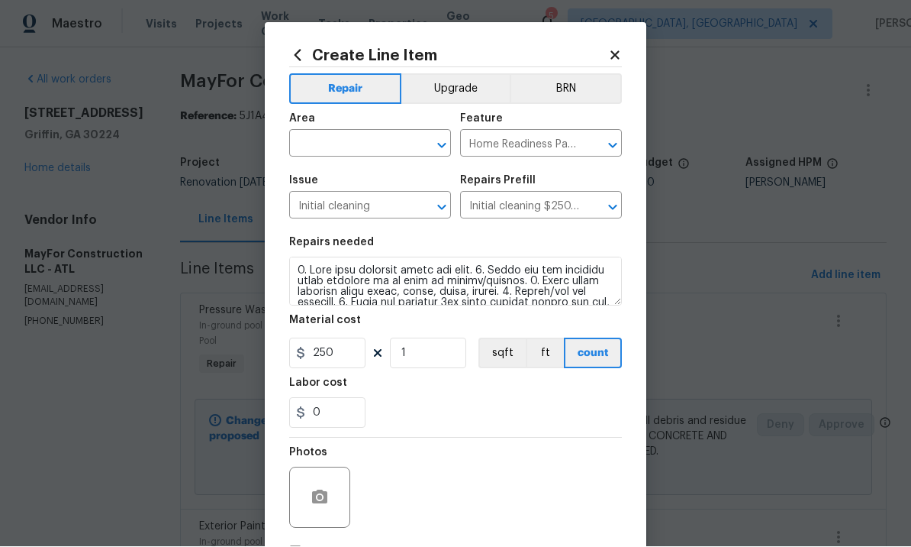
scroll to position [1, 0]
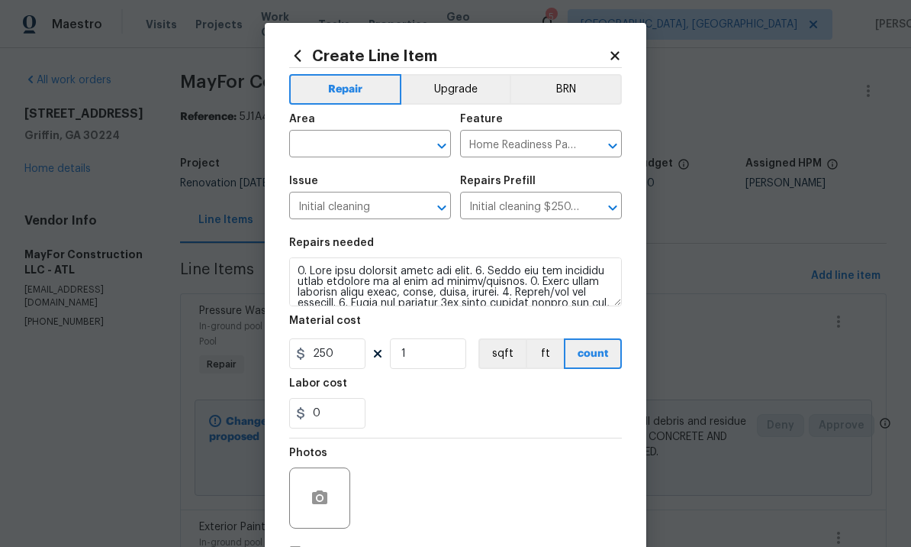
click at [363, 145] on input "text" at bounding box center [348, 146] width 119 height 24
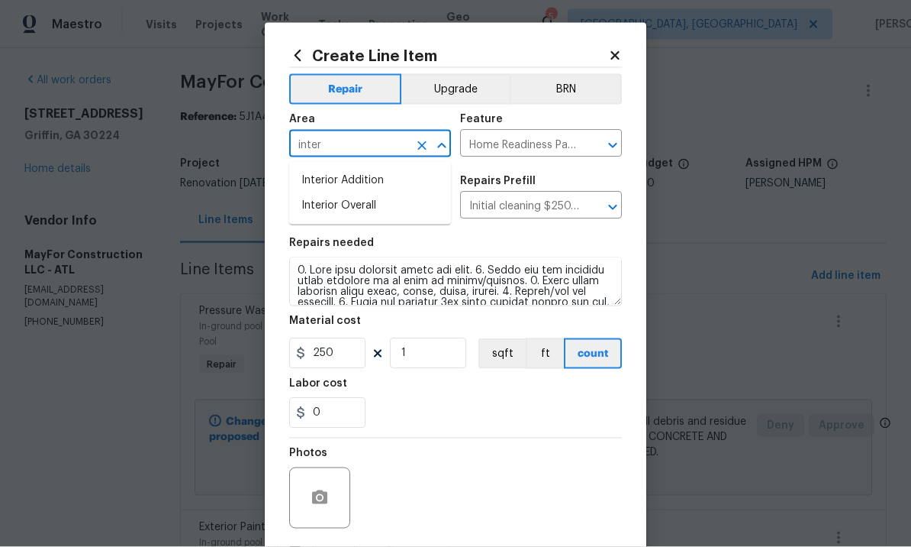
click at [366, 205] on li "Interior Overall" at bounding box center [370, 205] width 162 height 25
type input "Interior Overall"
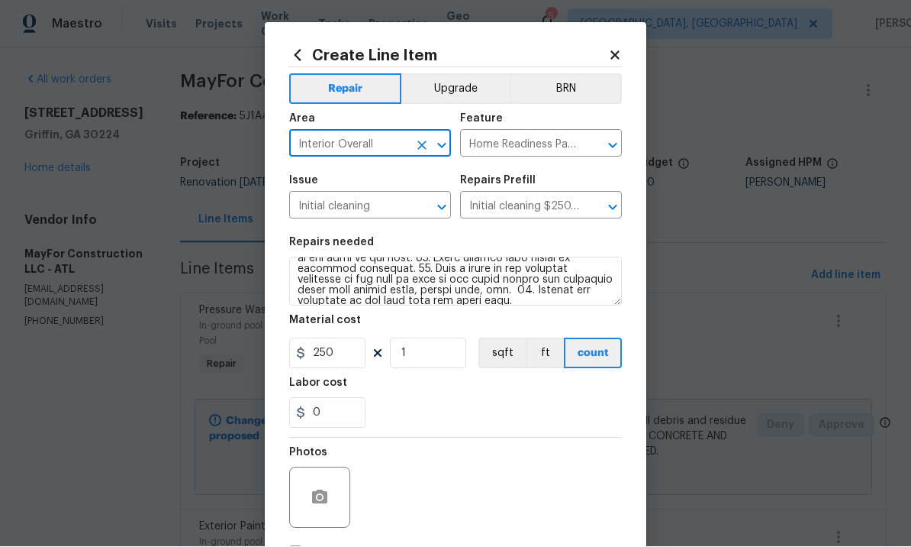
scroll to position [203, 0]
click at [350, 348] on input "250" at bounding box center [327, 353] width 76 height 31
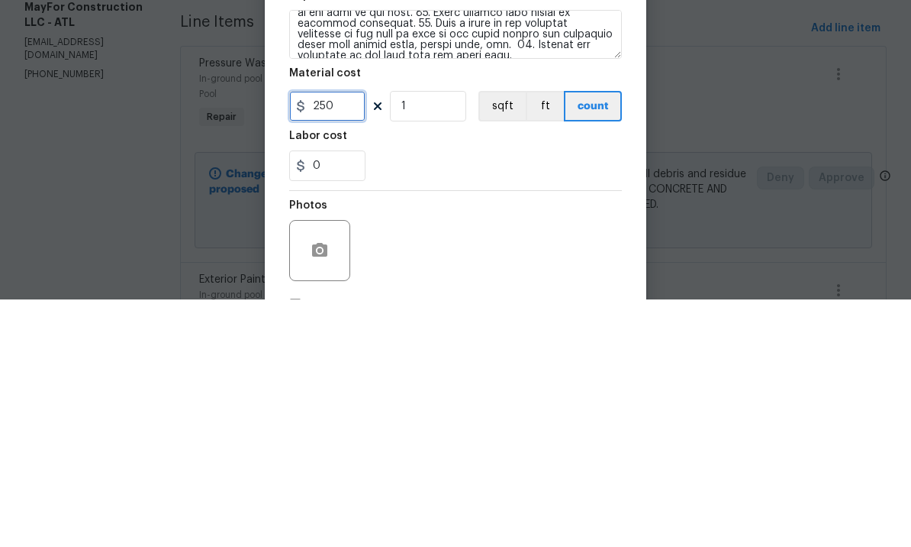
click at [350, 338] on input "250" at bounding box center [327, 353] width 76 height 31
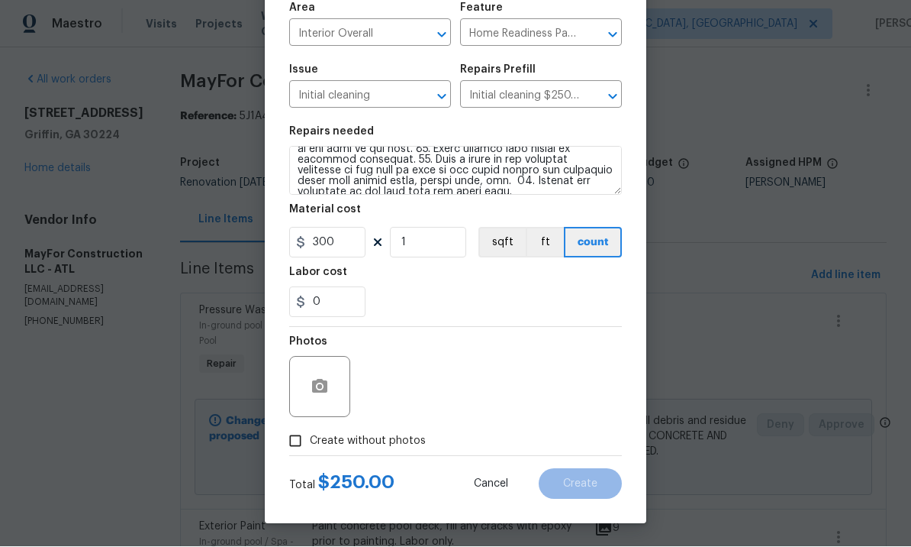
scroll to position [114, 0]
type input "300"
click at [327, 388] on icon "button" at bounding box center [319, 386] width 15 height 14
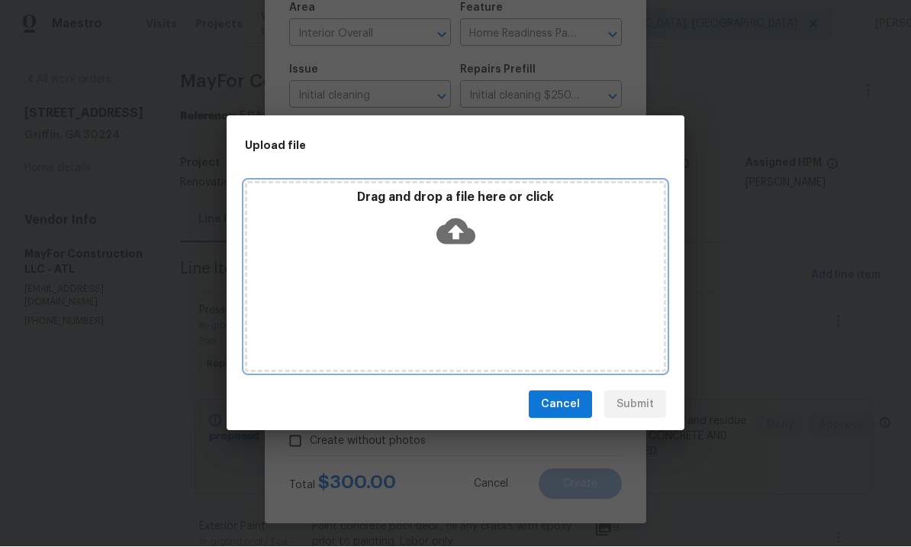
click at [452, 226] on icon at bounding box center [456, 232] width 39 height 26
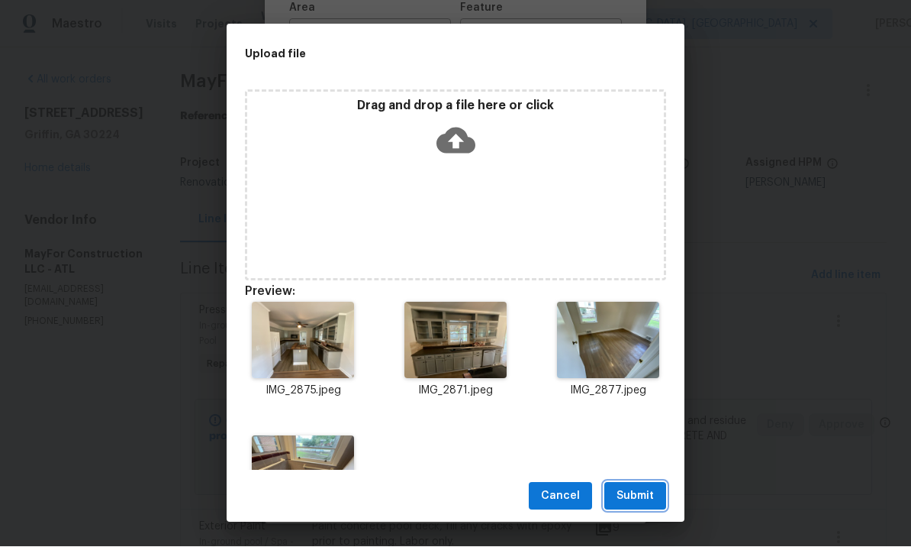
click at [637, 493] on span "Submit" at bounding box center [635, 496] width 37 height 19
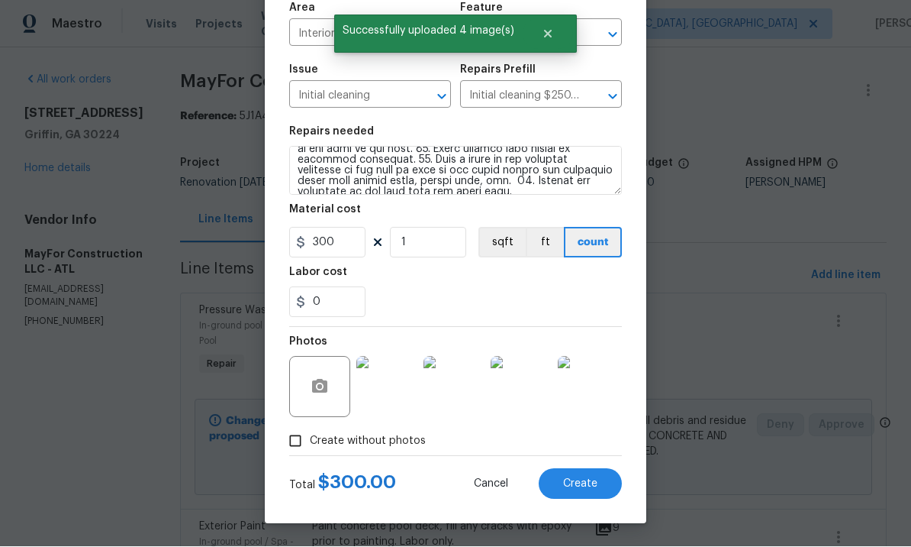
click at [590, 484] on span "Create" at bounding box center [580, 484] width 34 height 11
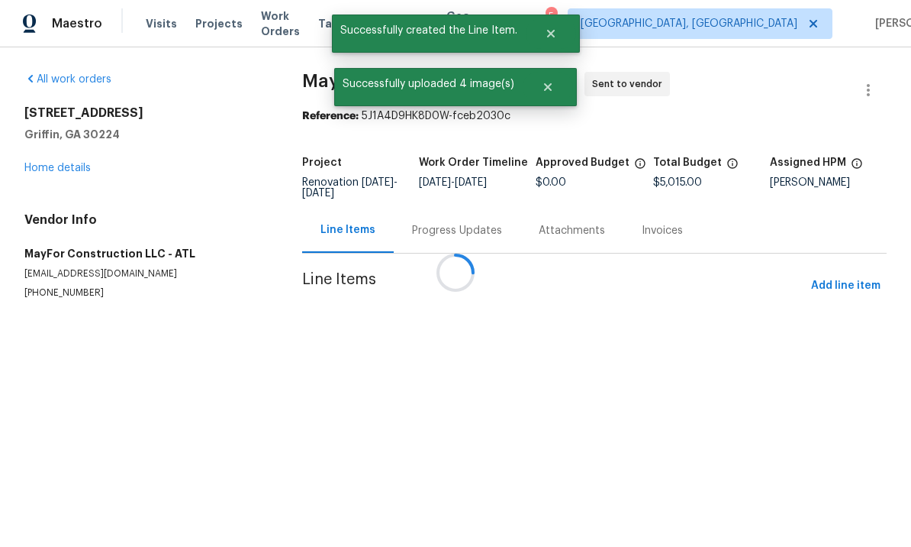
scroll to position [1, 0]
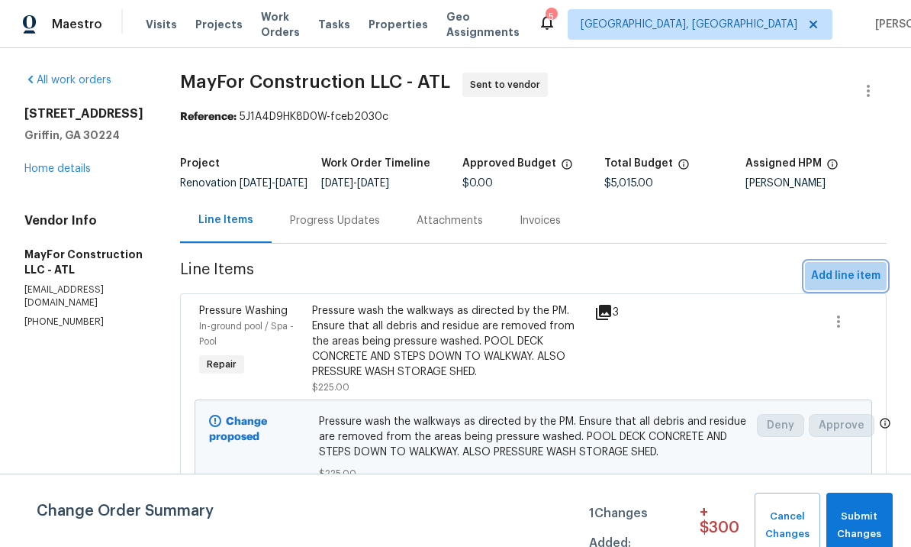
click at [838, 282] on span "Add line item" at bounding box center [845, 275] width 69 height 19
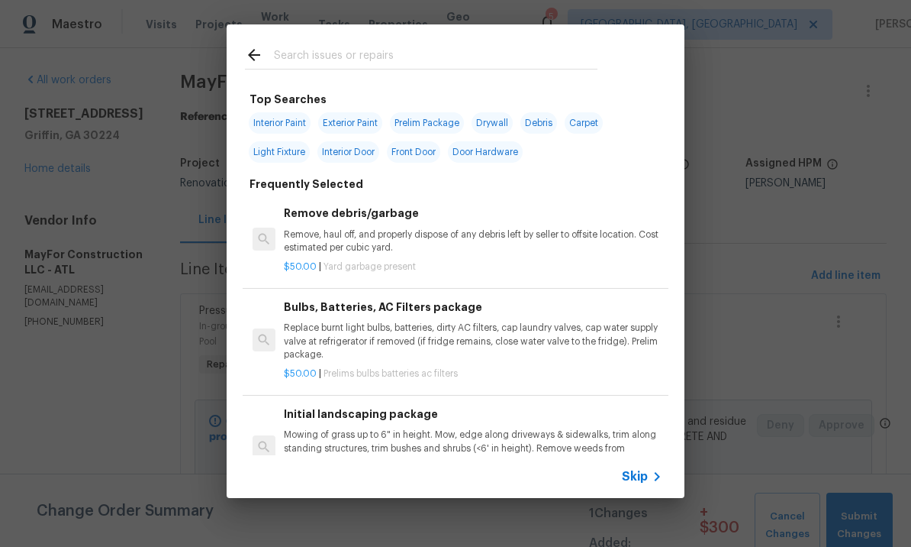
click at [353, 59] on input "text" at bounding box center [436, 57] width 324 height 23
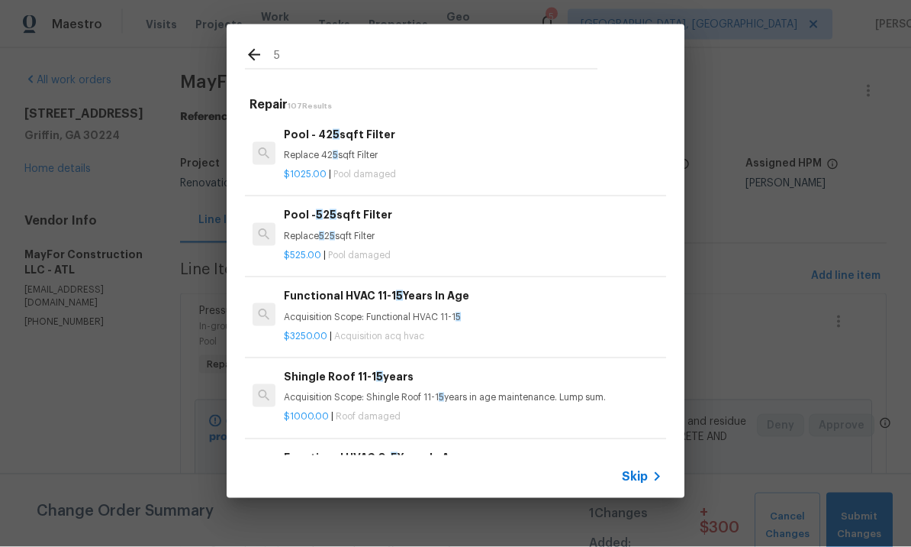
type input "5%"
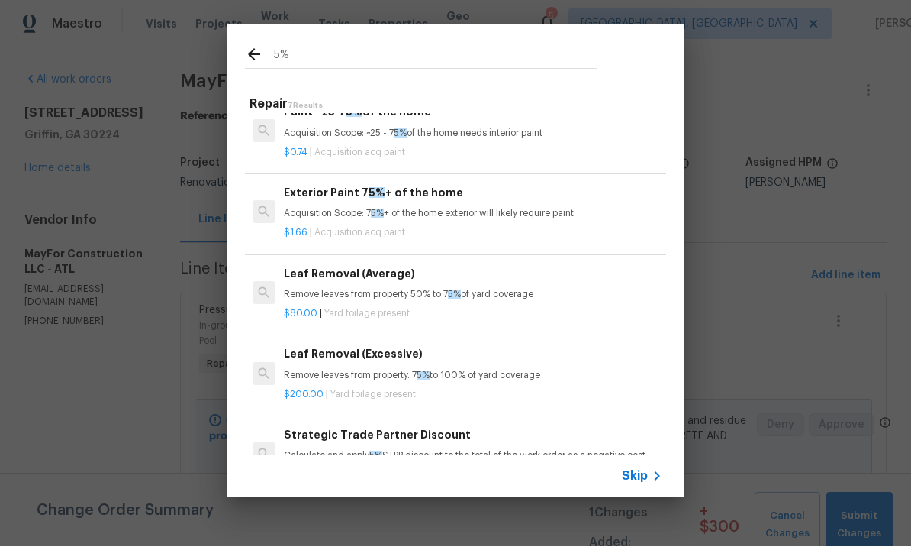
scroll to position [182, 0]
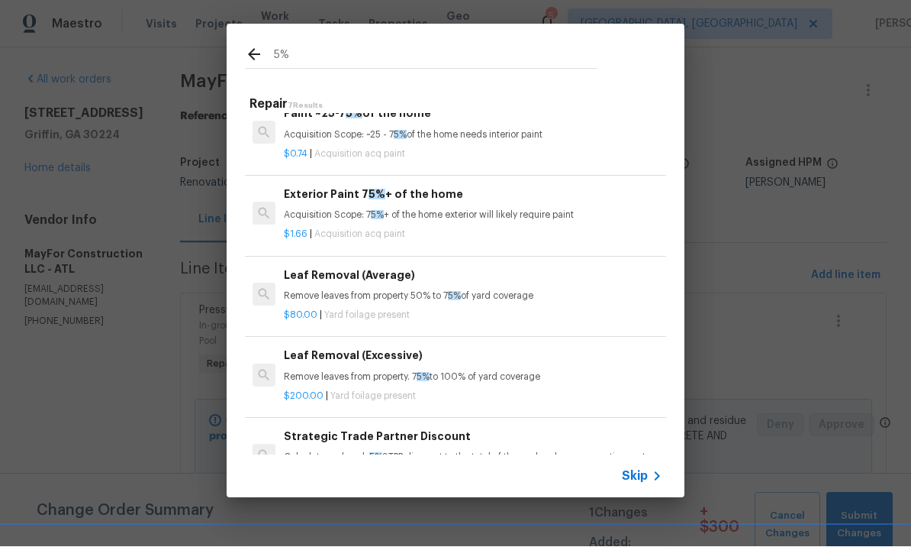
click at [415, 444] on div "Strategic Trade Partner Discount Calculate and apply 5% STPP discount to the to…" at bounding box center [473, 446] width 379 height 37
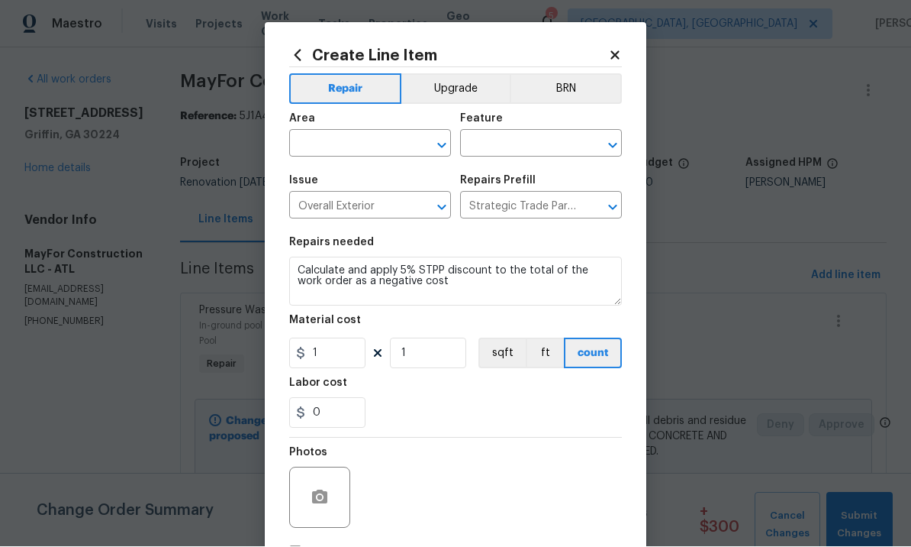
scroll to position [1, 0]
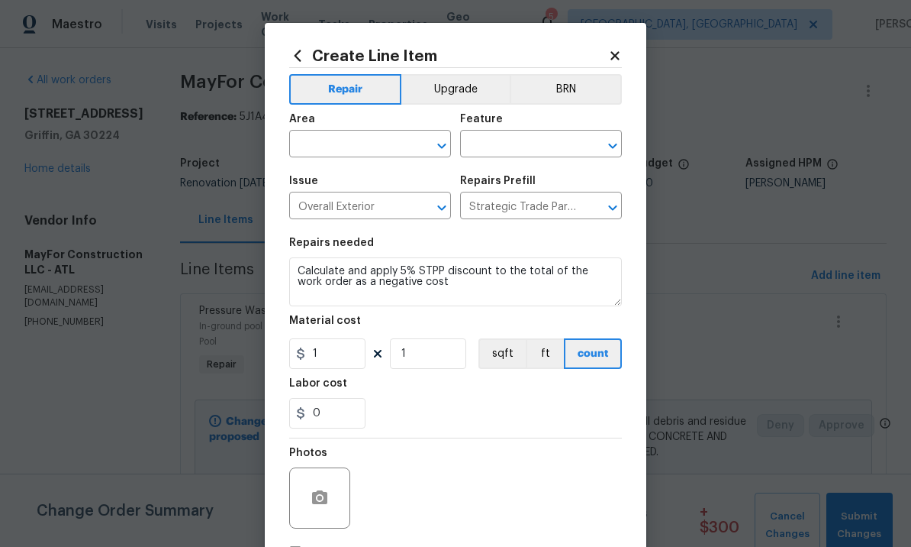
click at [363, 137] on input "text" at bounding box center [348, 146] width 119 height 24
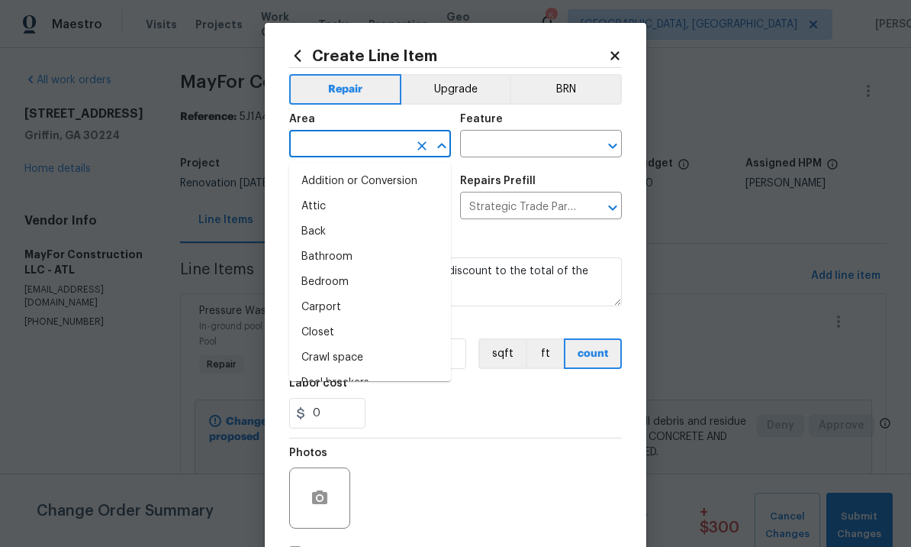
scroll to position [0, 0]
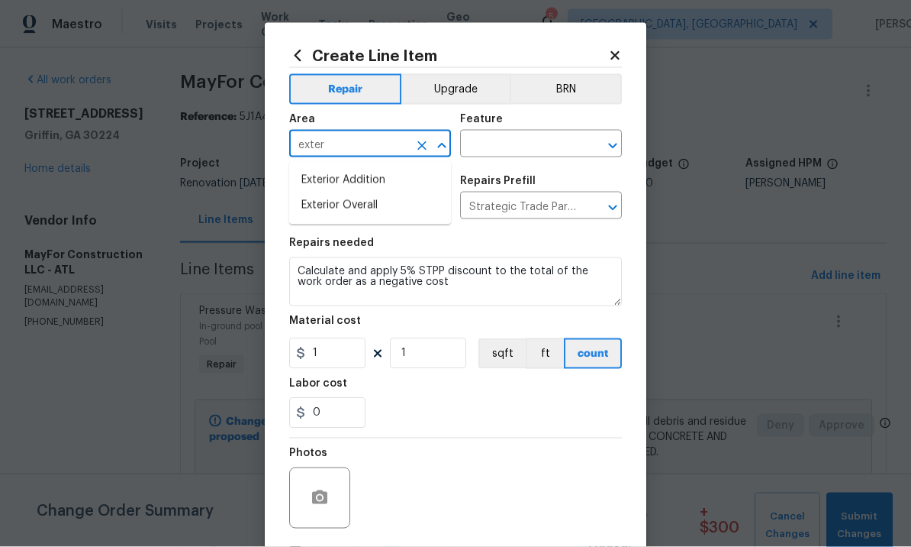
click at [370, 208] on li "Exterior Overall" at bounding box center [370, 205] width 162 height 25
type input "Exterior Overall"
click at [525, 140] on input "text" at bounding box center [519, 146] width 119 height 24
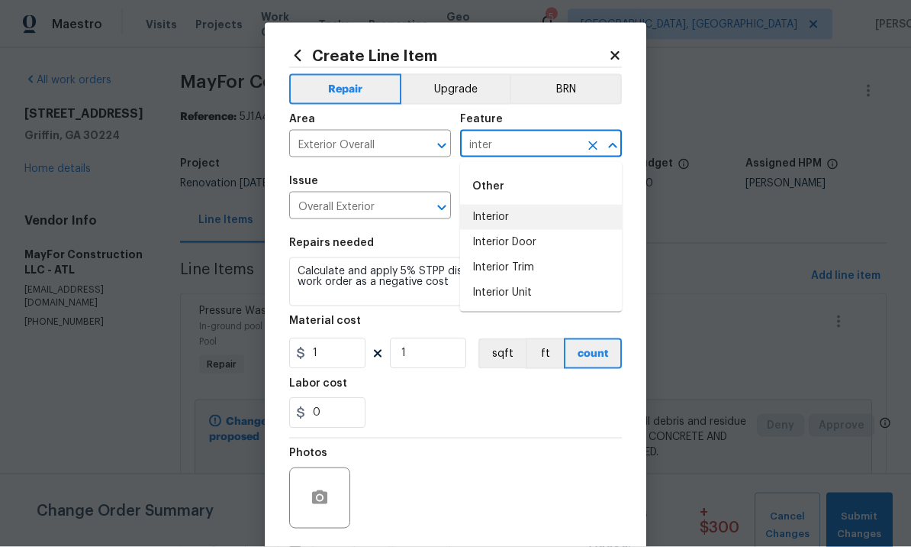
click at [526, 214] on li "Interior" at bounding box center [541, 217] width 162 height 25
type input "Interior"
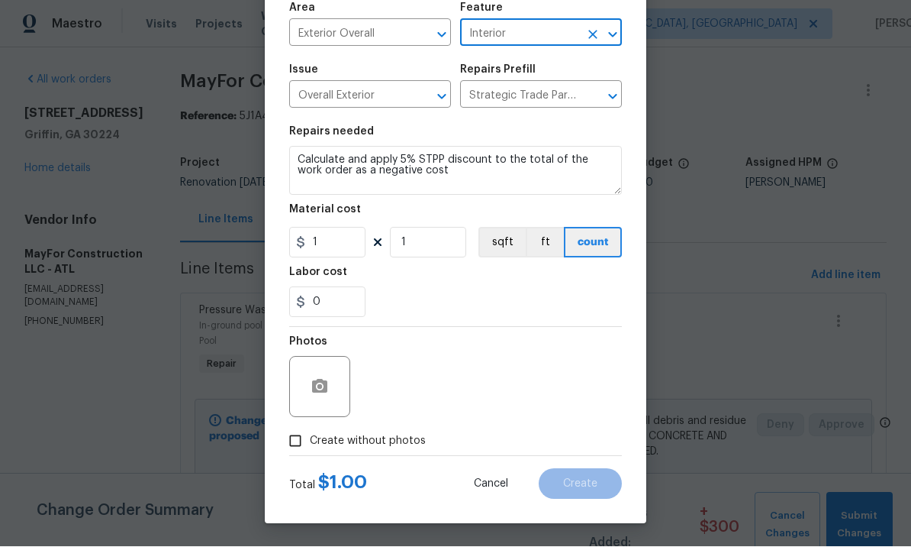
scroll to position [114, 0]
click at [291, 428] on input "Create without photos" at bounding box center [295, 441] width 29 height 29
checkbox input "true"
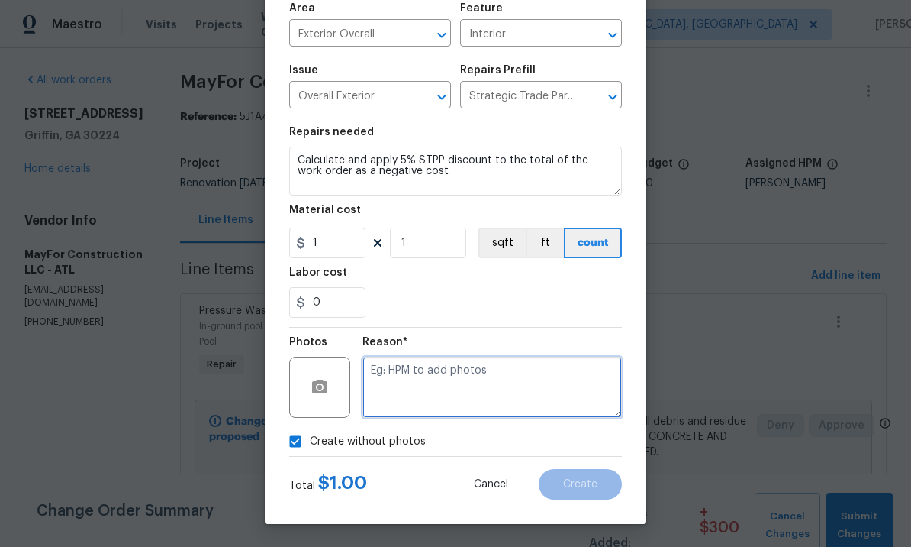
click at [437, 371] on textarea at bounding box center [493, 386] width 260 height 61
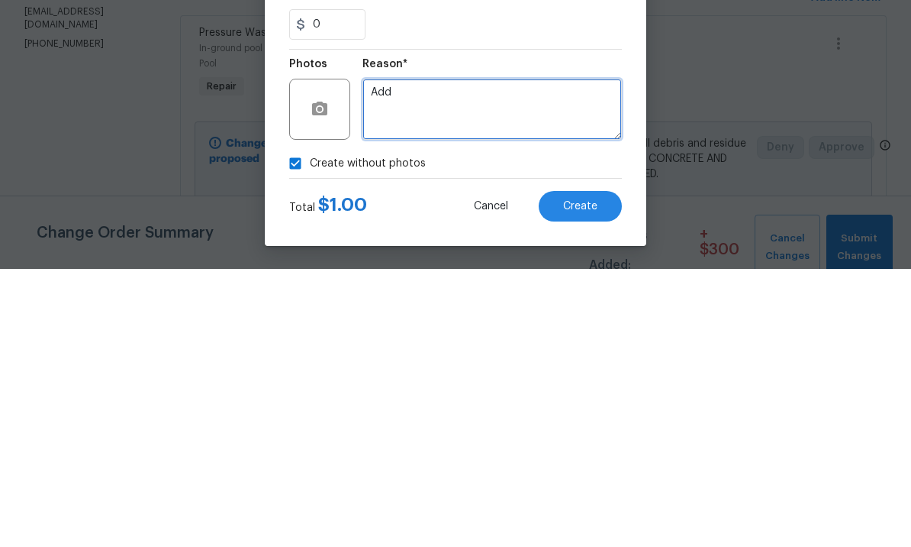
type textarea "Add"
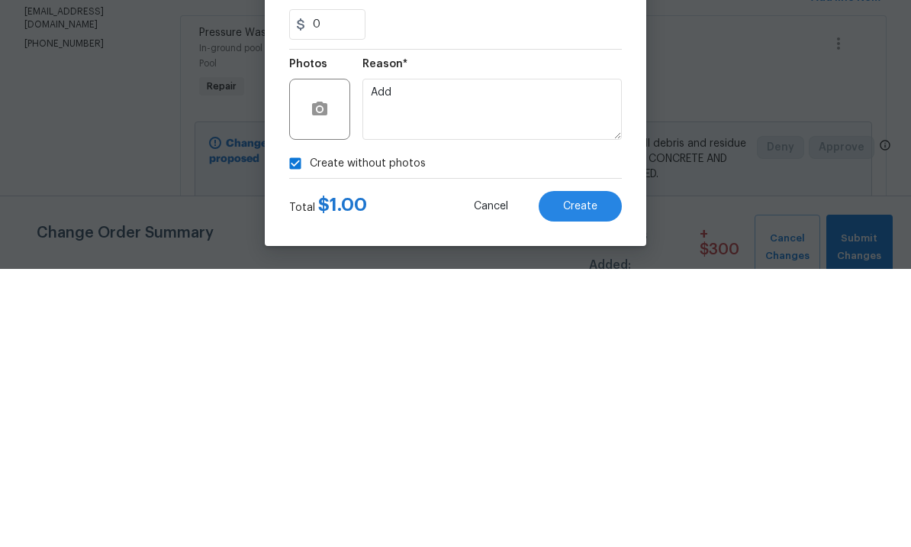
click at [586, 469] on button "Create" at bounding box center [580, 484] width 83 height 31
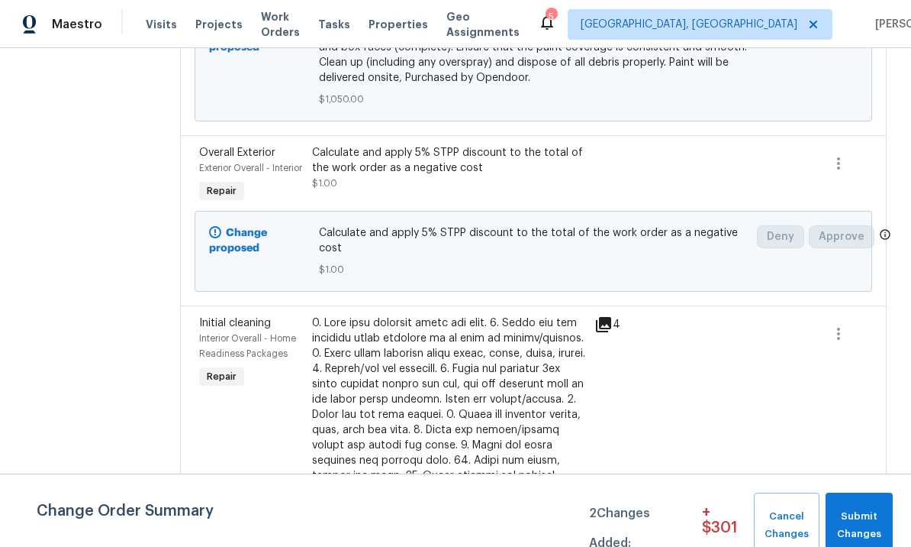
scroll to position [794, 0]
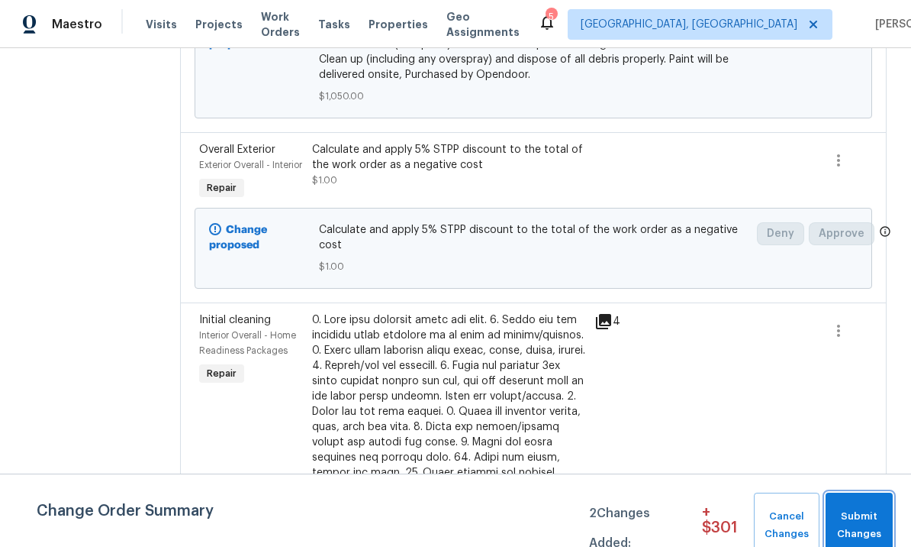
click at [862, 512] on span "Submit Changes" at bounding box center [860, 525] width 52 height 35
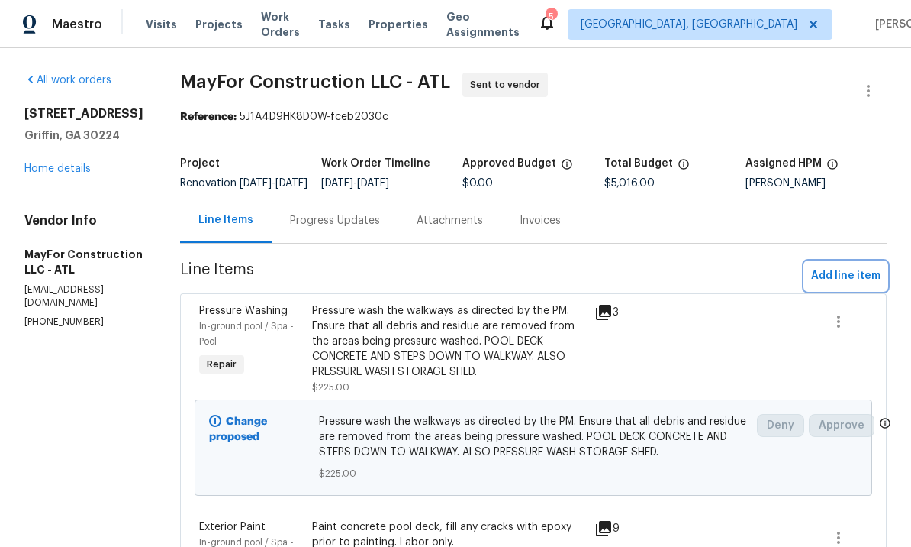
click at [840, 285] on span "Add line item" at bounding box center [845, 275] width 69 height 19
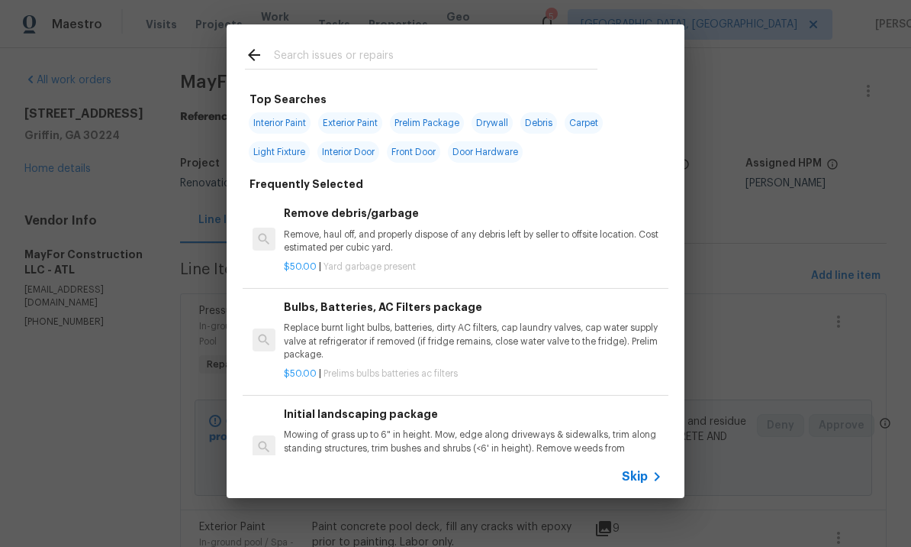
click at [325, 54] on input "text" at bounding box center [436, 57] width 324 height 23
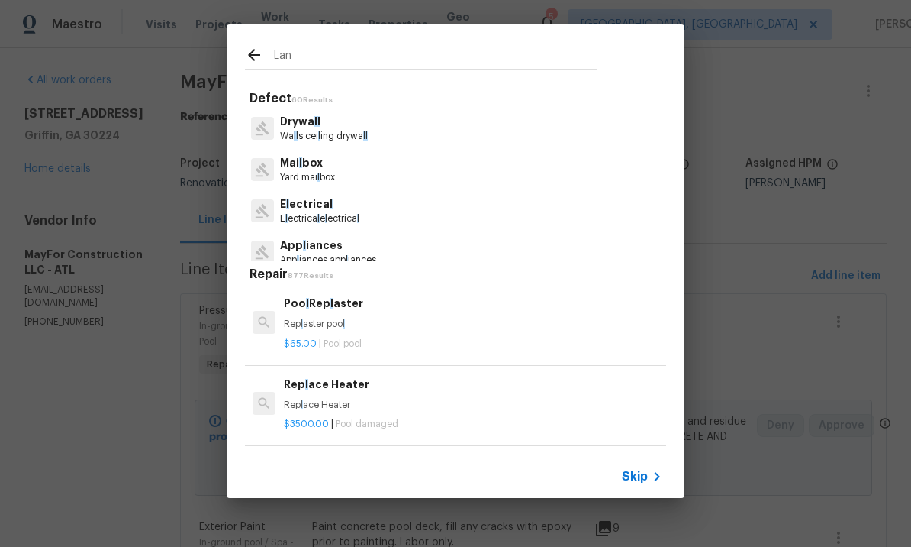
type input "Land"
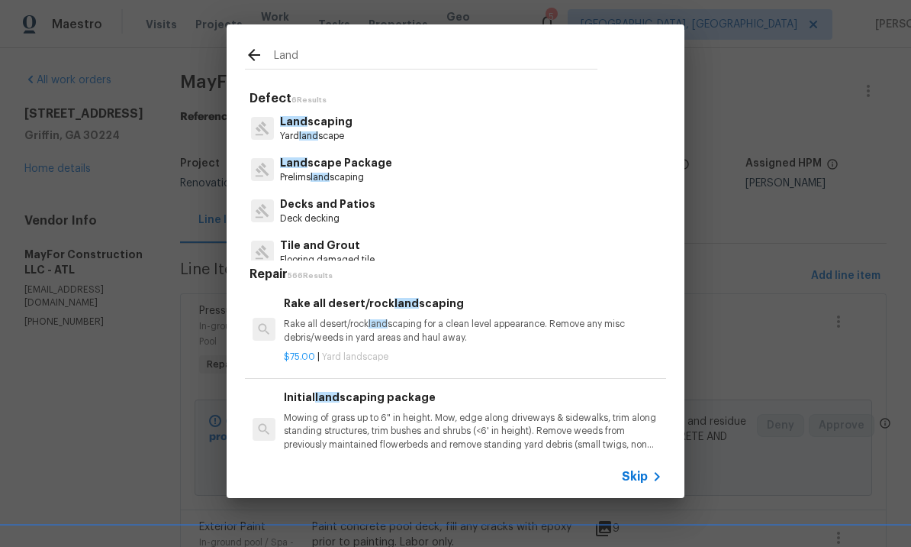
click at [336, 133] on p "Yard land scape" at bounding box center [316, 136] width 73 height 13
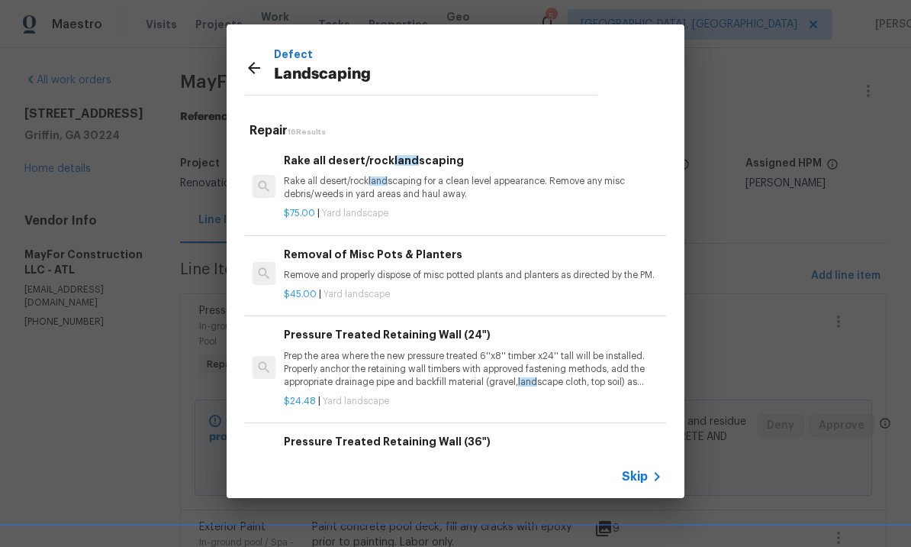
click at [263, 68] on icon at bounding box center [254, 68] width 18 height 18
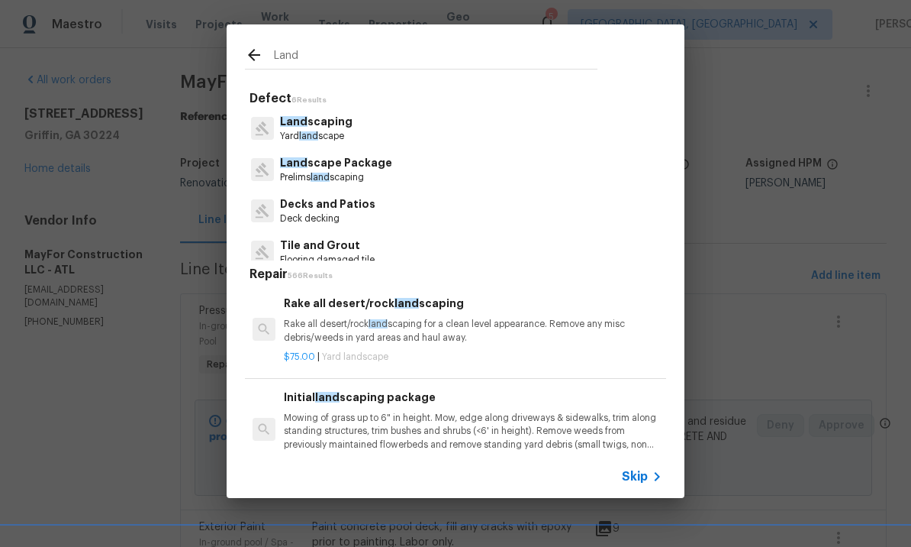
click at [243, 73] on div "Land" at bounding box center [421, 54] width 389 height 60
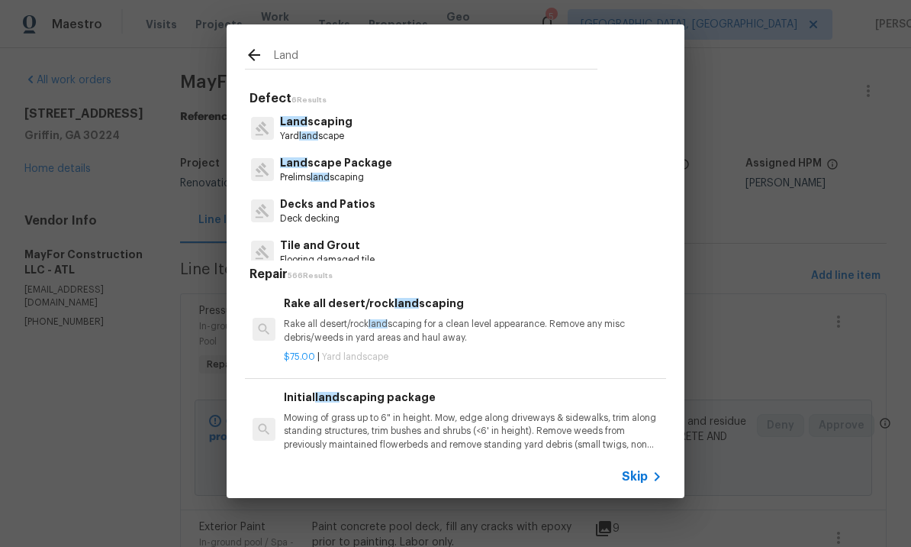
click at [342, 58] on input "Land" at bounding box center [436, 57] width 324 height 23
type input "L"
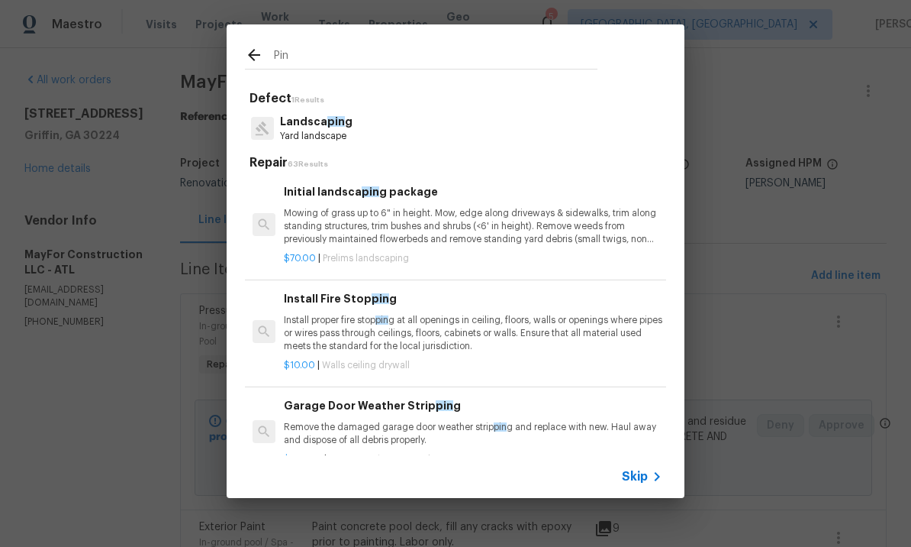
type input "Pine"
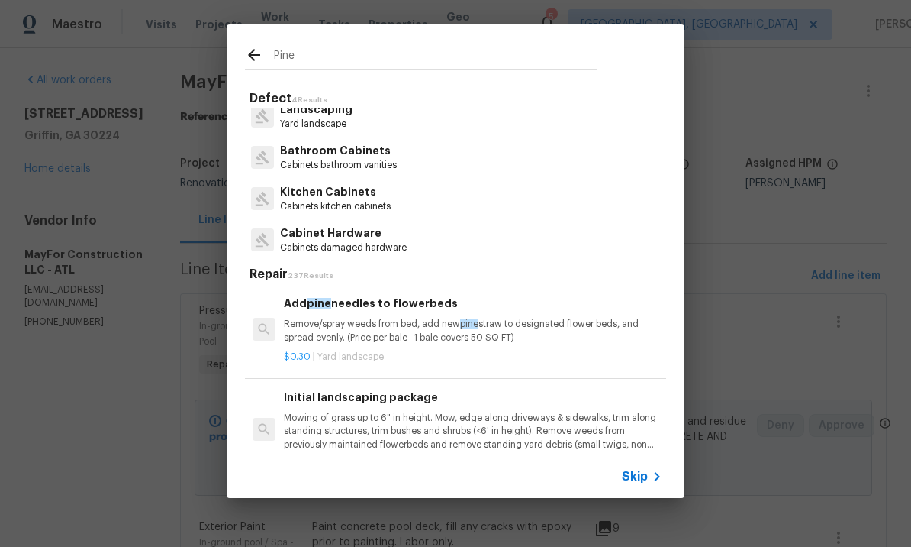
scroll to position [12, 0]
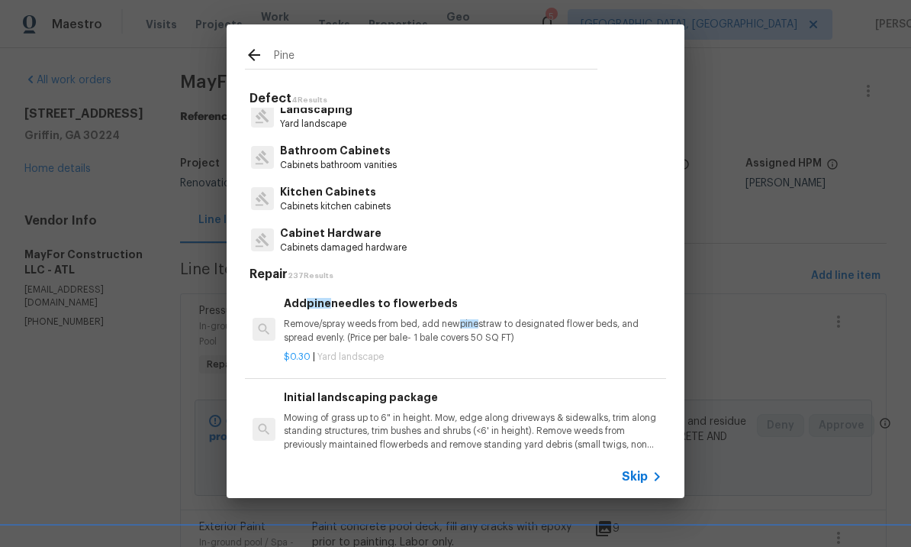
click at [388, 320] on p "Remove/spray weeds from bed, add new pine straw to designated flower beds, and …" at bounding box center [473, 331] width 379 height 26
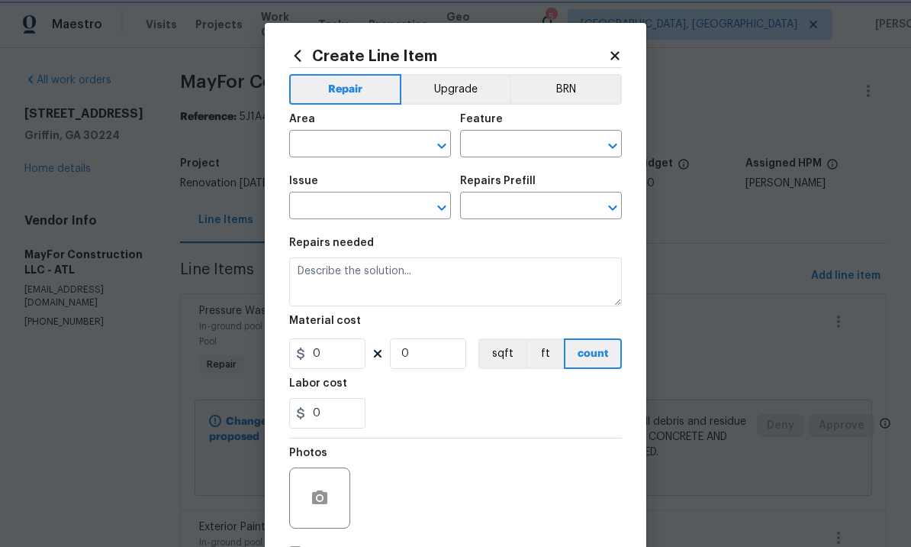
type input "Landscaping"
type input "Add pine needles to flowerbeds $0.30"
type textarea "Remove/spray weeds from bed, add new pine straw to designated flower beds, and …"
type input "0.3"
type input "1"
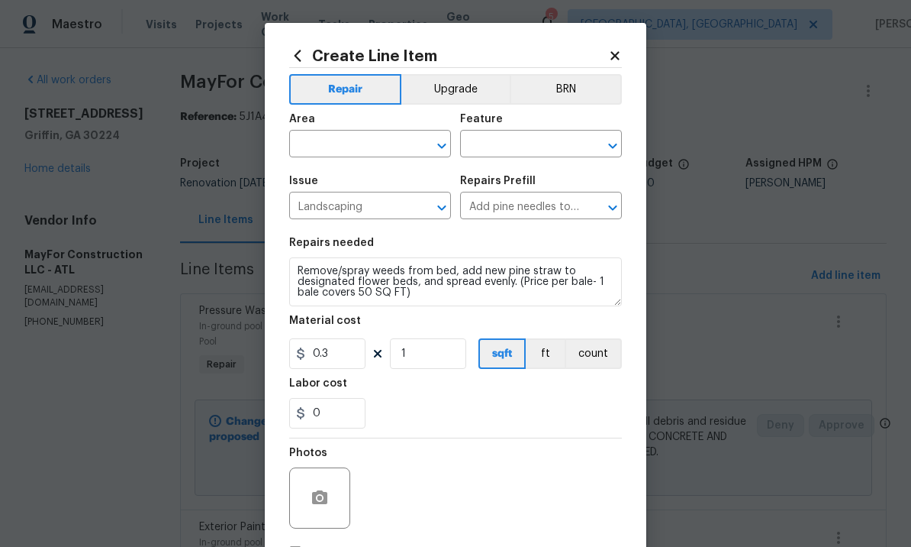
click at [359, 140] on input "text" at bounding box center [348, 146] width 119 height 24
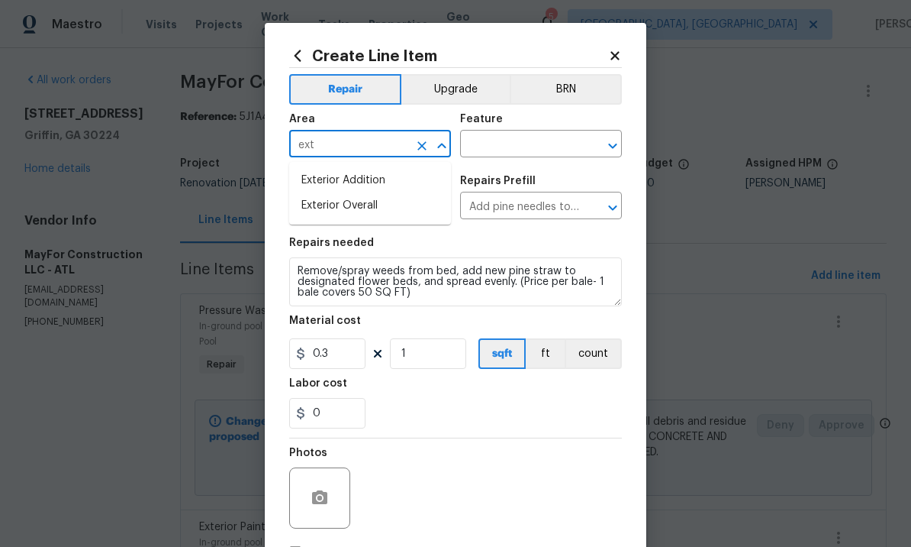
click at [371, 198] on li "Exterior Overall" at bounding box center [370, 205] width 162 height 25
type input "Exterior Overall"
click at [512, 138] on input "text" at bounding box center [519, 146] width 119 height 24
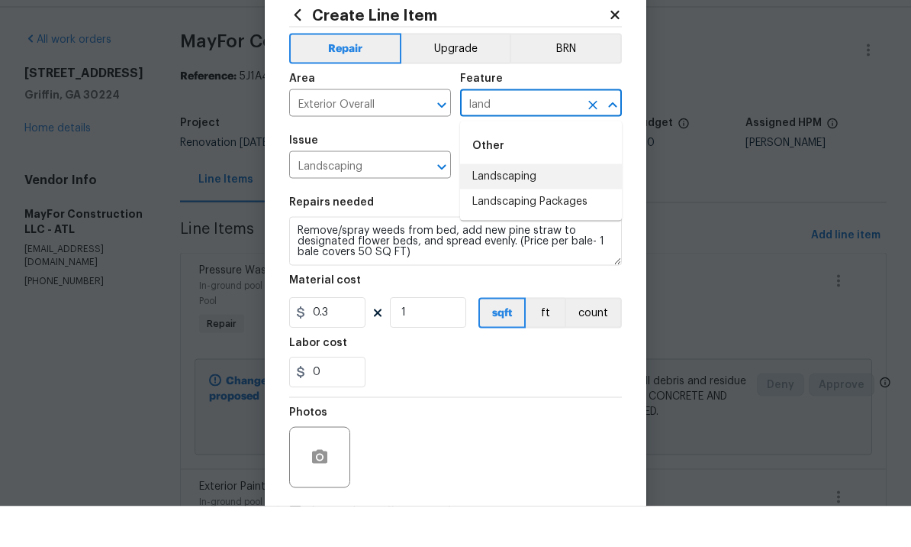
click at [536, 205] on li "Landscaping" at bounding box center [541, 217] width 162 height 25
type input "Landscaping"
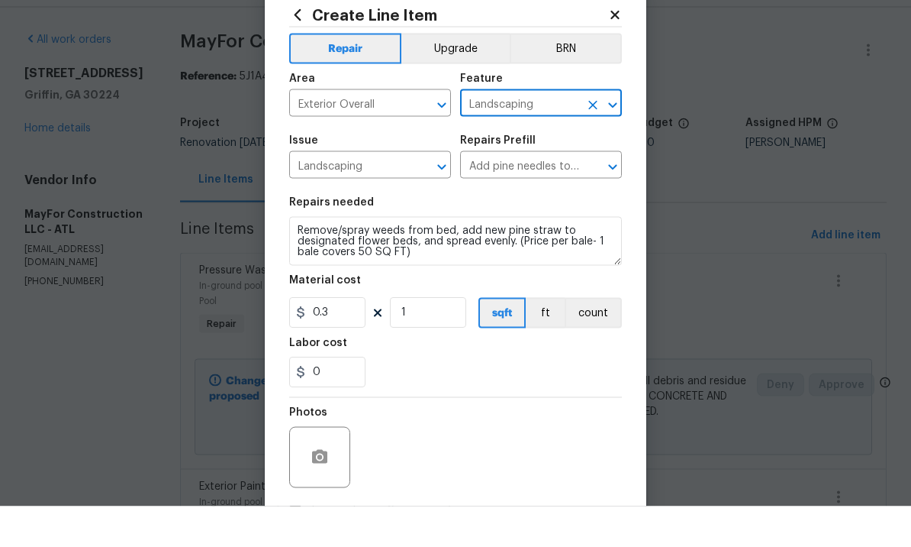
scroll to position [41, 0]
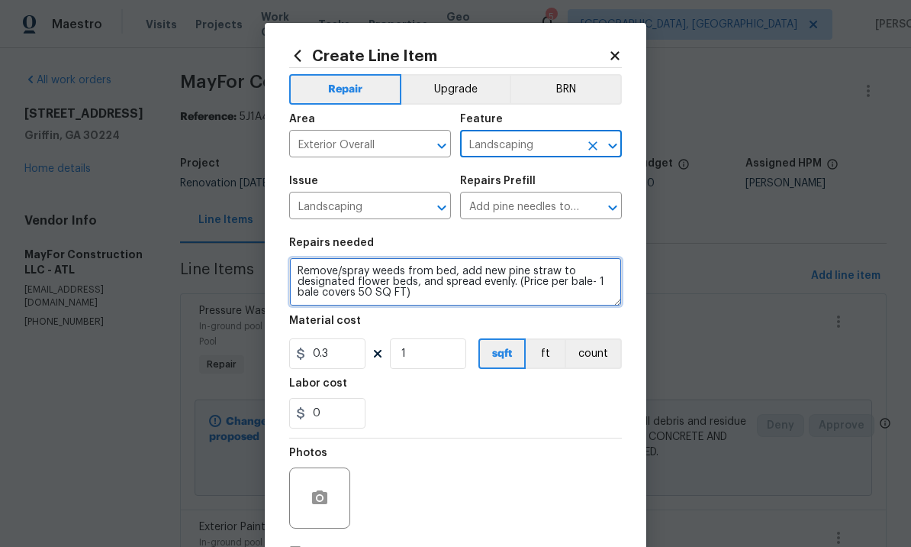
click at [485, 293] on textarea "Remove/spray weeds from bed, add new pine straw to designated flower beds, and …" at bounding box center [455, 281] width 333 height 49
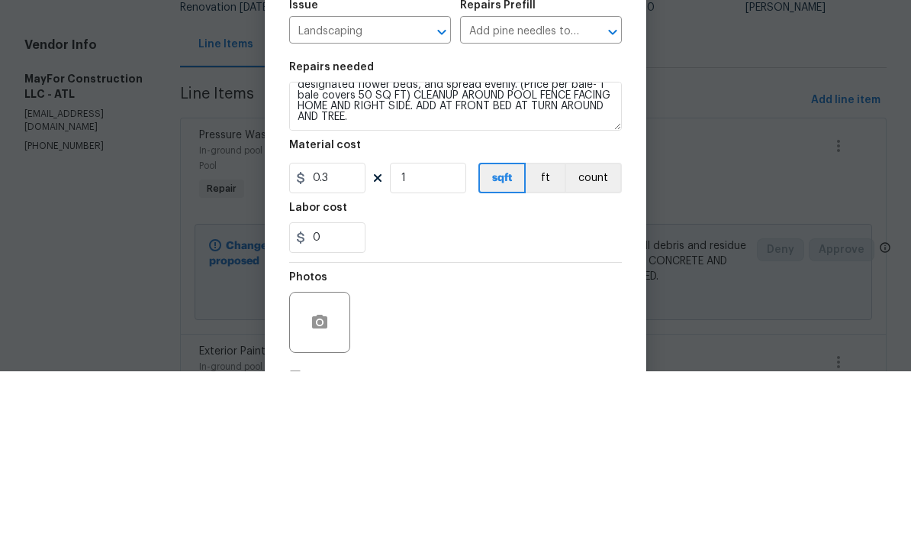
scroll to position [53, 0]
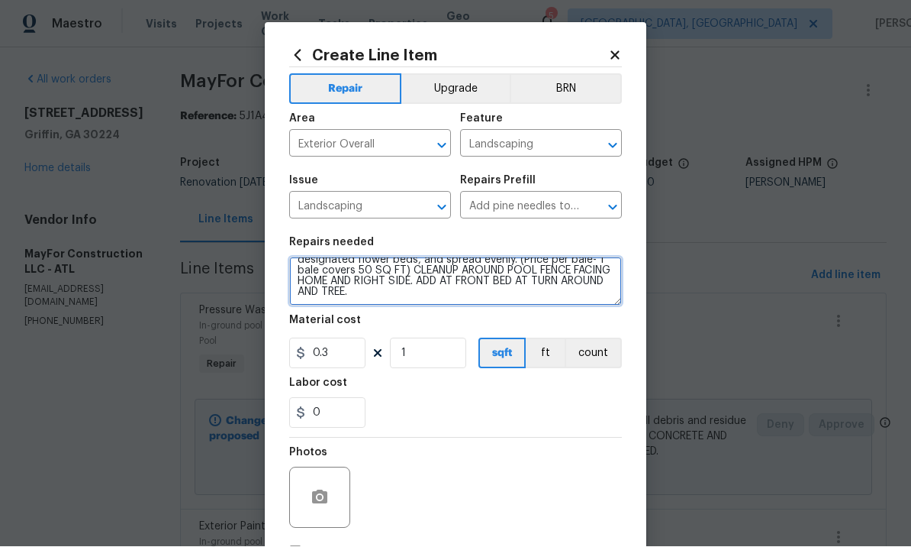
type textarea "Remove/spray weeds from bed, add new pine straw to designated flower beds, and …"
click at [314, 490] on button "button" at bounding box center [320, 497] width 37 height 37
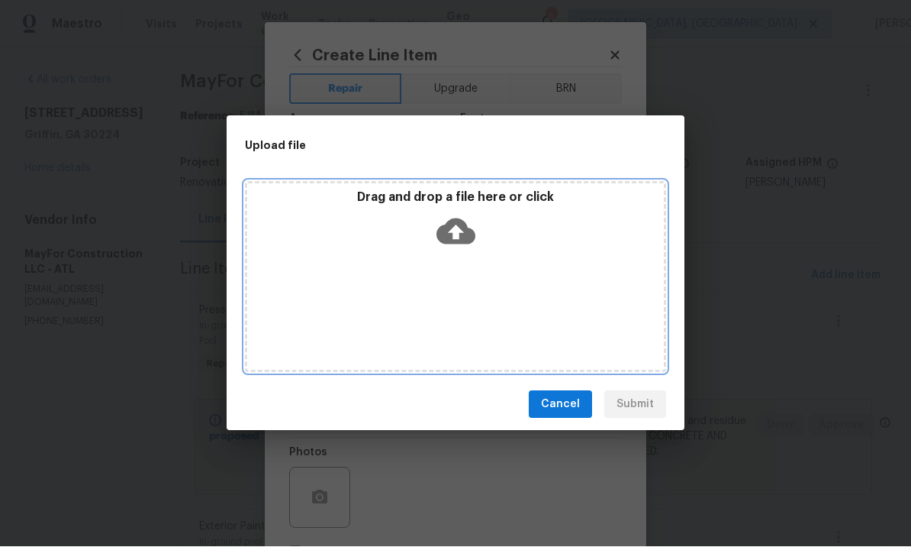
click at [452, 233] on icon at bounding box center [456, 232] width 39 height 26
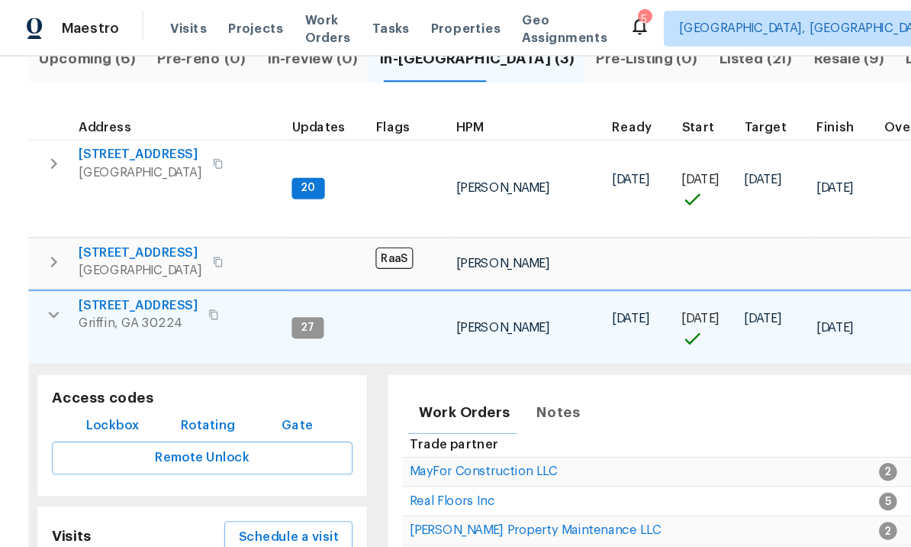
scroll to position [186, 0]
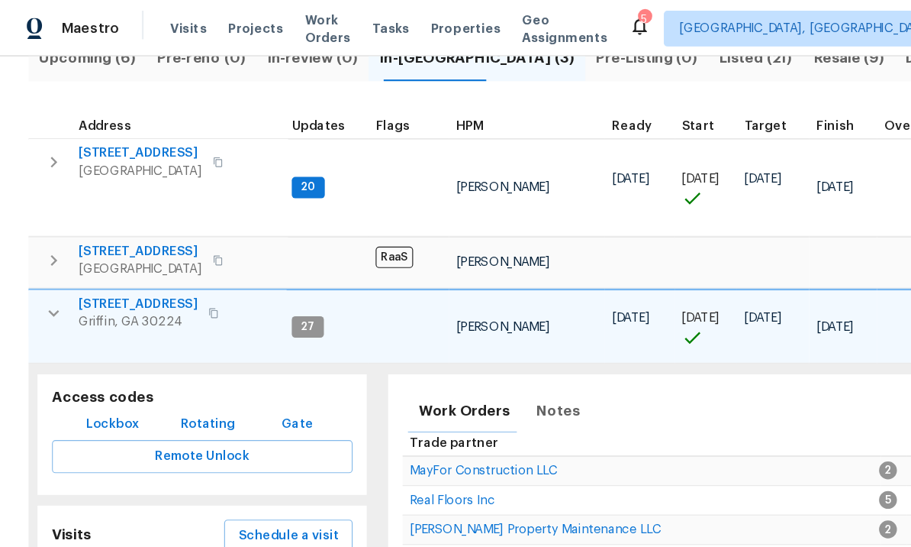
click at [95, 353] on span "Lockbox" at bounding box center [96, 362] width 46 height 19
